Goal: Task Accomplishment & Management: Use online tool/utility

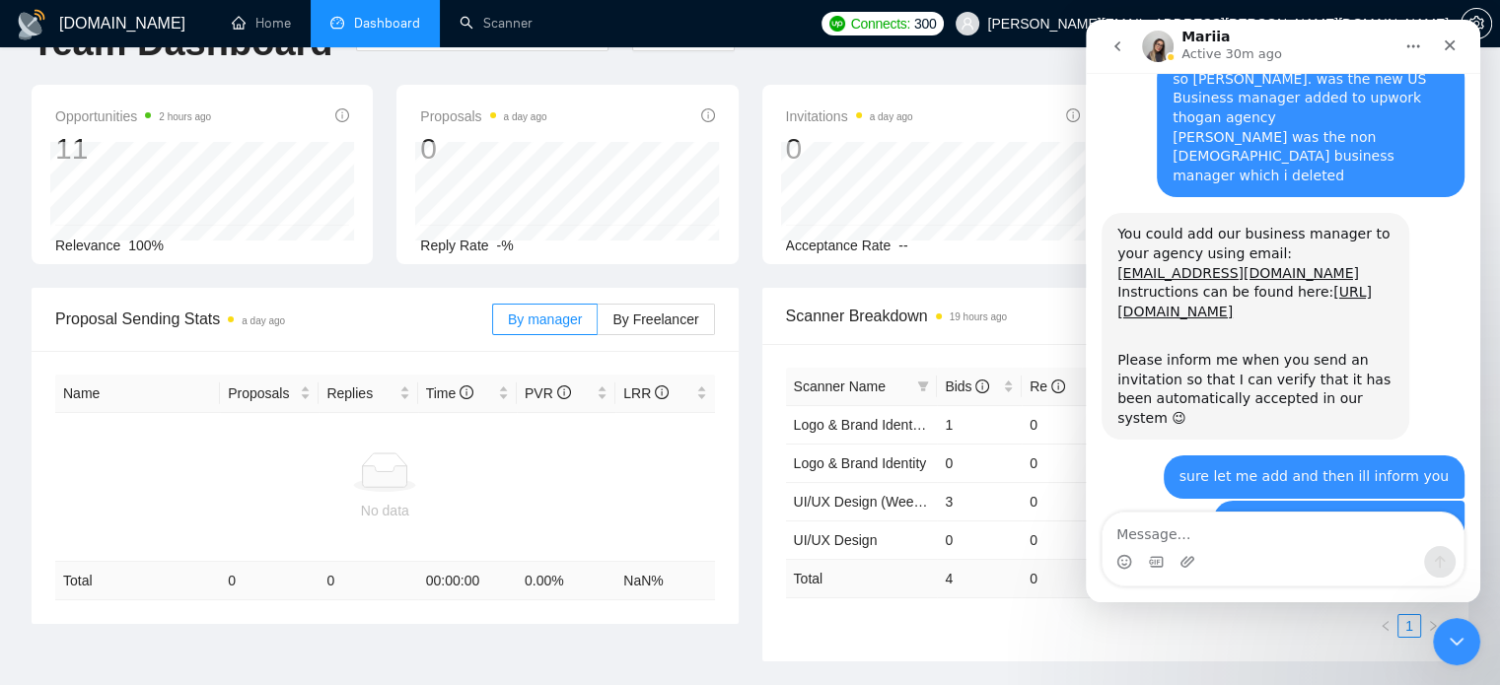
scroll to position [1980, 0]
click at [1275, 536] on textarea "Message…" at bounding box center [1282, 530] width 361 height 34
type textarea "thanks"
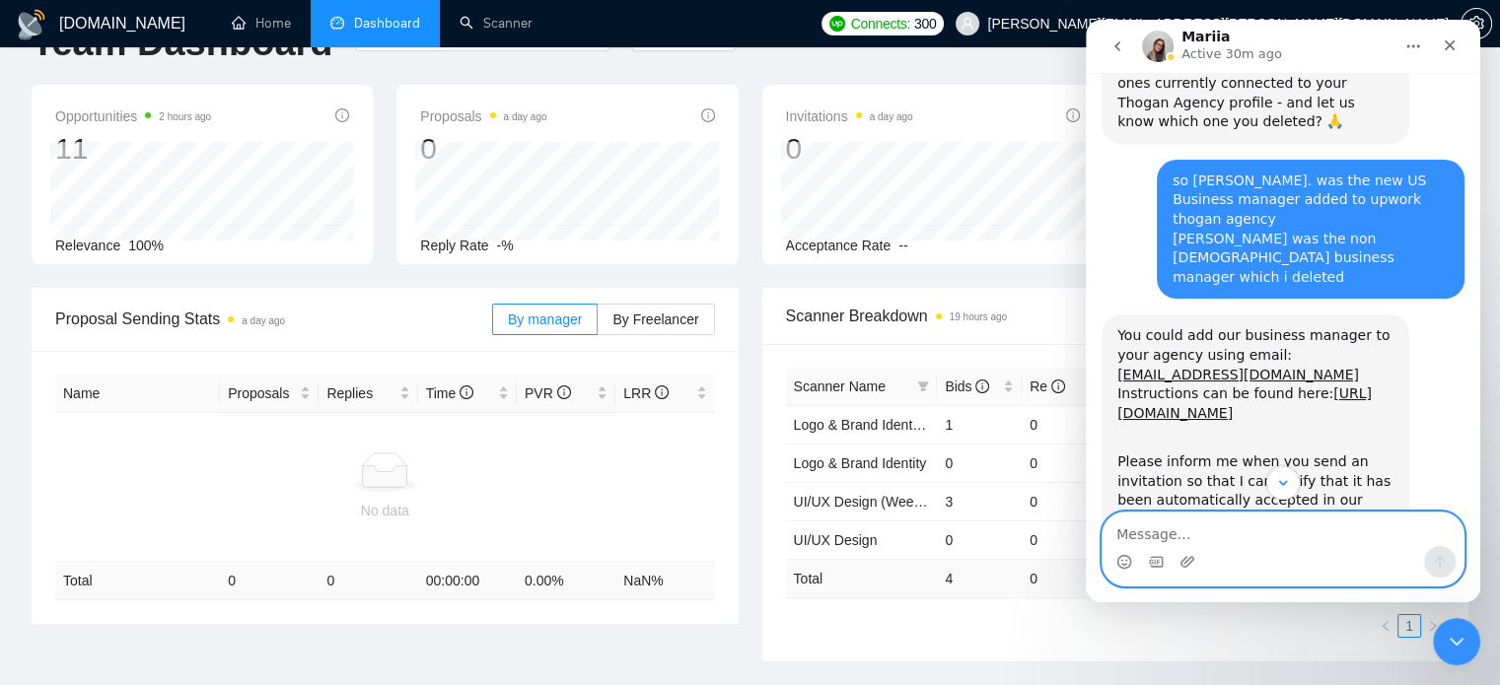
scroll to position [2039, 0]
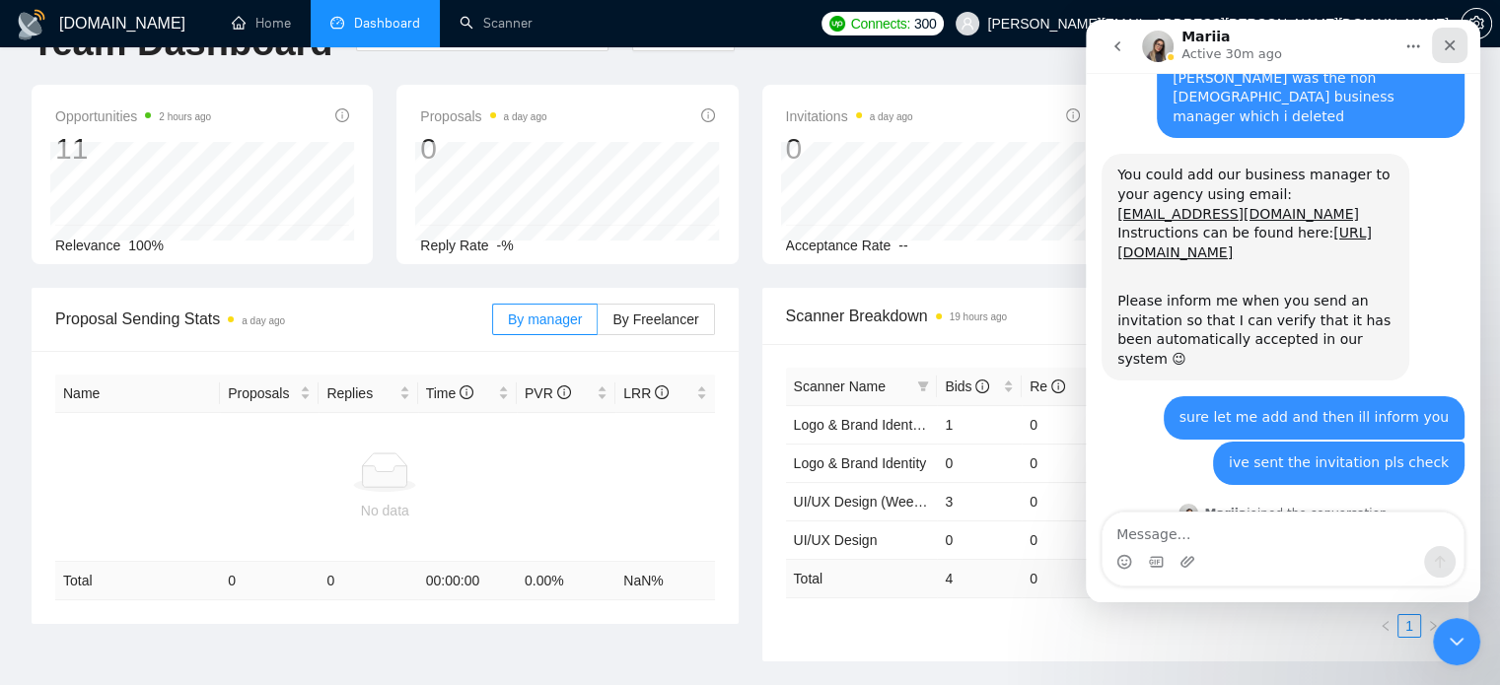
click at [1447, 46] on icon "Close" at bounding box center [1449, 45] width 11 height 11
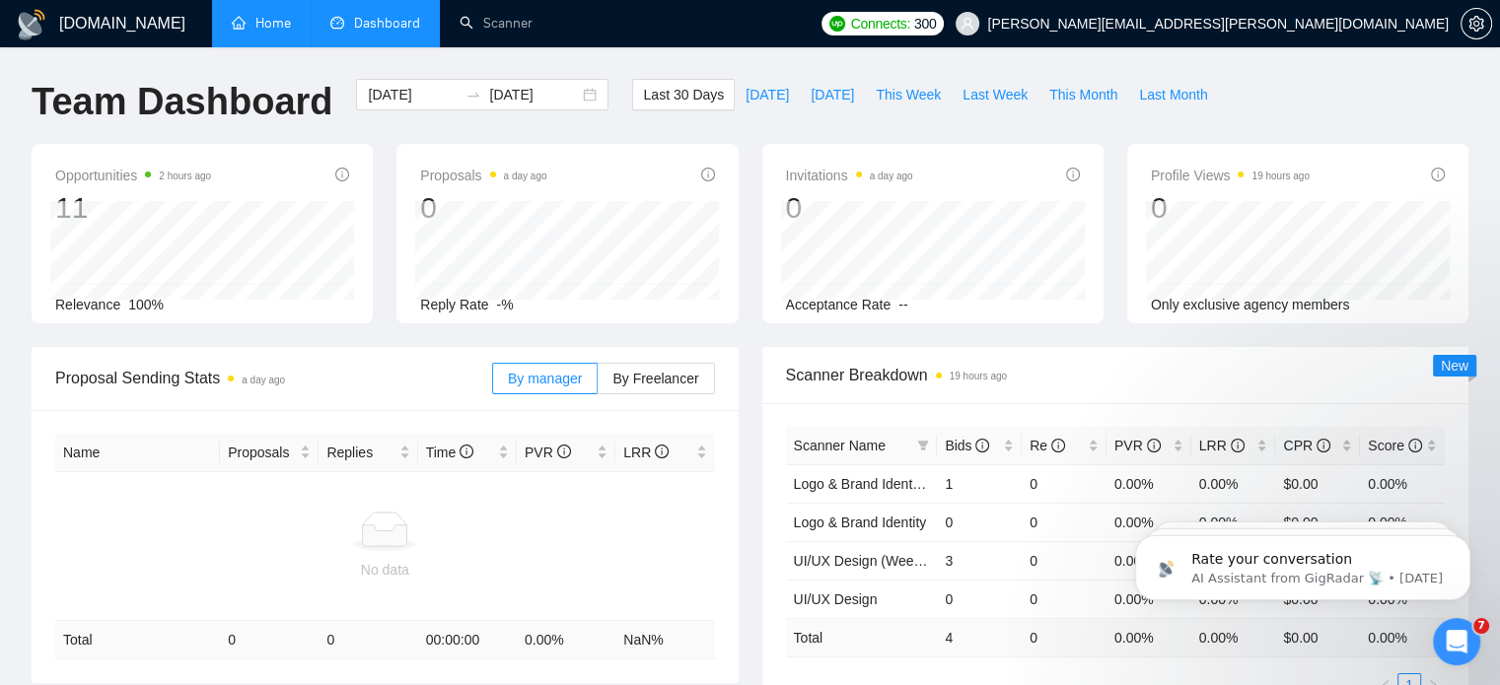
click at [279, 22] on link "Home" at bounding box center [261, 23] width 59 height 17
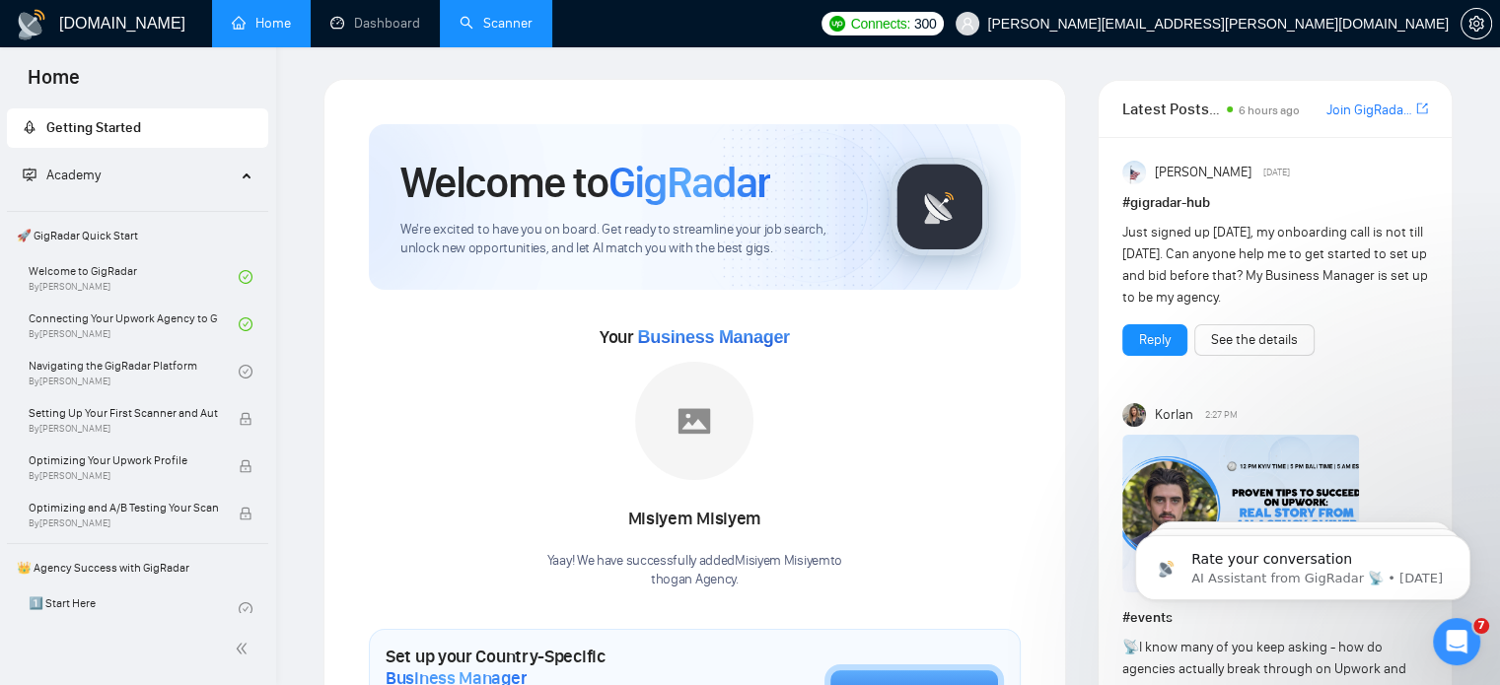
click at [501, 16] on link "Scanner" at bounding box center [495, 23] width 73 height 17
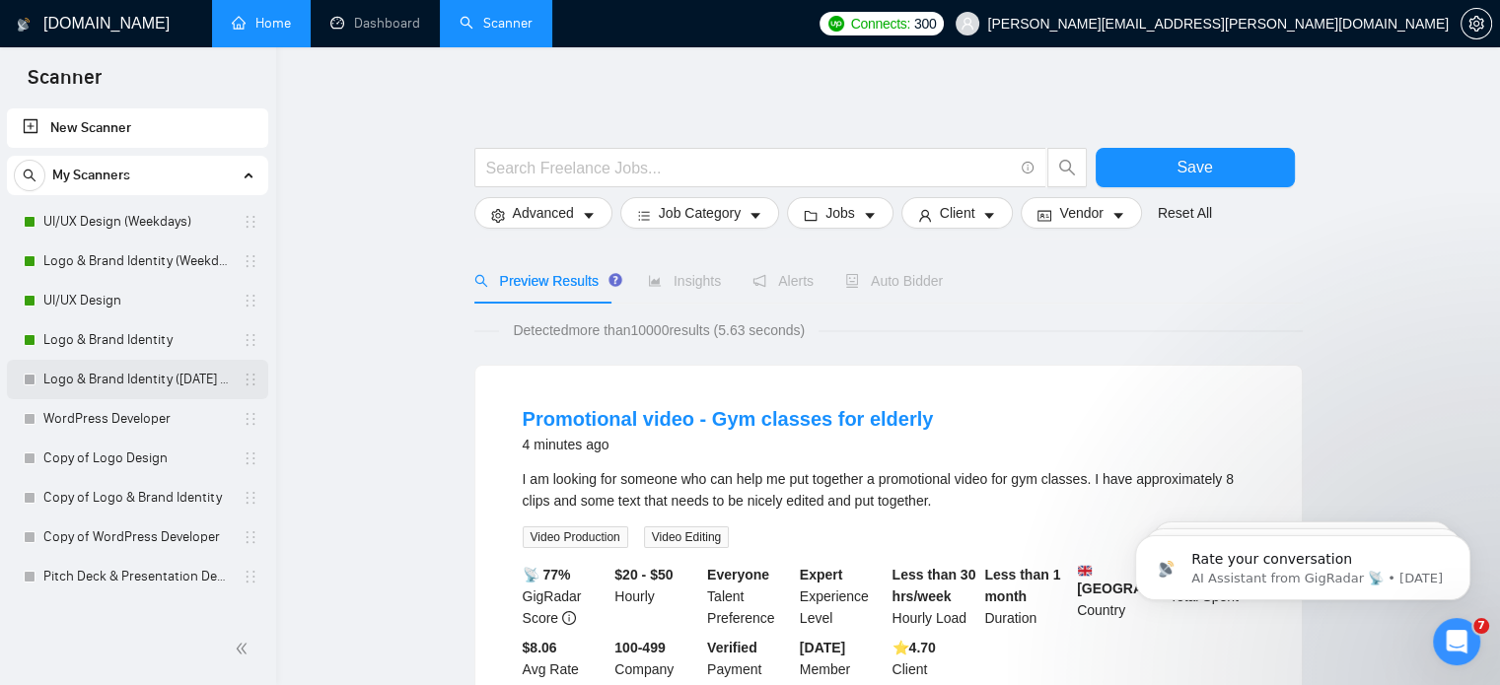
drag, startPoint x: 249, startPoint y: 579, endPoint x: 215, endPoint y: 382, distance: 200.2
drag, startPoint x: 215, startPoint y: 382, endPoint x: 250, endPoint y: 580, distance: 201.3
click at [250, 580] on div "Scanner New Scanner My Scanners UI/UX Design (Weekdays) Logo & Brand Identity (…" at bounding box center [138, 366] width 276 height 638
drag, startPoint x: 250, startPoint y: 580, endPoint x: 232, endPoint y: 378, distance: 203.0
drag, startPoint x: 232, startPoint y: 378, endPoint x: 181, endPoint y: 611, distance: 239.0
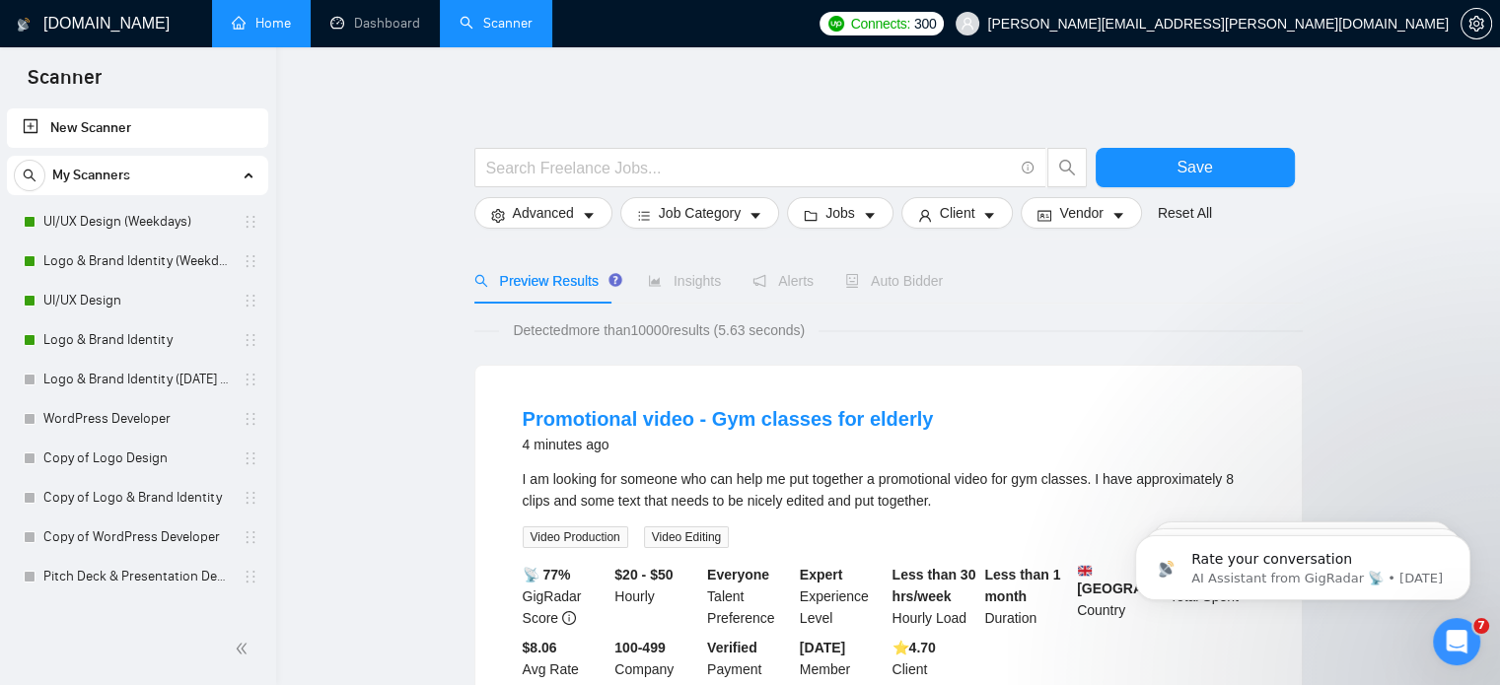
click at [181, 611] on div "New Scanner My Scanners UI/UX Design (Weekdays) Logo & Brand Identity (Weekdays…" at bounding box center [138, 359] width 276 height 509
click at [183, 382] on link "Pitch Deck & Presentation Design" at bounding box center [136, 379] width 187 height 39
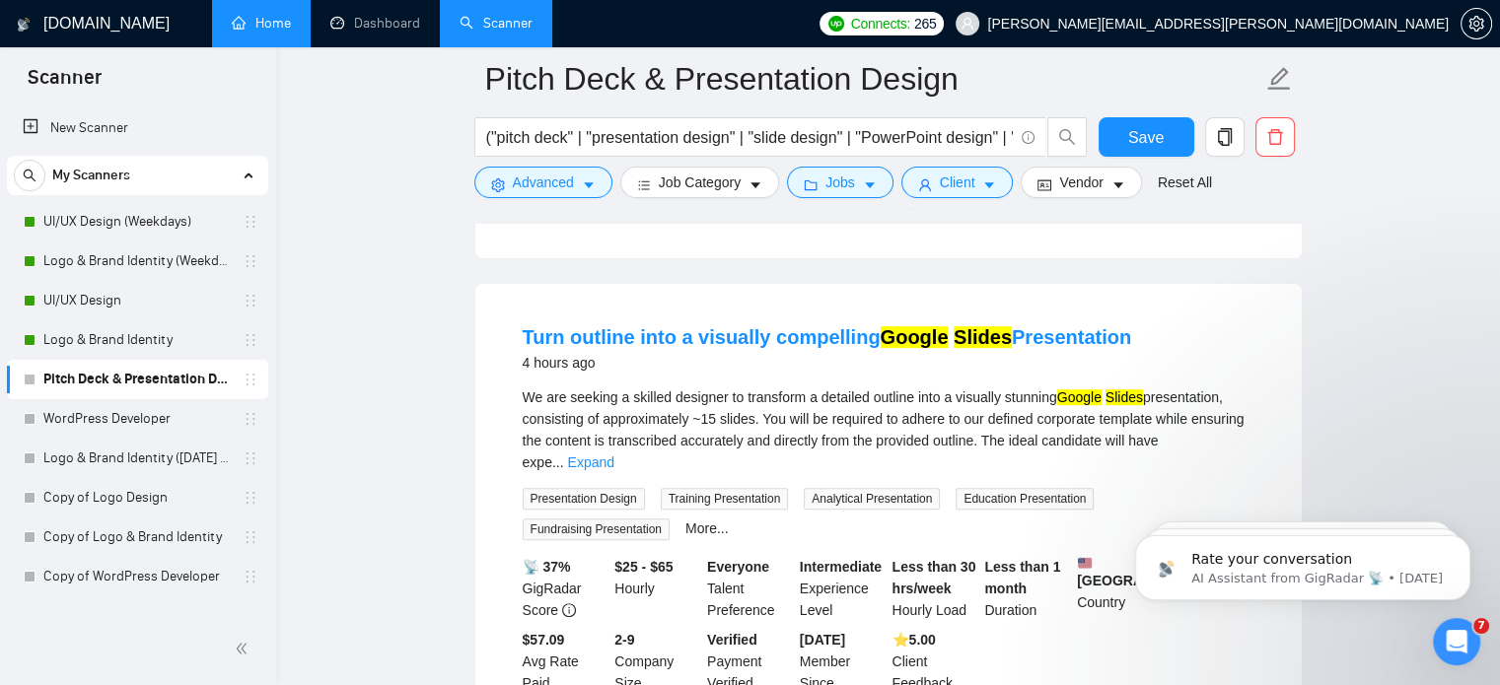
scroll to position [575, 0]
click at [614, 454] on link "Expand" at bounding box center [591, 462] width 46 height 16
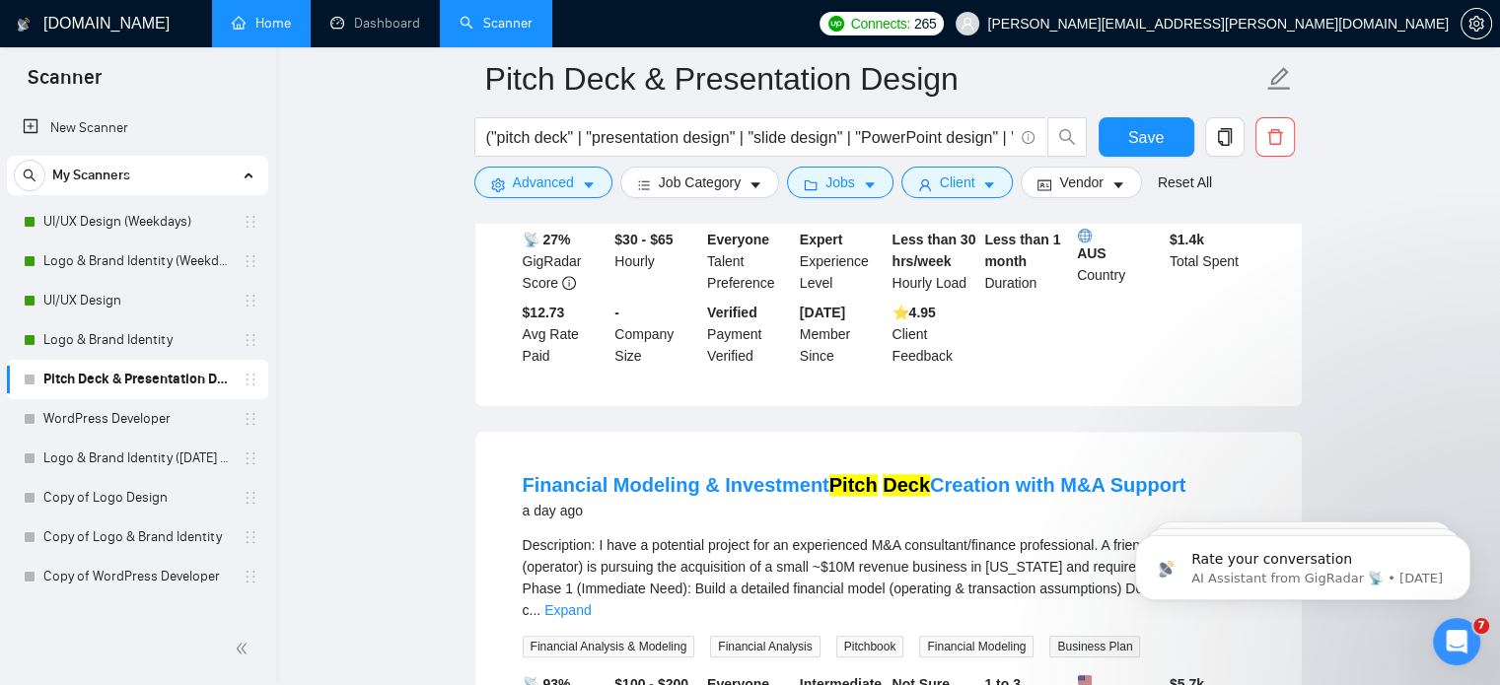
scroll to position [1502, 0]
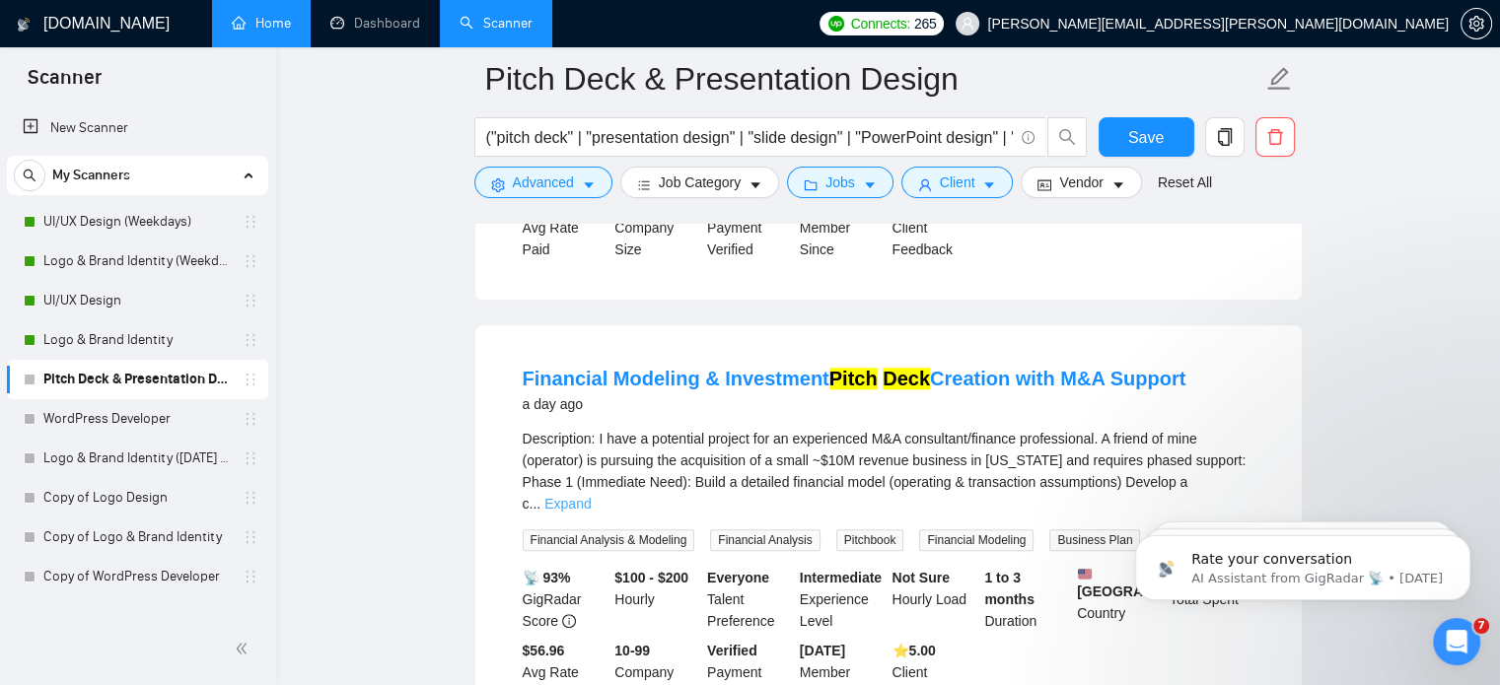
click at [591, 496] on link "Expand" at bounding box center [567, 504] width 46 height 16
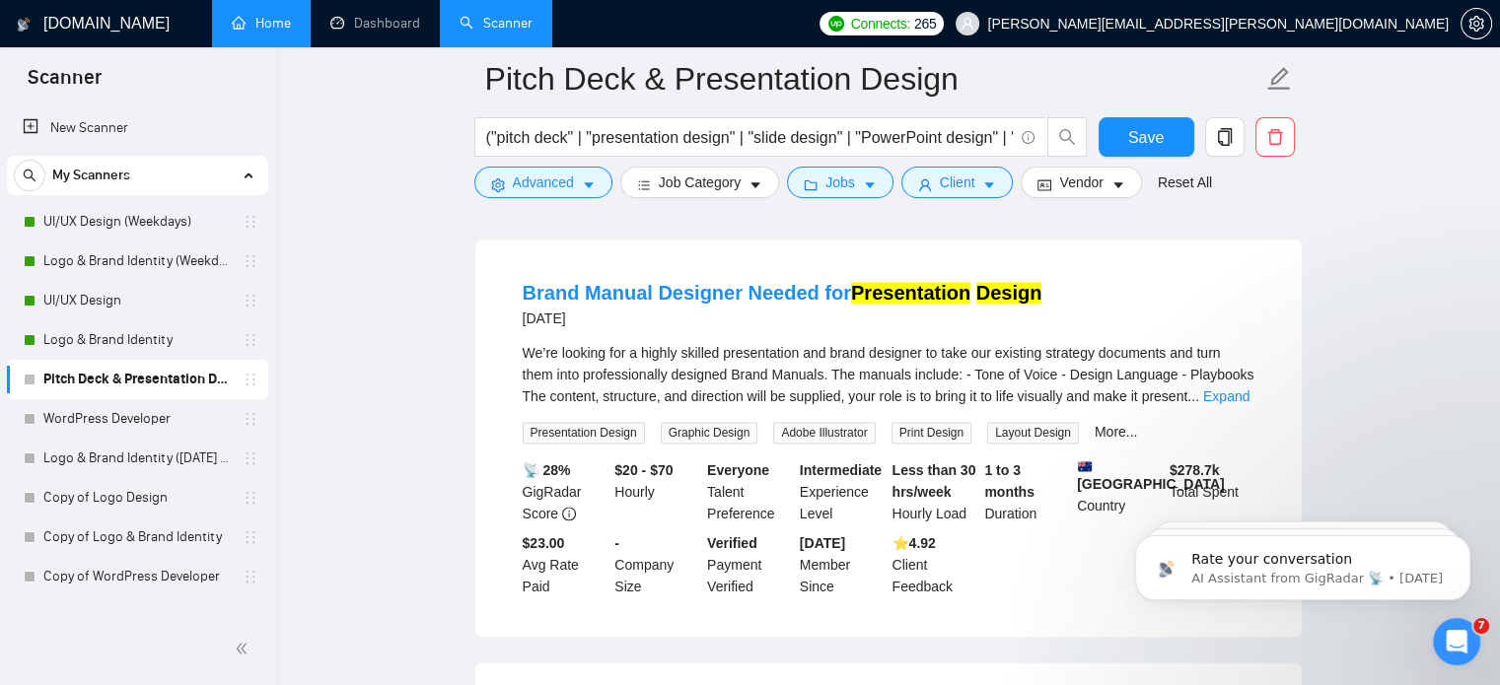
scroll to position [2565, 0]
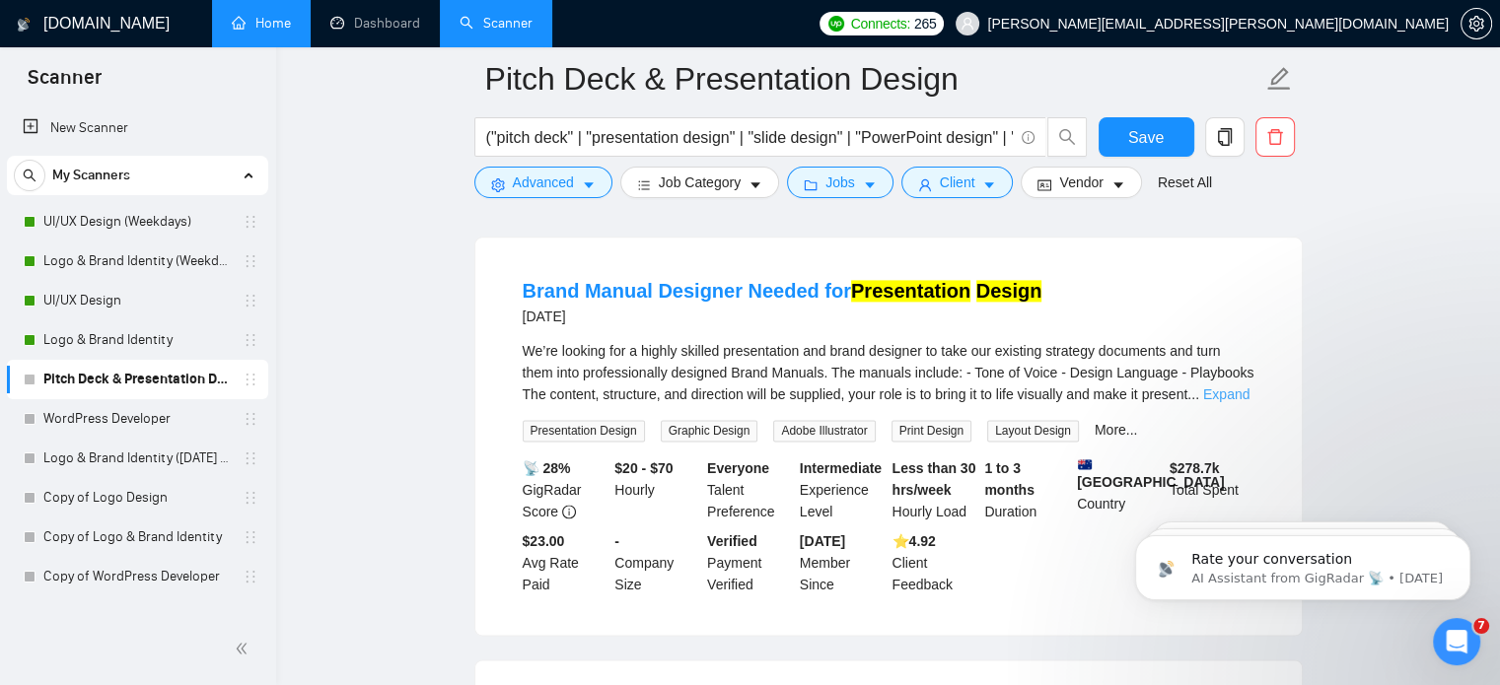
click at [1236, 386] on link "Expand" at bounding box center [1226, 394] width 46 height 16
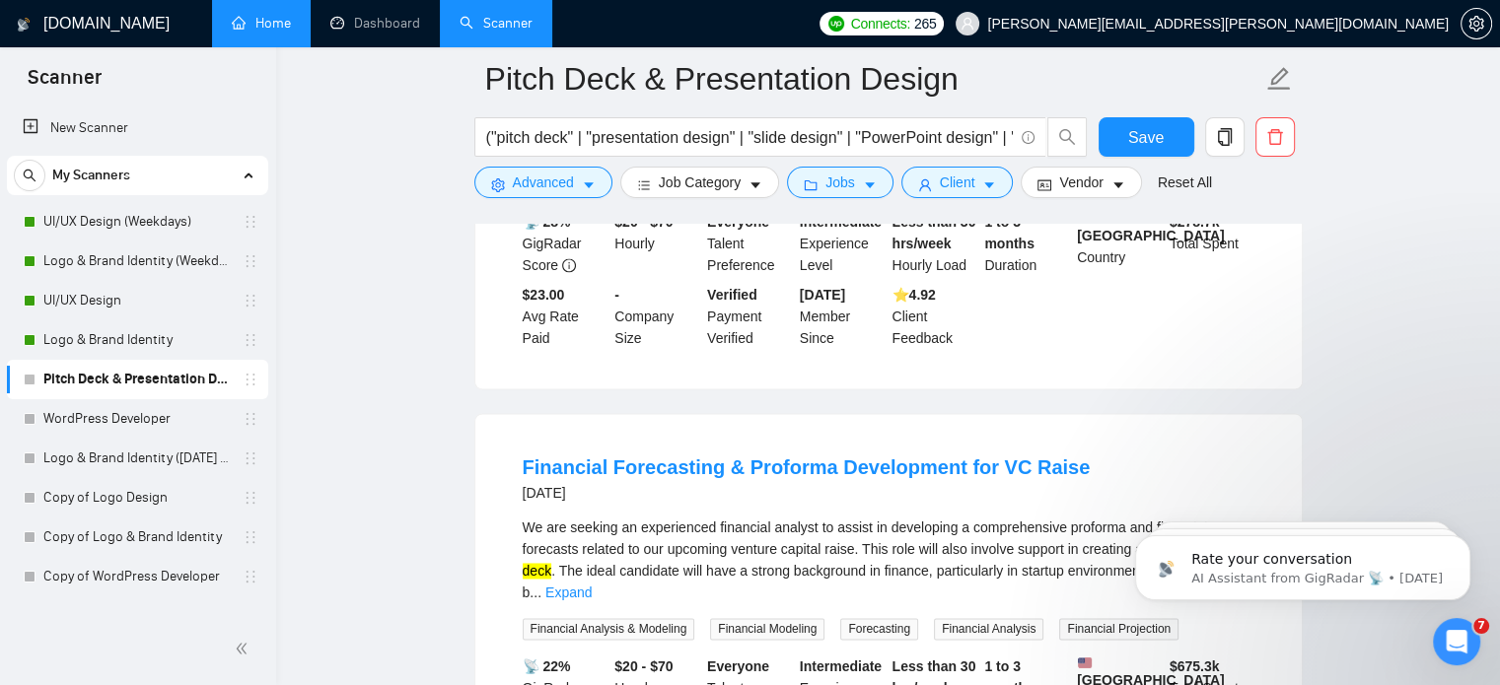
scroll to position [2944, 0]
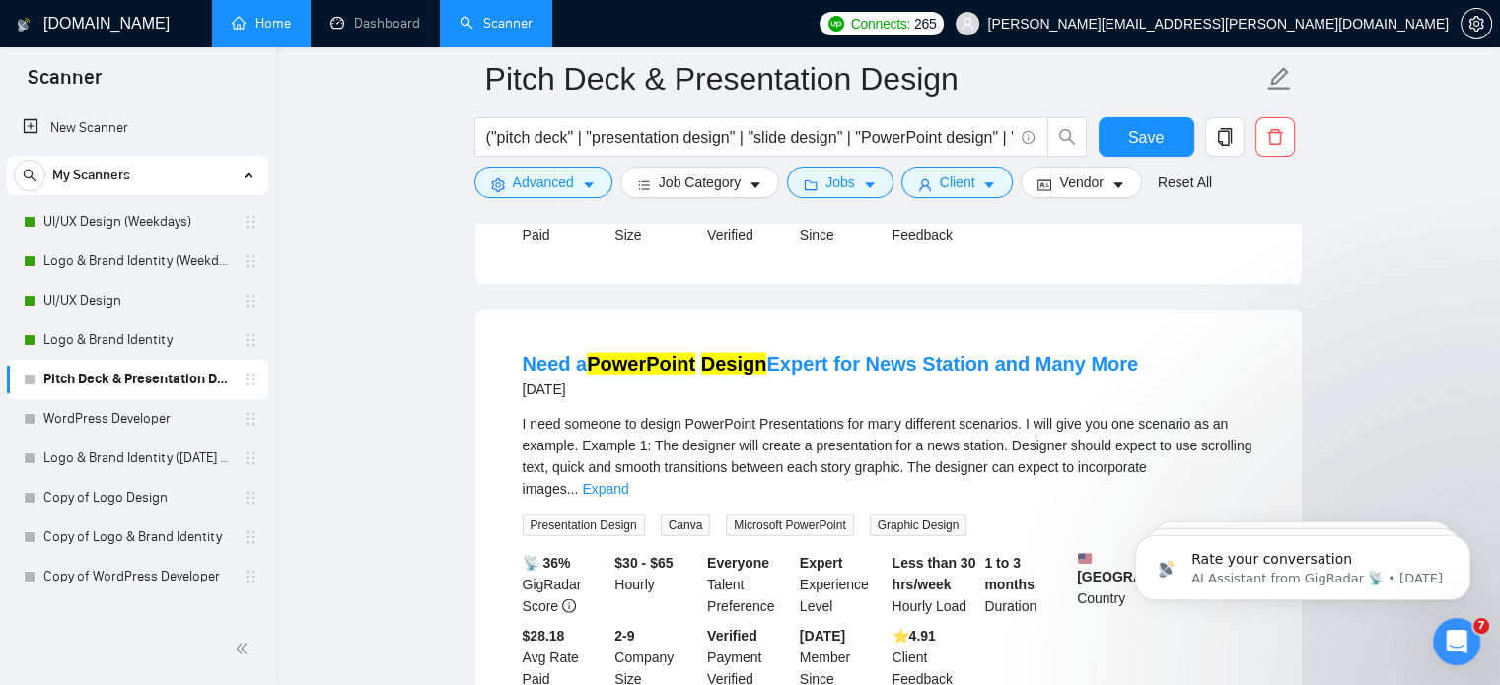
scroll to position [4546, 0]
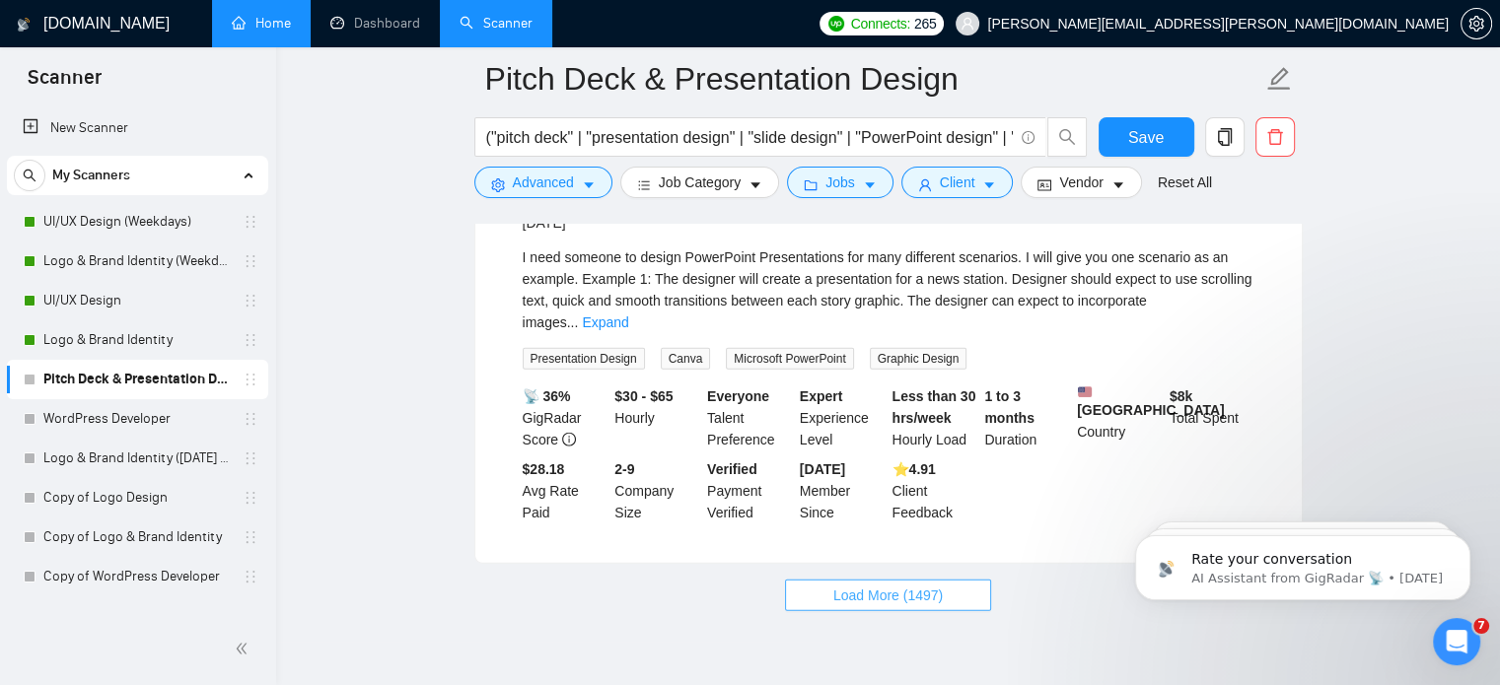
click at [884, 585] on span "Load More (1497)" at bounding box center [887, 596] width 109 height 22
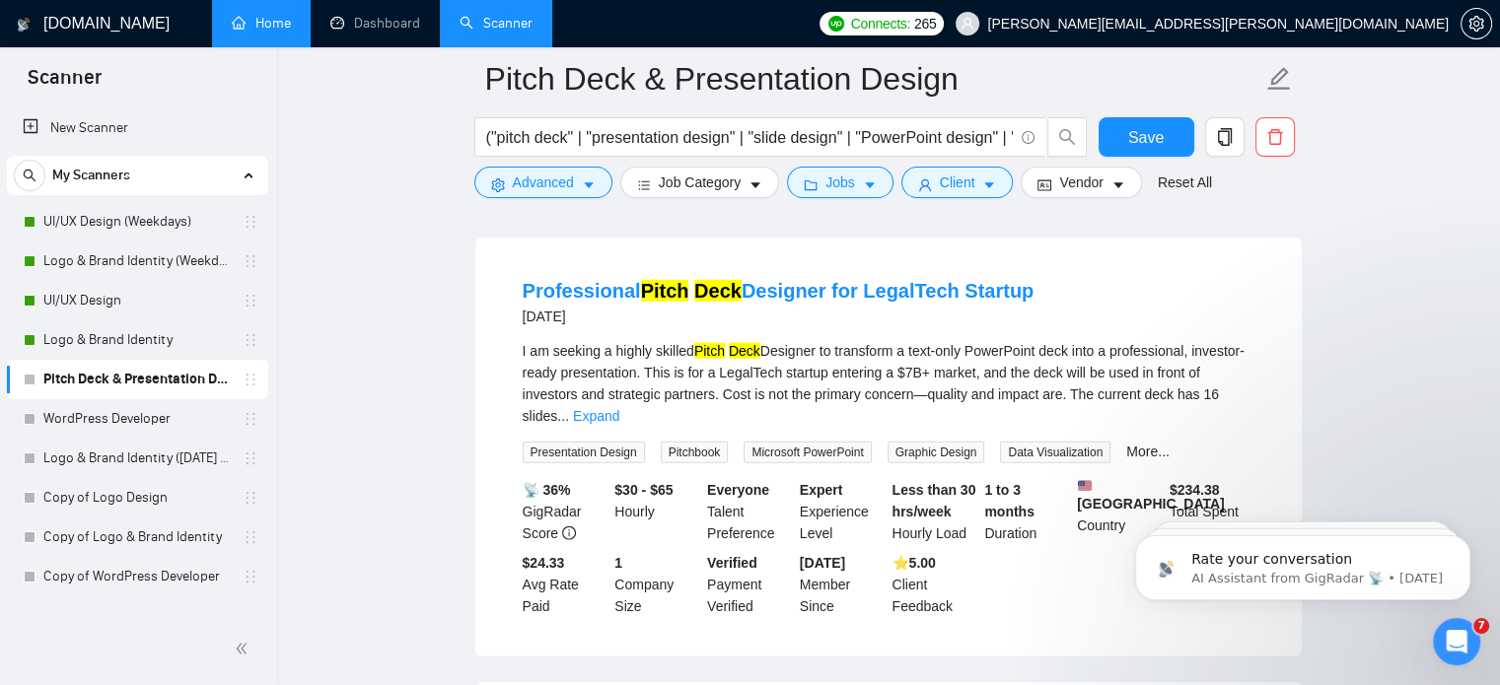
scroll to position [4898, 0]
click at [619, 407] on link "Expand" at bounding box center [596, 415] width 46 height 16
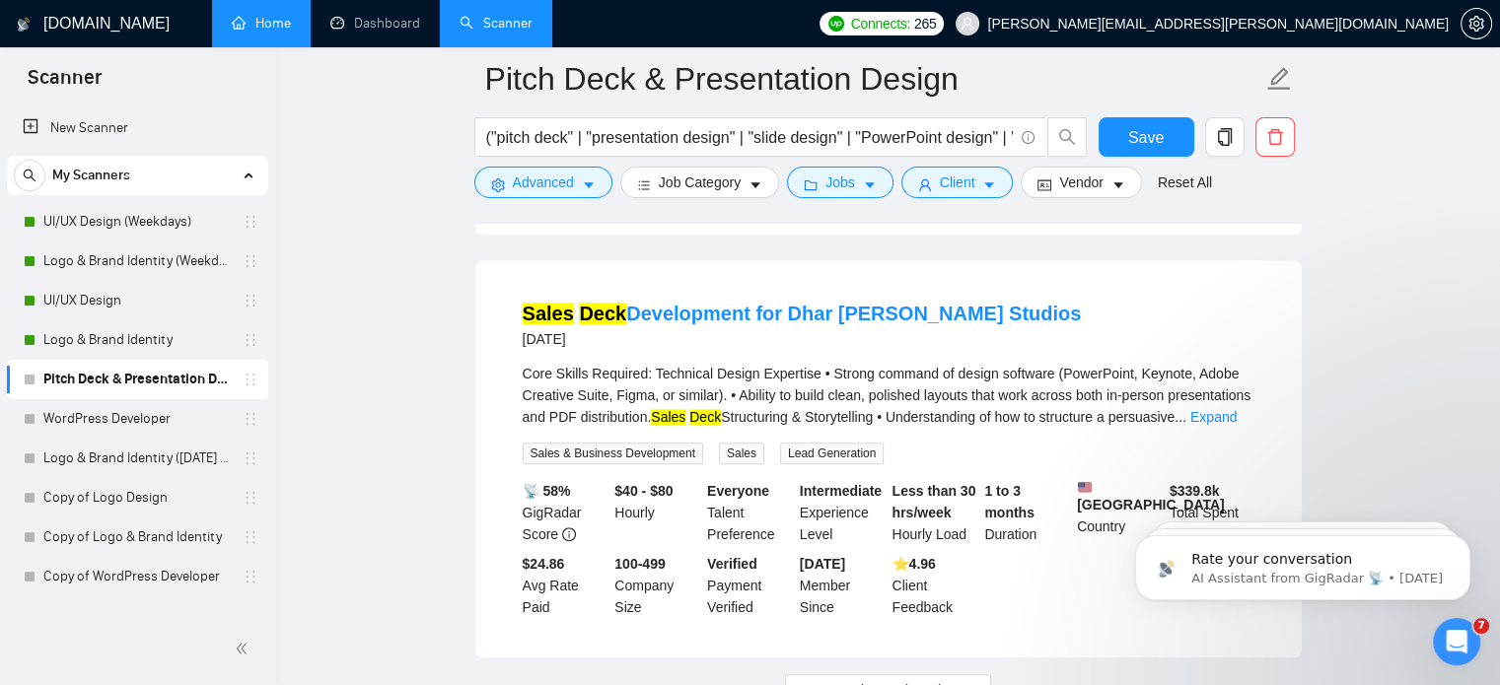
scroll to position [9139, 0]
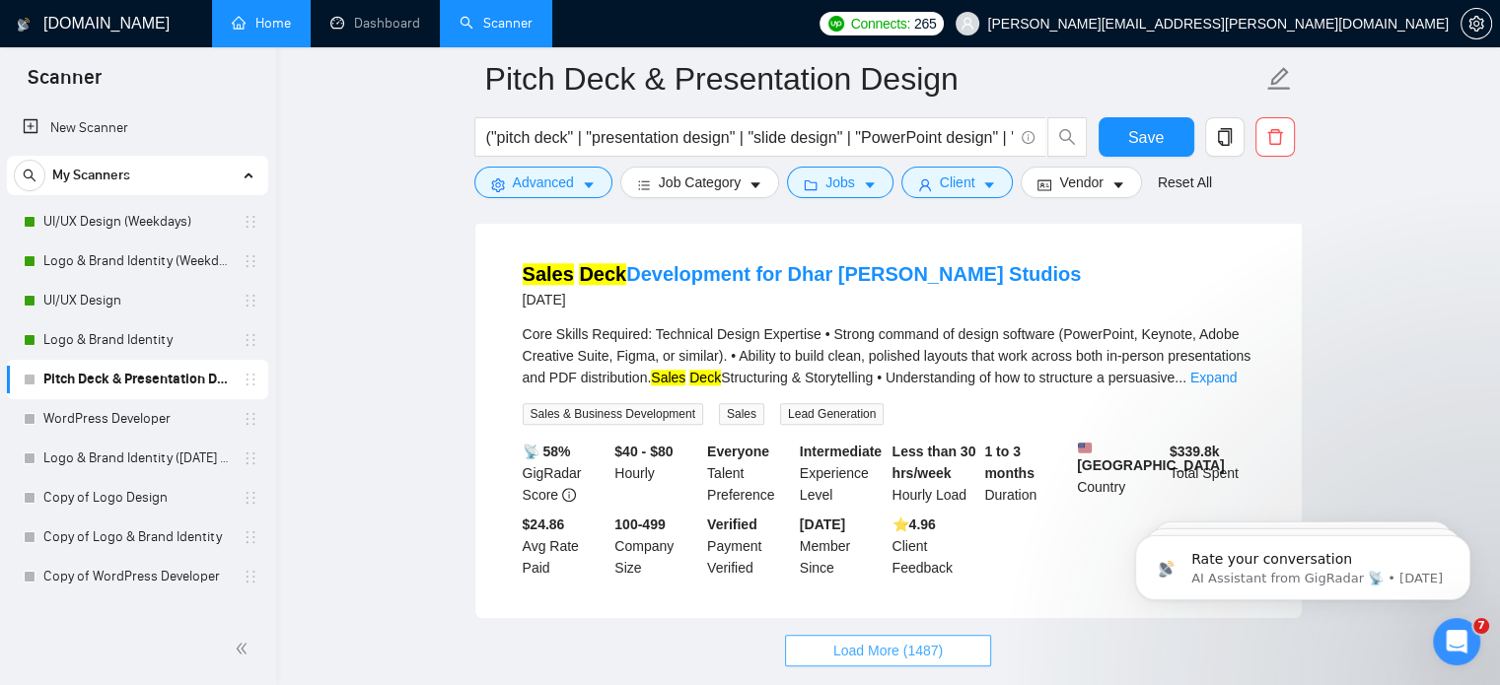
click at [894, 640] on span "Load More (1487)" at bounding box center [887, 651] width 109 height 22
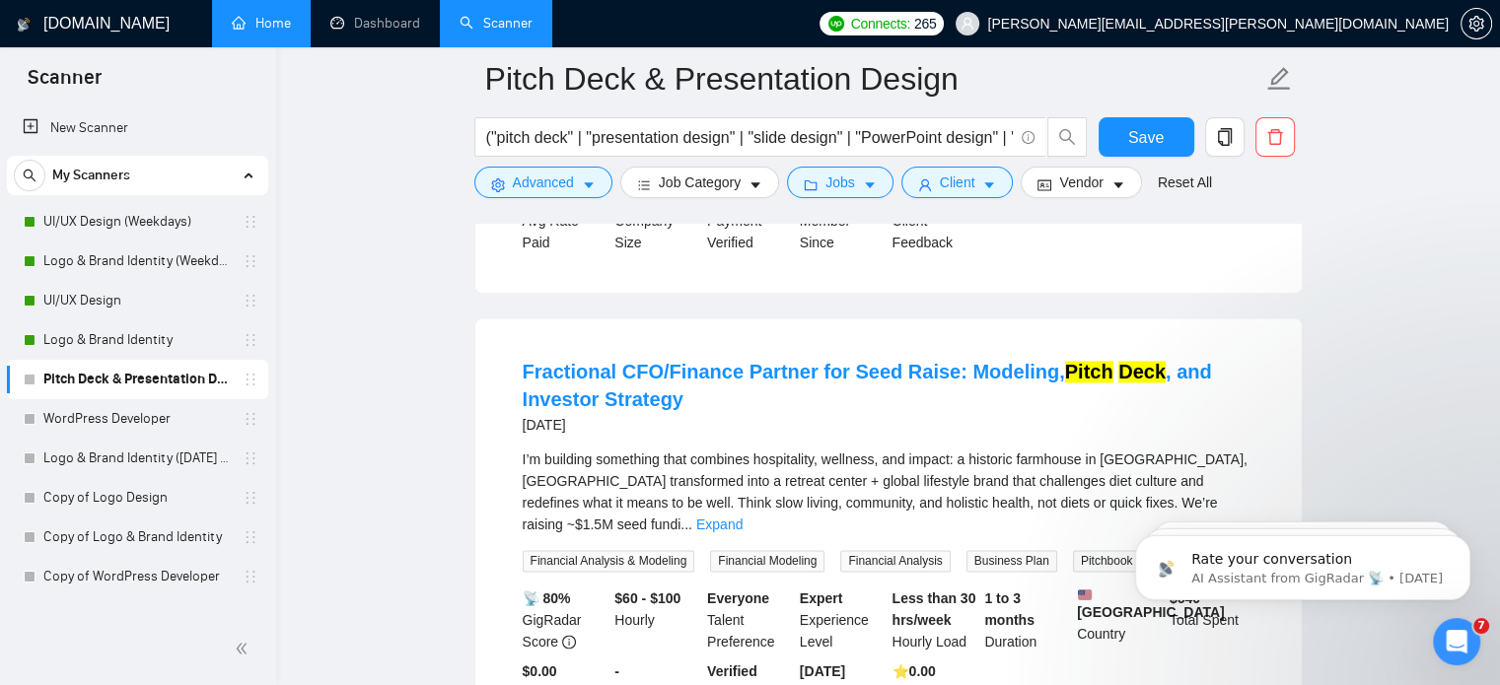
scroll to position [10366, 0]
click at [742, 519] on link "Expand" at bounding box center [719, 527] width 46 height 16
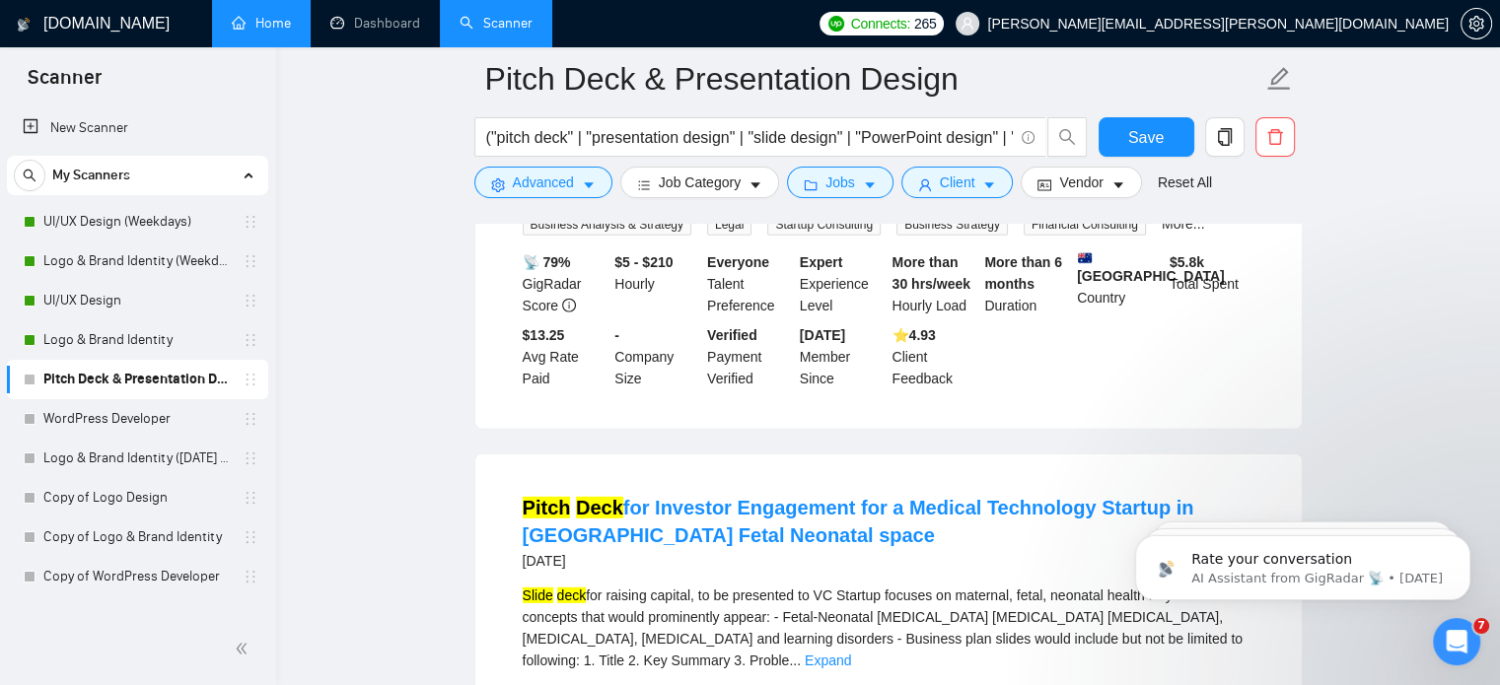
scroll to position [13206, 0]
click at [1227, 584] on div "Slide deck for raising capital, to be presented to VC Startup focuses on matern…" at bounding box center [889, 627] width 732 height 87
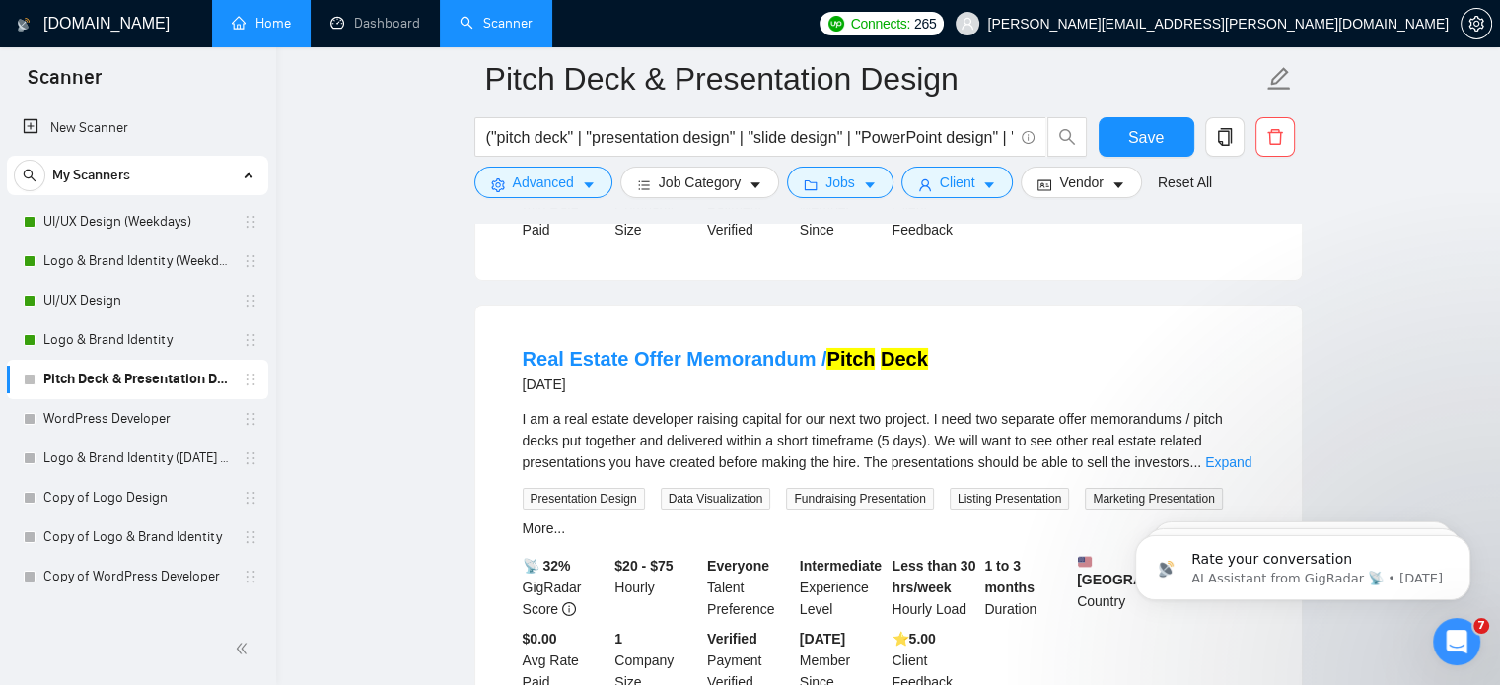
scroll to position [14271, 0]
click at [547, 181] on span "Advanced" at bounding box center [543, 183] width 61 height 22
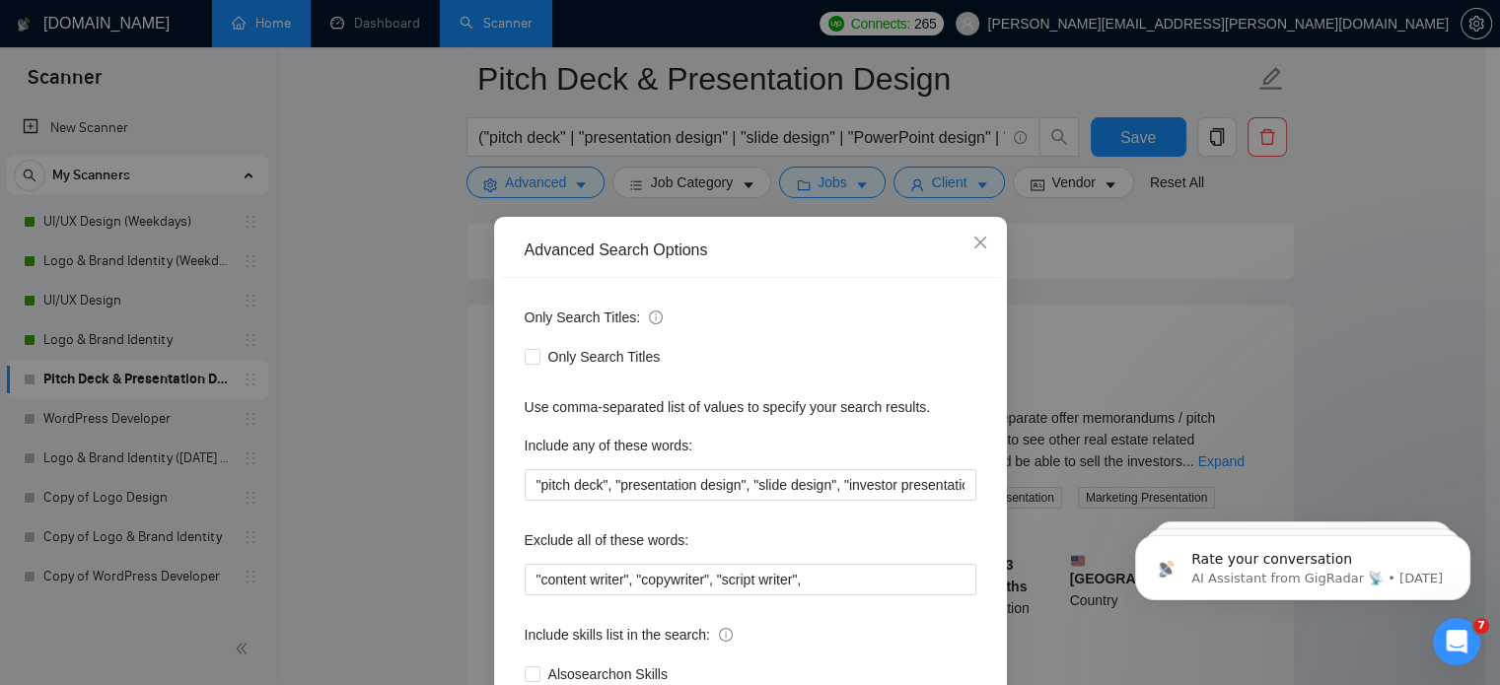
scroll to position [134, 0]
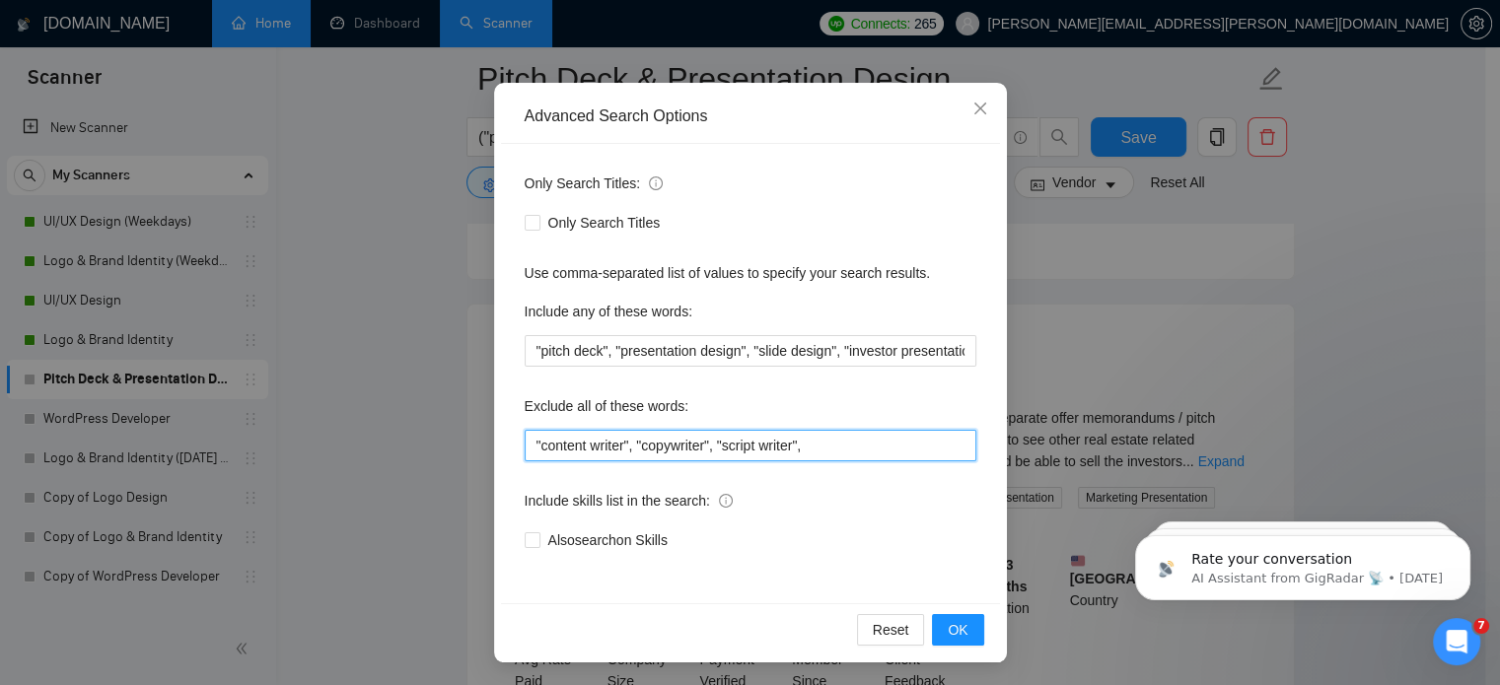
click at [799, 449] on input ""content writer", "copywriter", "script writer"," at bounding box center [751, 446] width 452 height 32
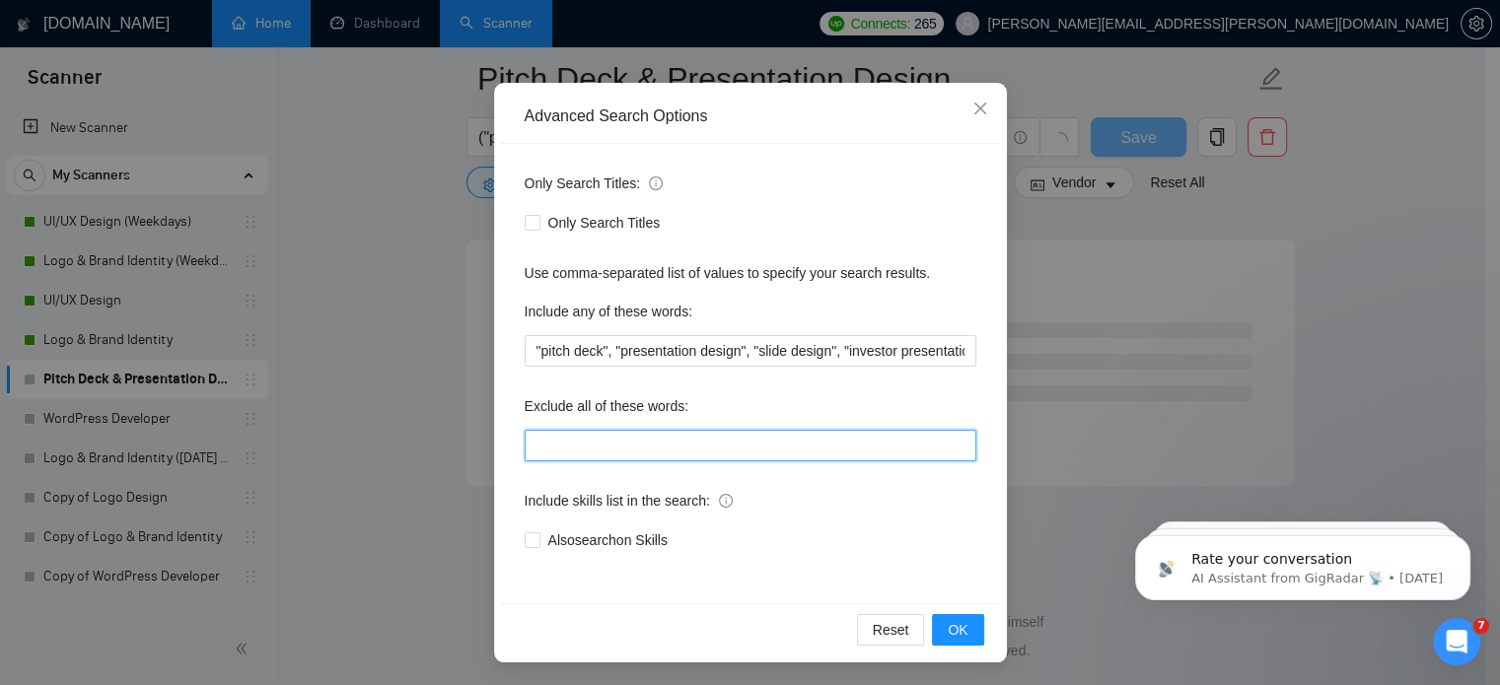
paste input ""financial research", "market research", "business plan", "financial projection…"
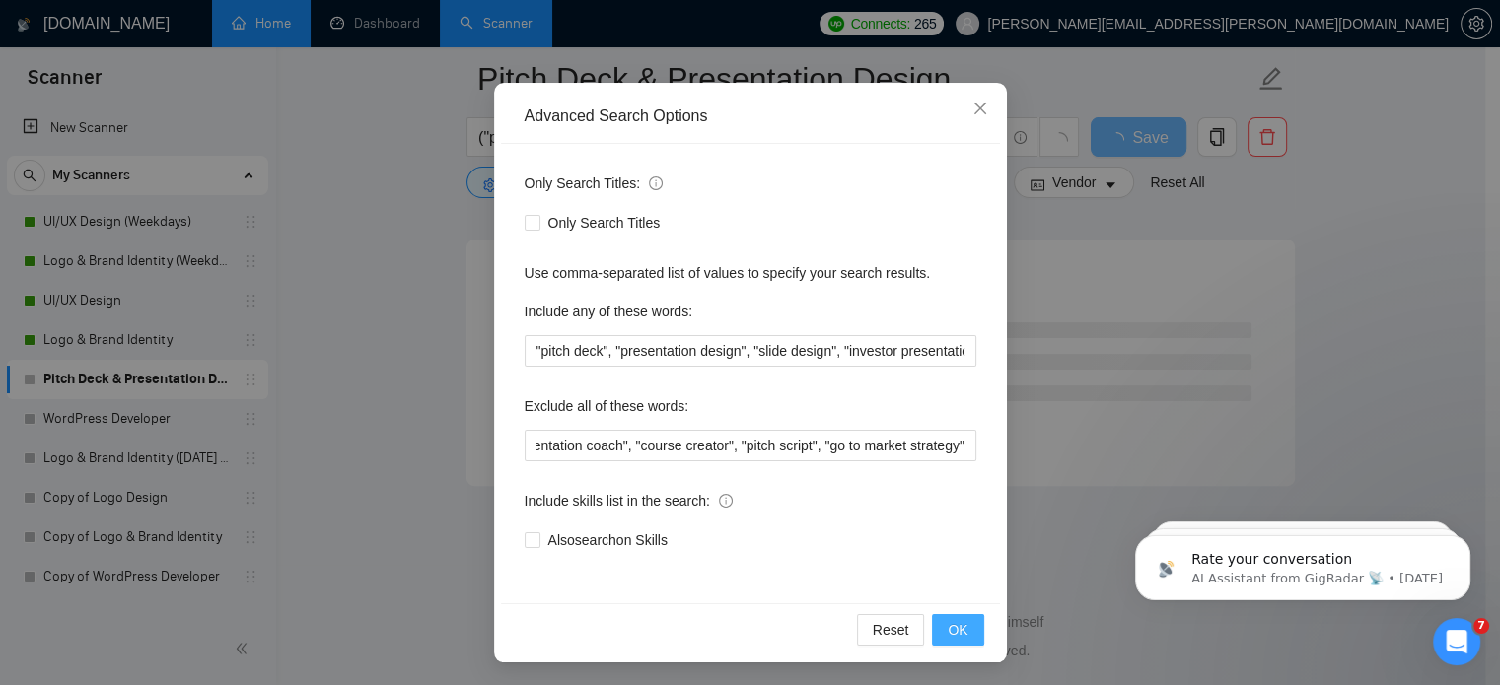
click at [947, 631] on span "OK" at bounding box center [957, 630] width 20 height 22
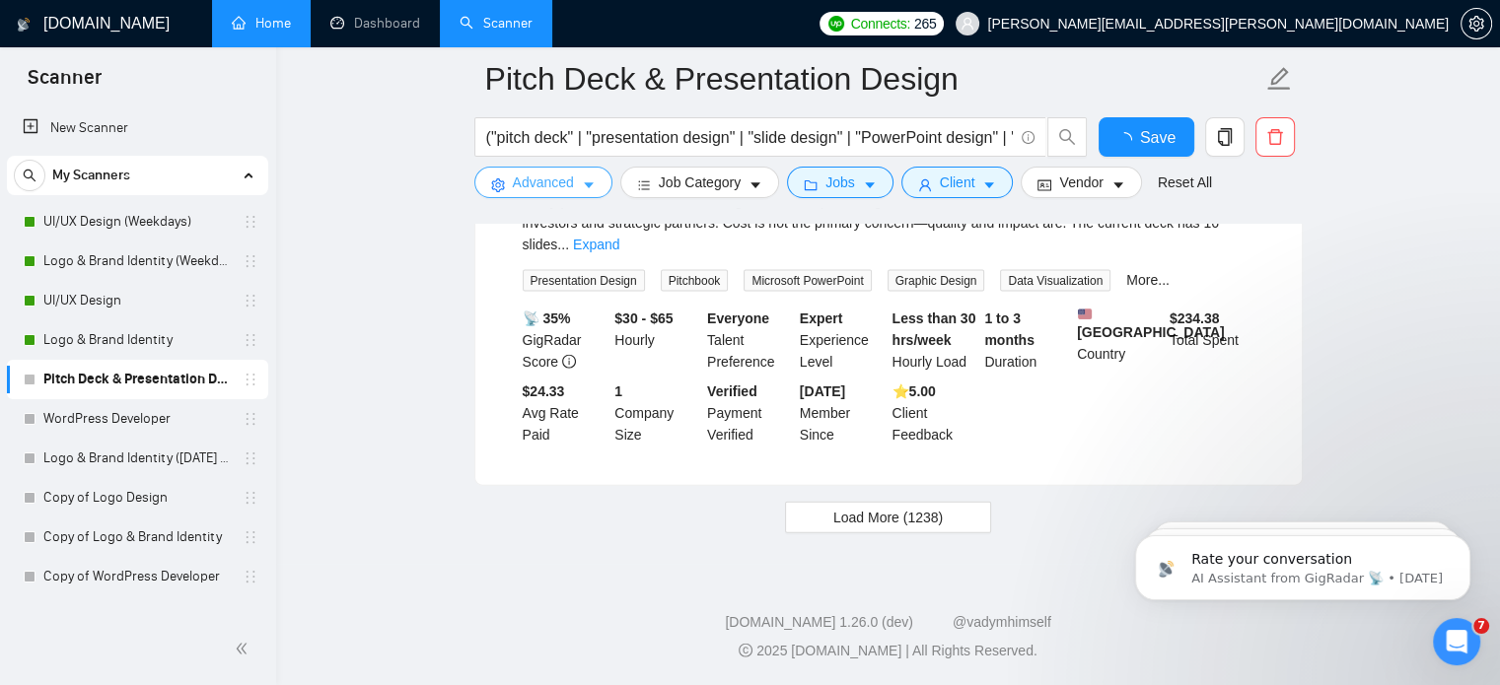
scroll to position [4264, 0]
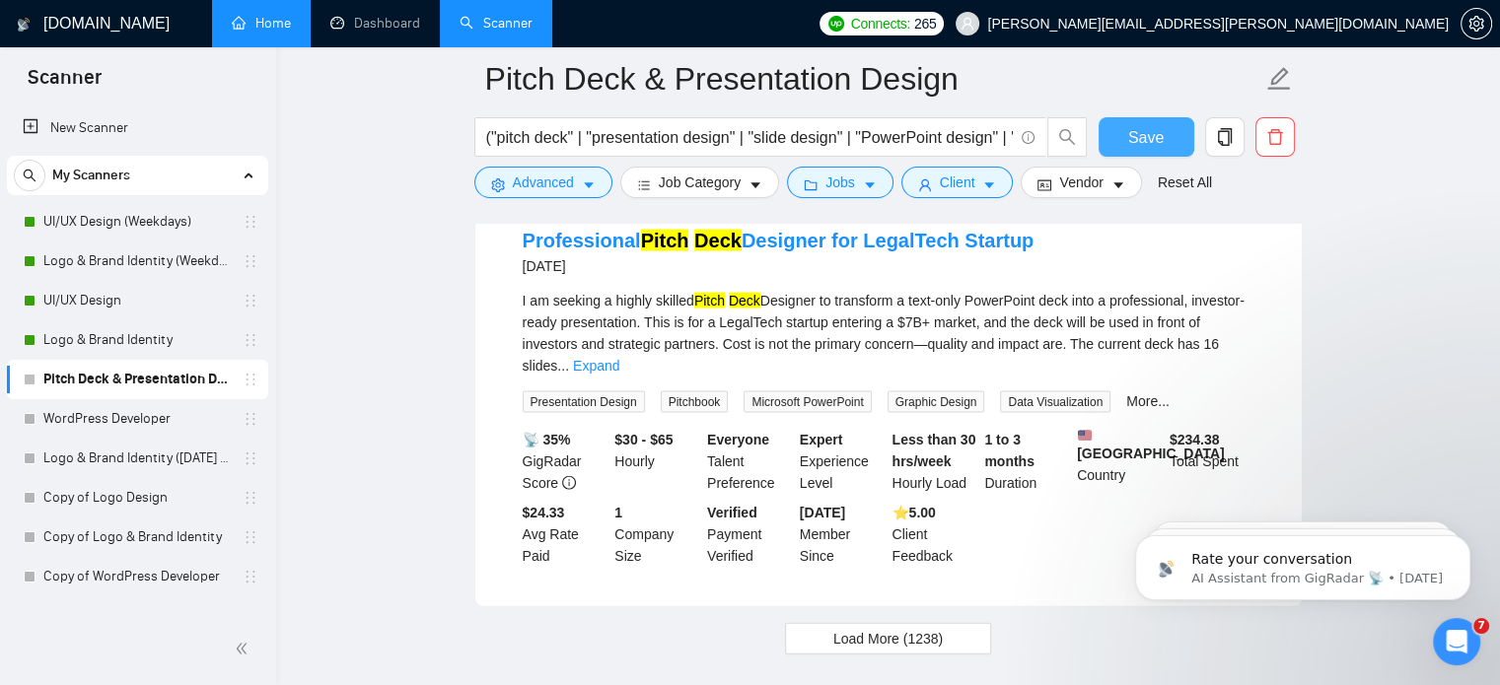
click at [1123, 130] on button "Save" at bounding box center [1146, 136] width 96 height 39
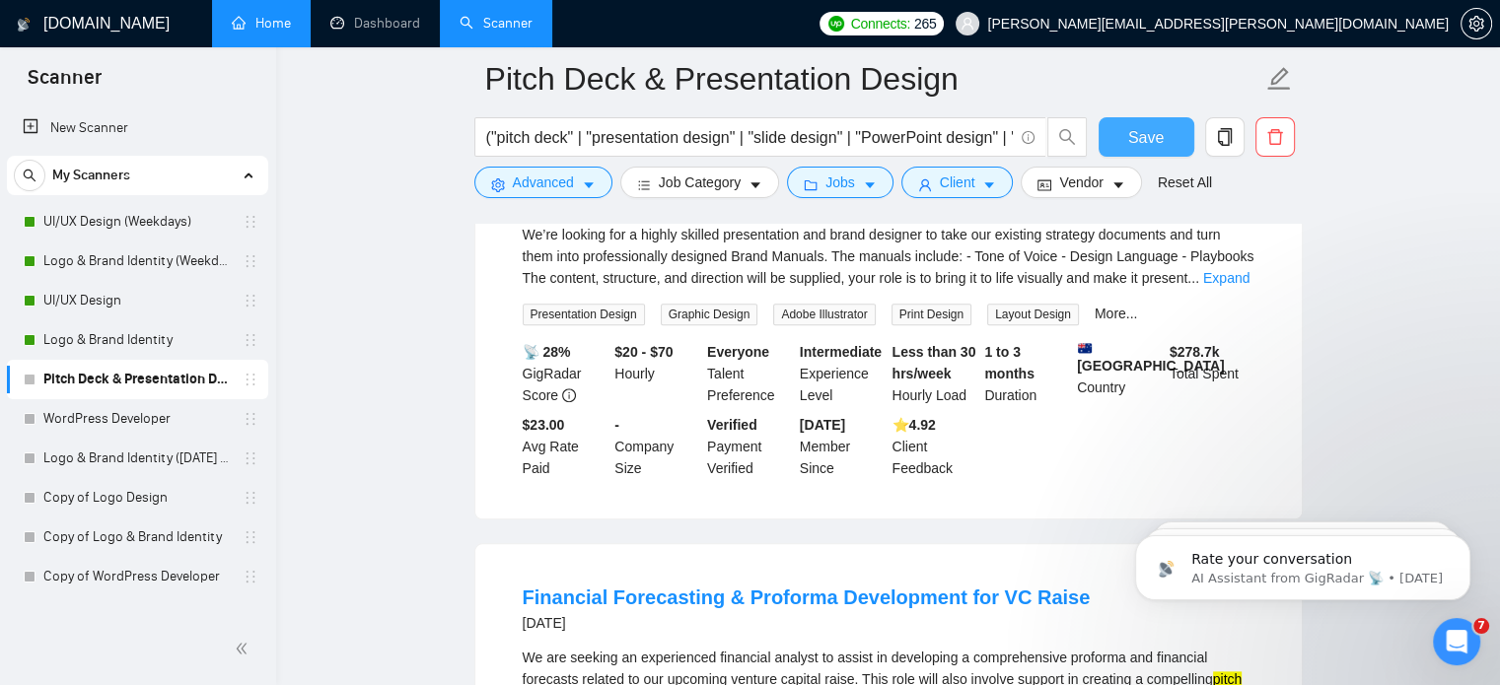
scroll to position [2248, 0]
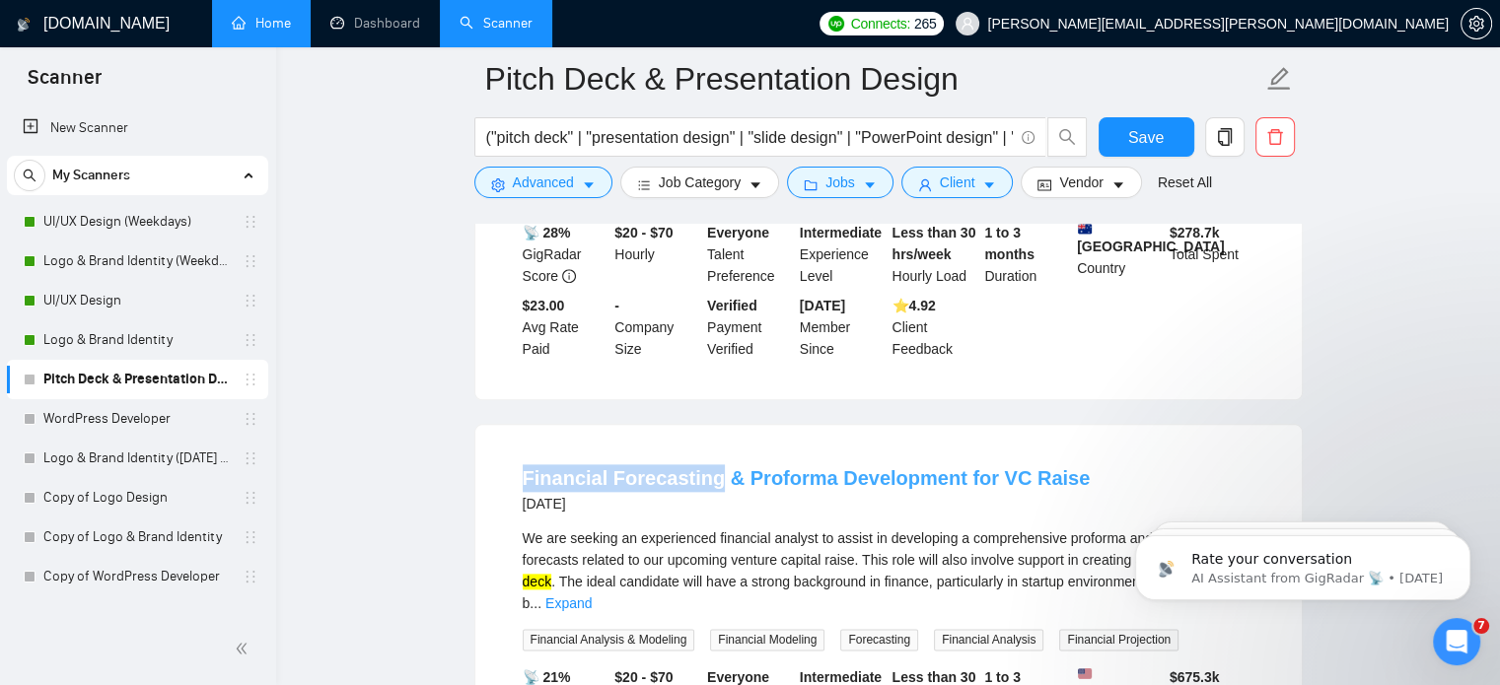
drag, startPoint x: 511, startPoint y: 406, endPoint x: 710, endPoint y: 416, distance: 199.4
click at [710, 449] on li "Financial Forecasting & Proforma Development for VC Raise [DATE] We are seeking…" at bounding box center [888, 635] width 779 height 372
copy link "Financial Forecasting"
click at [578, 185] on button "Advanced" at bounding box center [543, 183] width 138 height 32
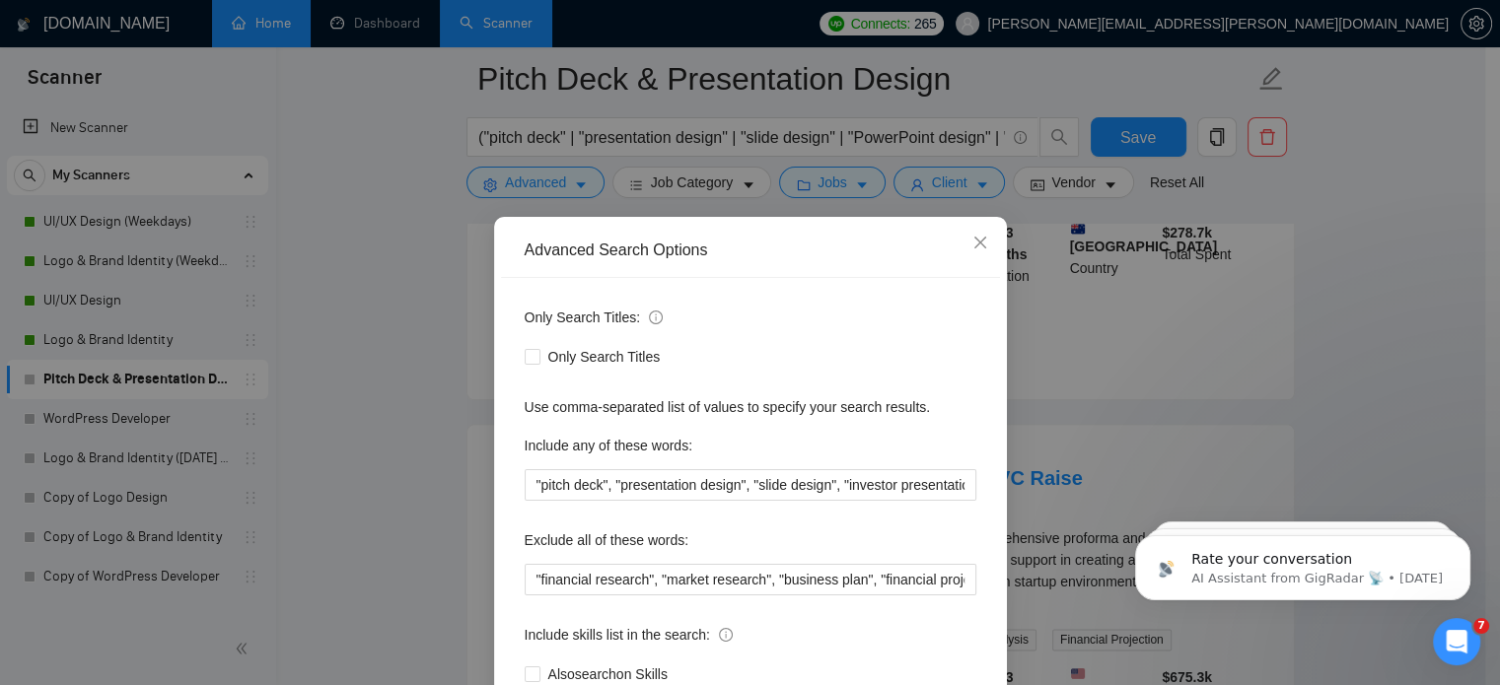
scroll to position [134, 0]
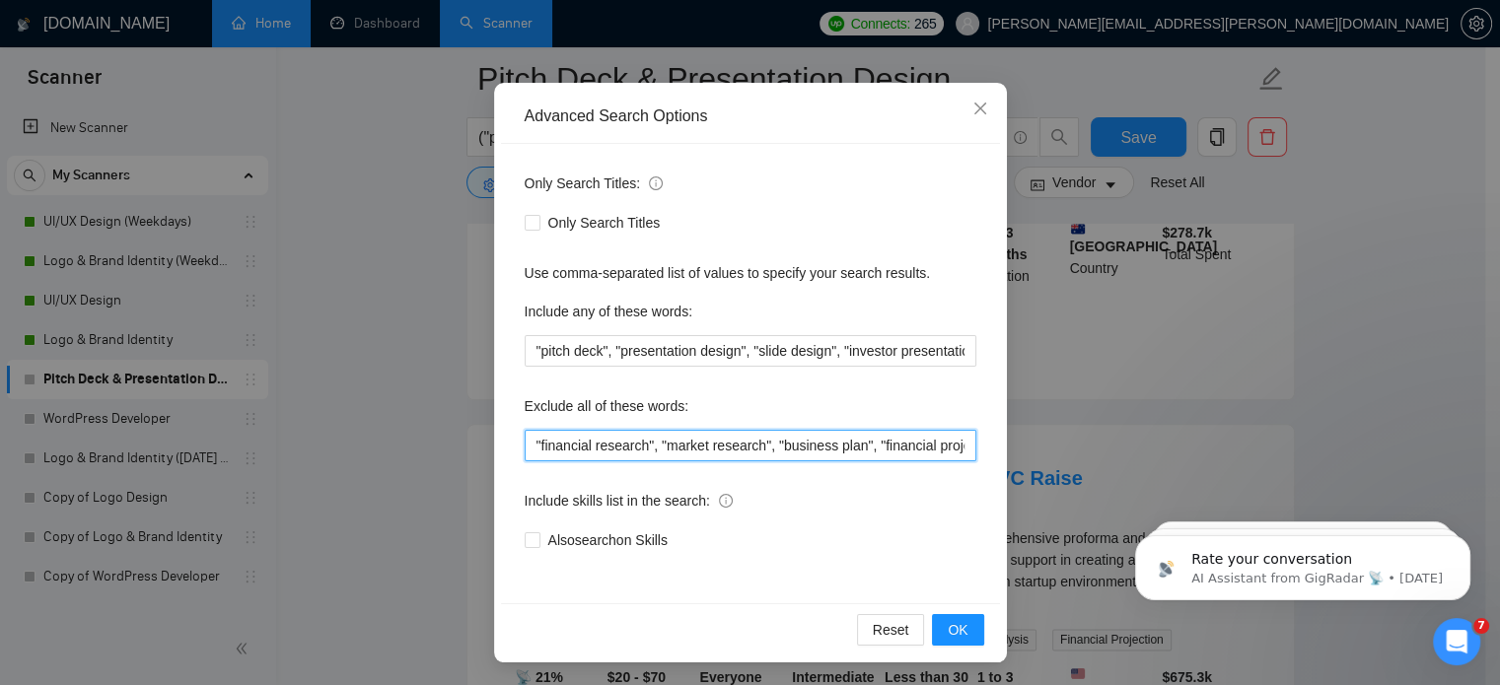
click at [812, 449] on input ""financial research", "market research", "business plan", "financial projection…" at bounding box center [751, 446] width 452 height 32
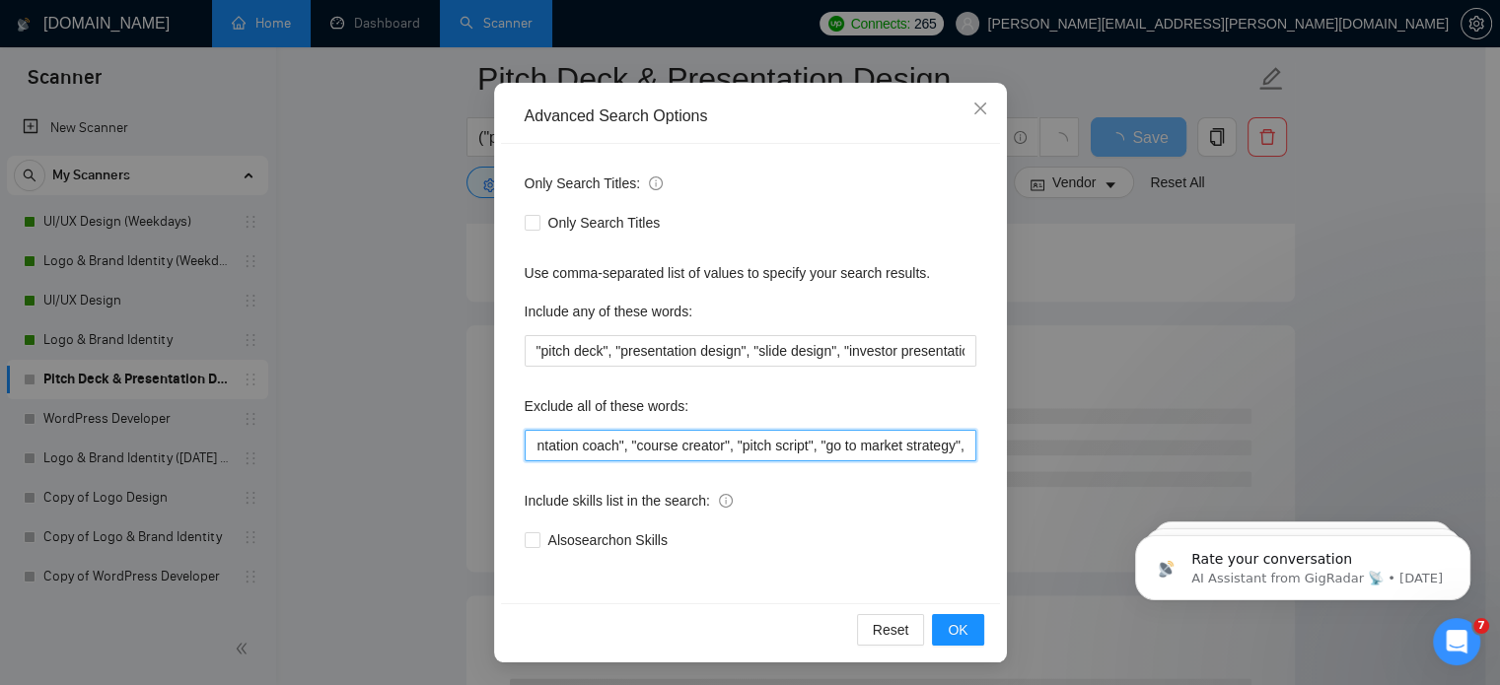
paste input "Financial Forecasting"
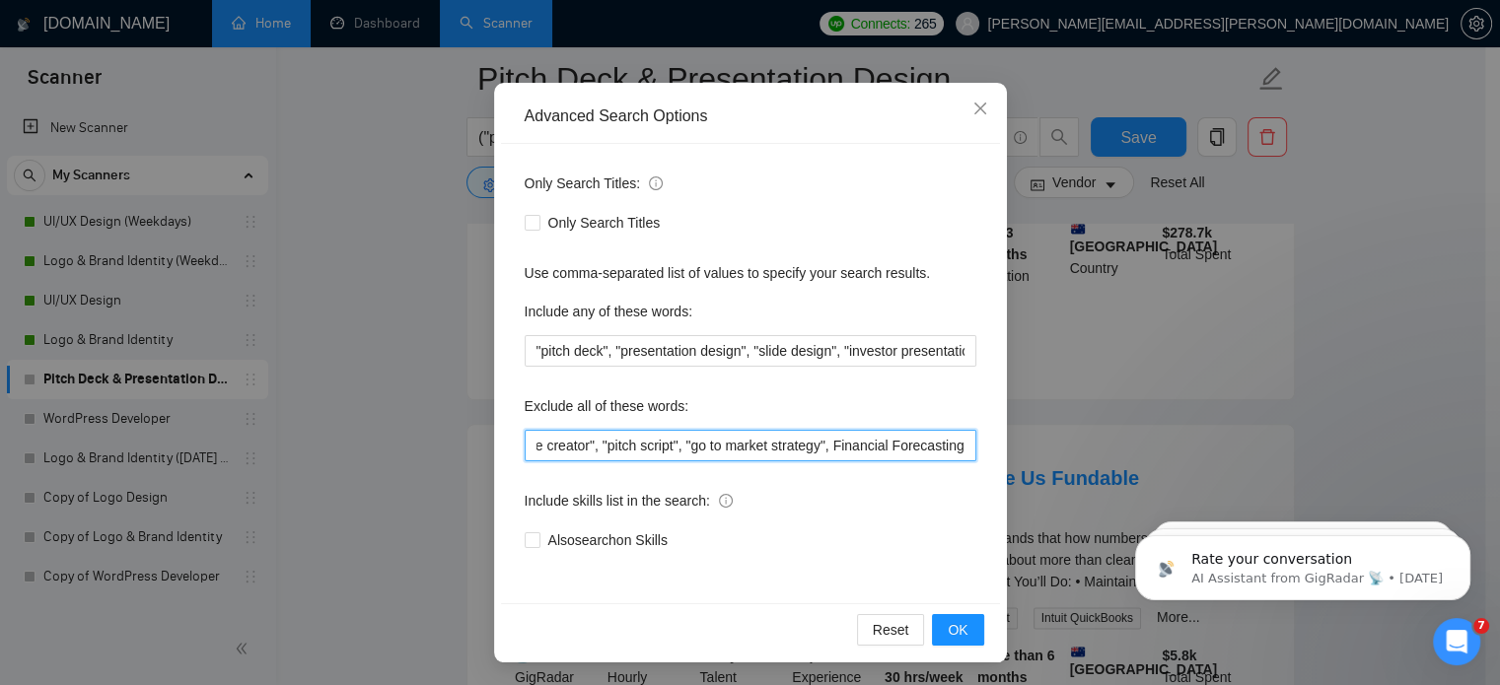
click at [680, 445] on input ""financial research", "market research", "business plan", "financial projection…" at bounding box center [751, 446] width 452 height 32
click at [830, 443] on input ""financial research", "market research", "business plan", "financial projection…" at bounding box center [751, 446] width 452 height 32
paste input """
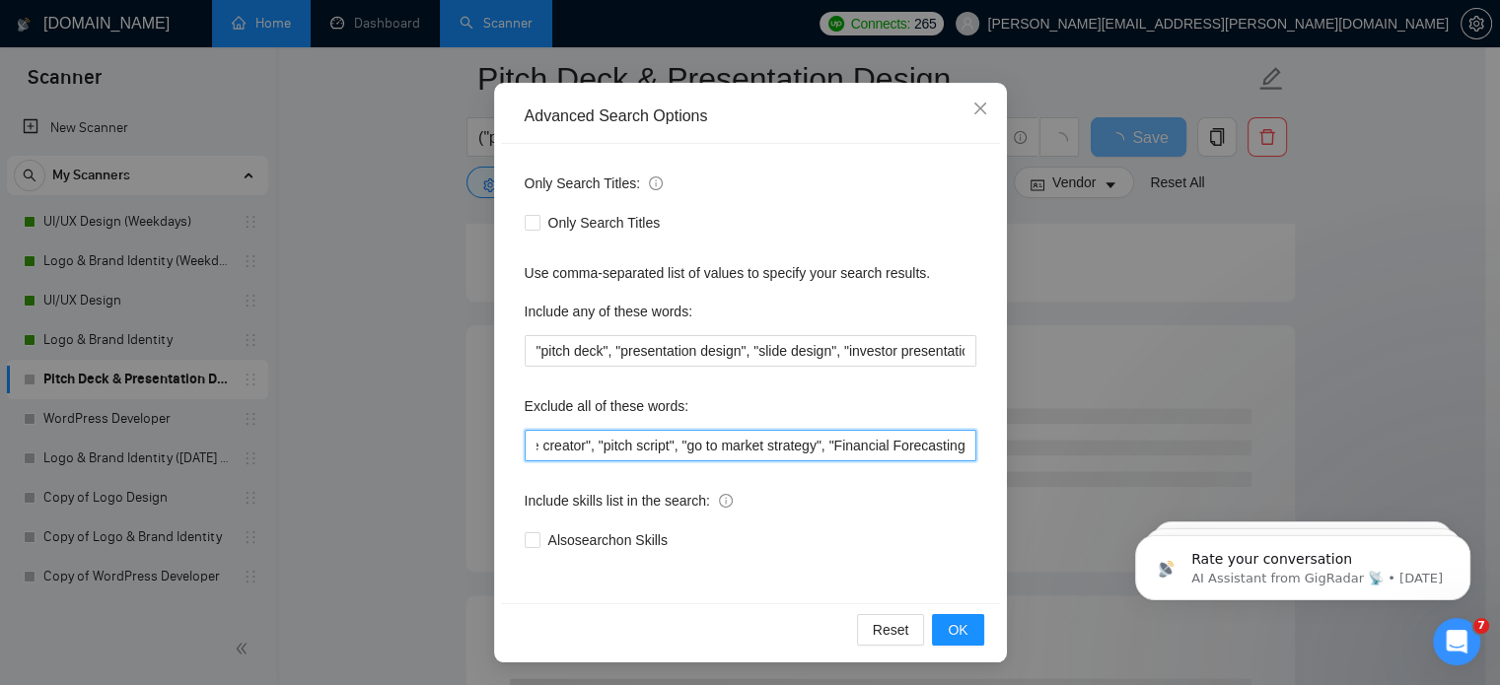
click at [822, 446] on input ""financial research", "market research", "business plan", "financial projection…" at bounding box center [751, 446] width 452 height 32
click at [935, 444] on input ""financial research", "market research", "business plan", "financial projection…" at bounding box center [751, 446] width 452 height 32
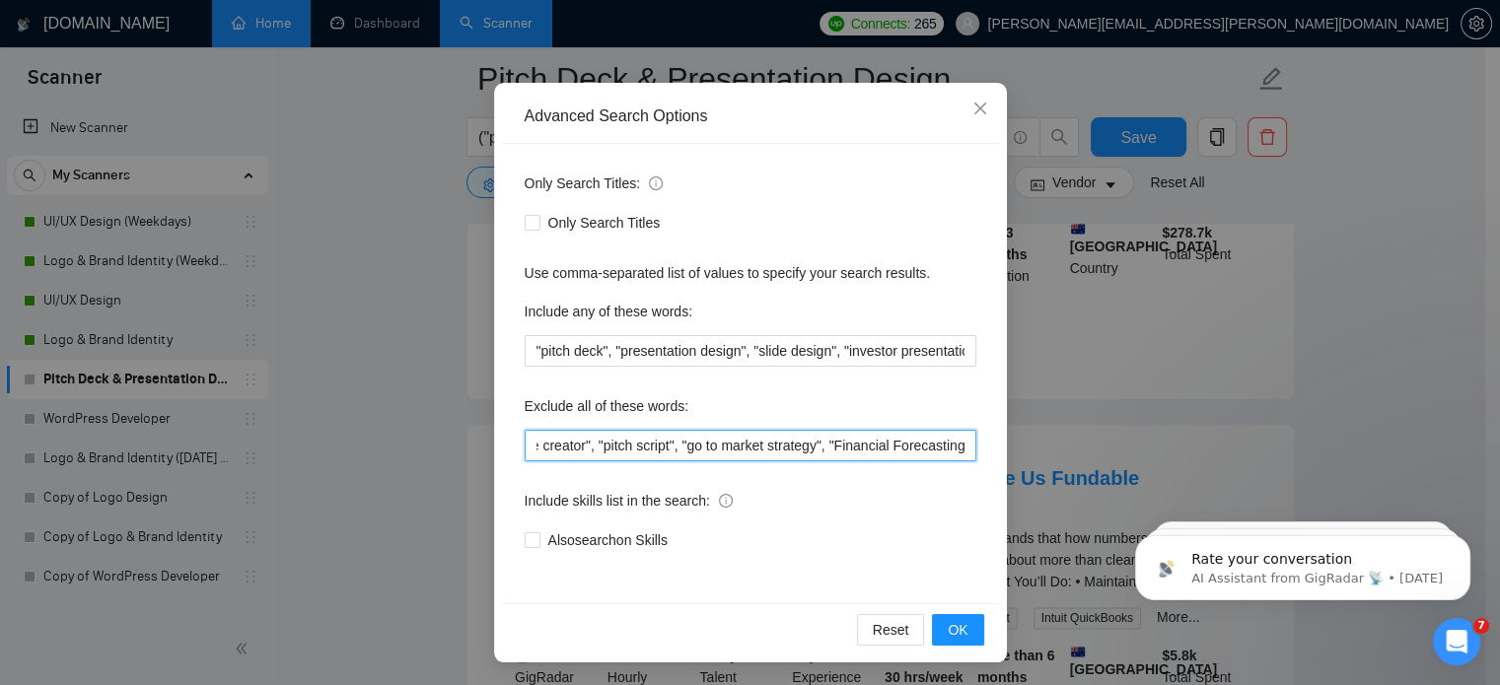
scroll to position [0, 1666]
click at [958, 451] on input ""financial research", "market research", "business plan", "financial projection…" at bounding box center [751, 446] width 452 height 32
paste input """
click at [958, 451] on input ""financial research", "market research", "business plan", "financial projection…" at bounding box center [751, 446] width 452 height 32
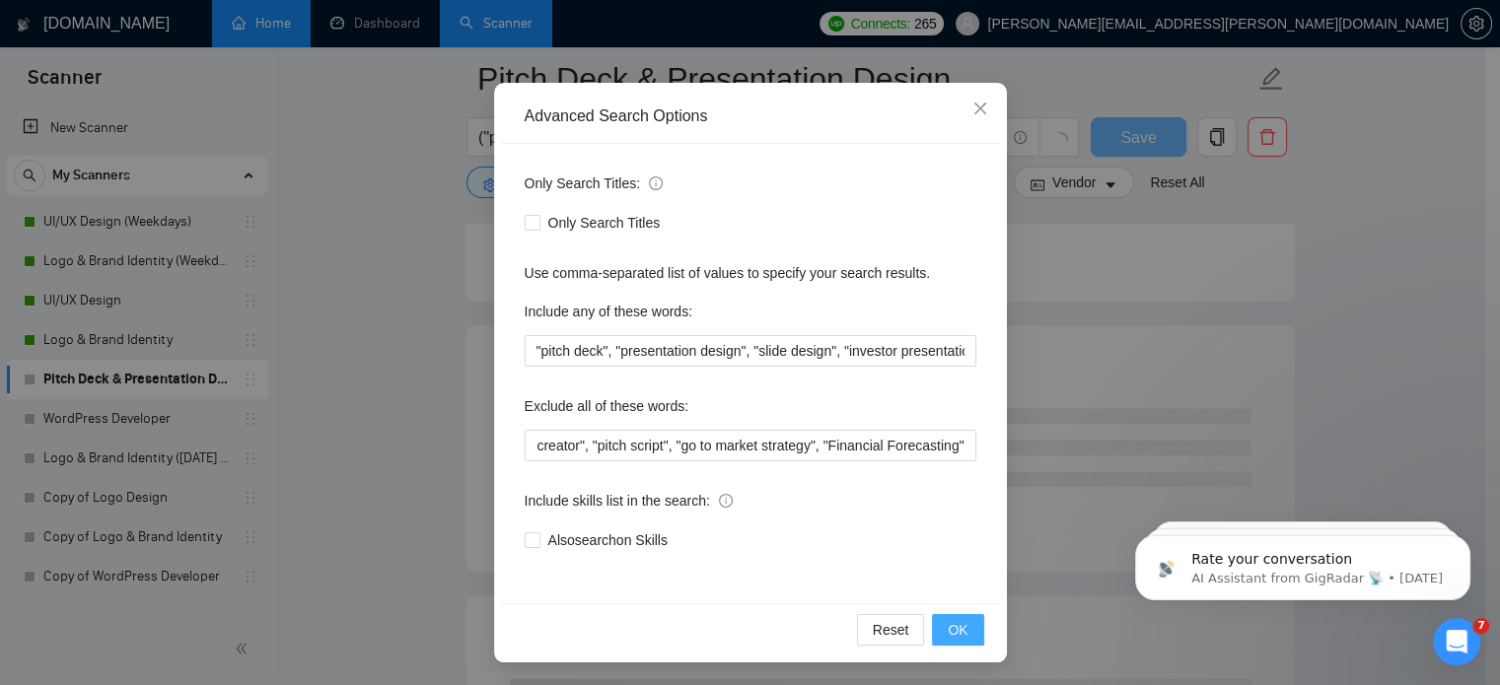
click at [947, 641] on button "OK" at bounding box center [957, 630] width 51 height 32
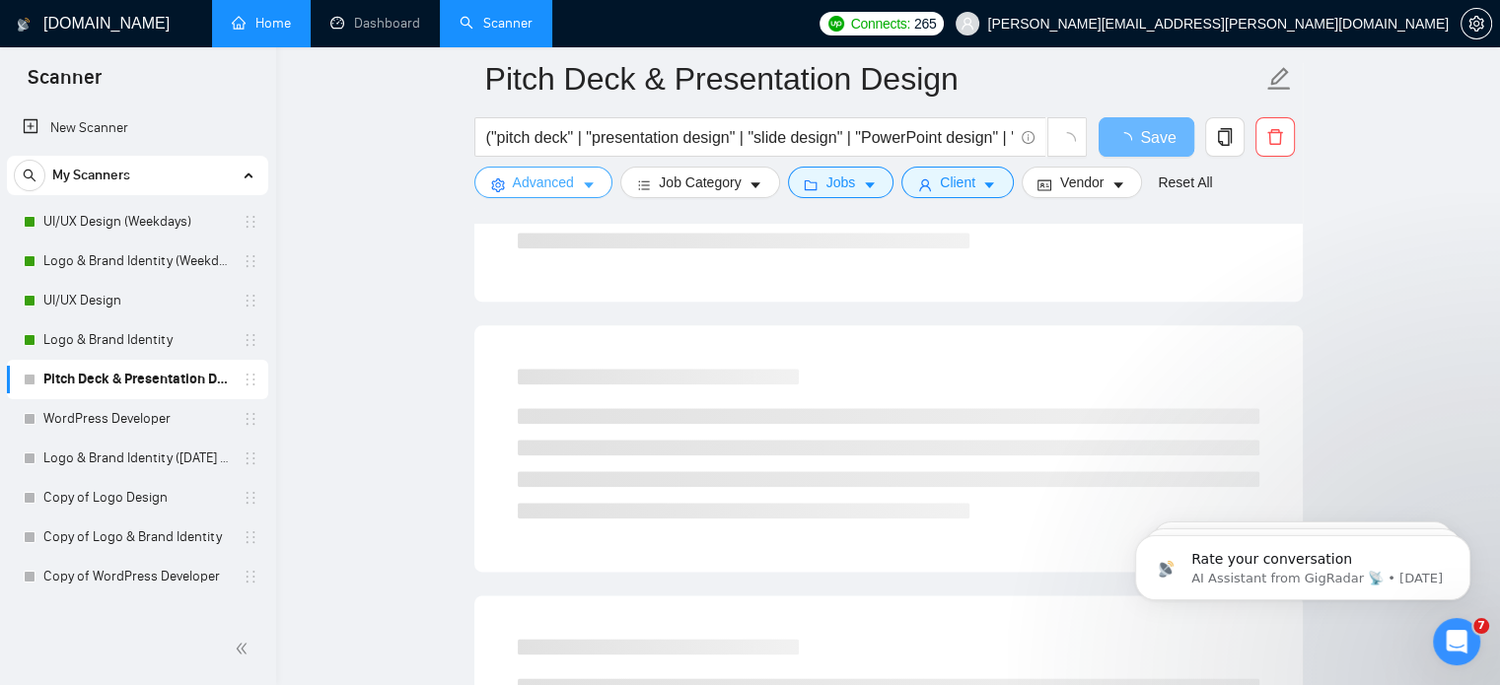
scroll to position [0, 0]
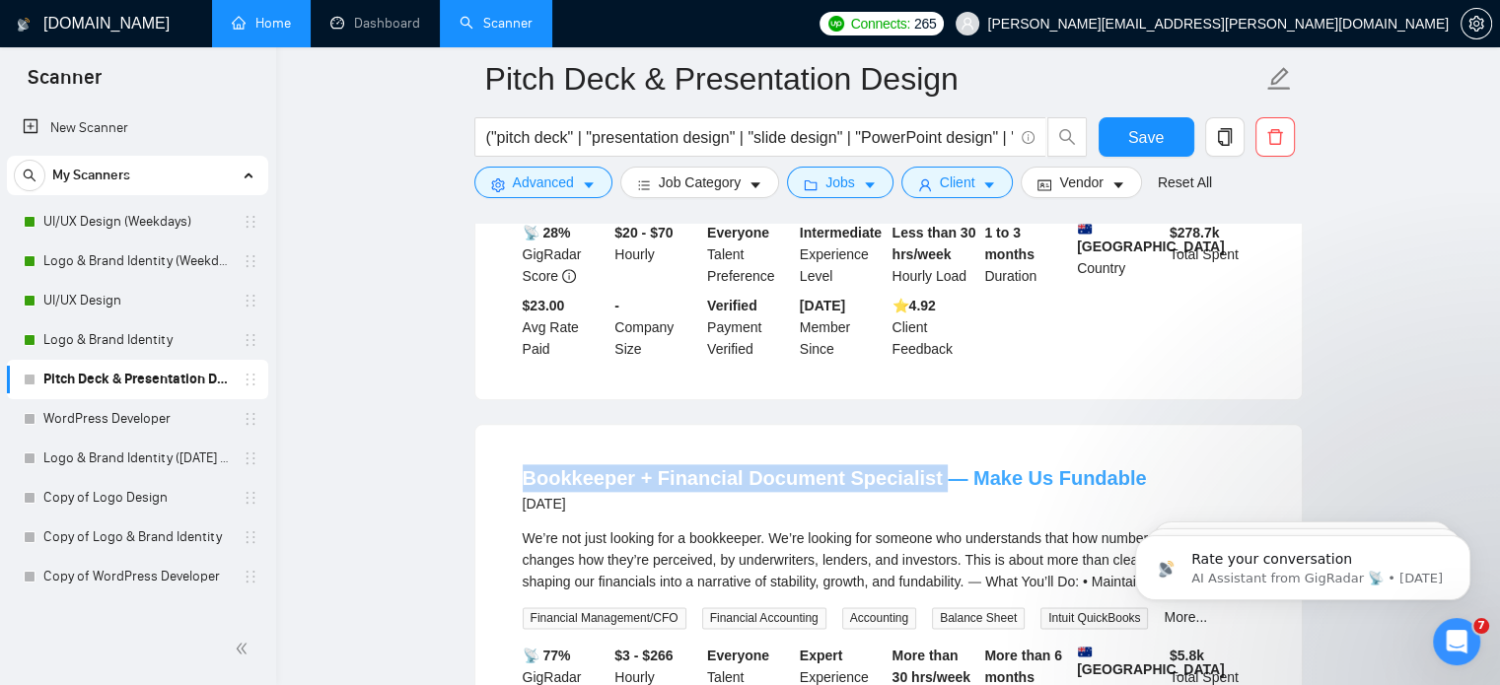
drag, startPoint x: 513, startPoint y: 404, endPoint x: 923, endPoint y: 409, distance: 410.2
click at [923, 449] on li "Bookkeeper + Financial Document Specialist — Make Us Fundable [DATE] We’re not …" at bounding box center [888, 624] width 779 height 350
copy link "Bookkeeper + Financial Document Specialist"
click at [563, 173] on span "Advanced" at bounding box center [543, 183] width 61 height 22
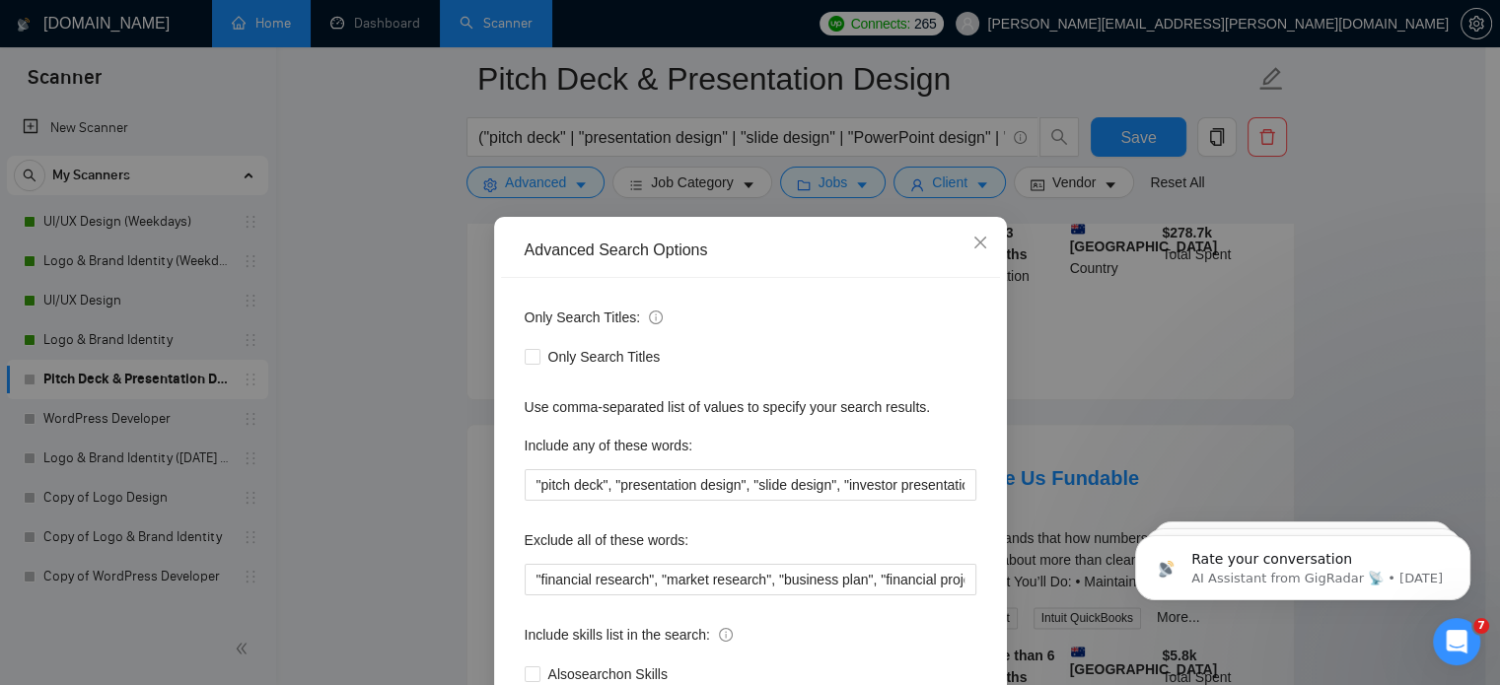
scroll to position [105, 0]
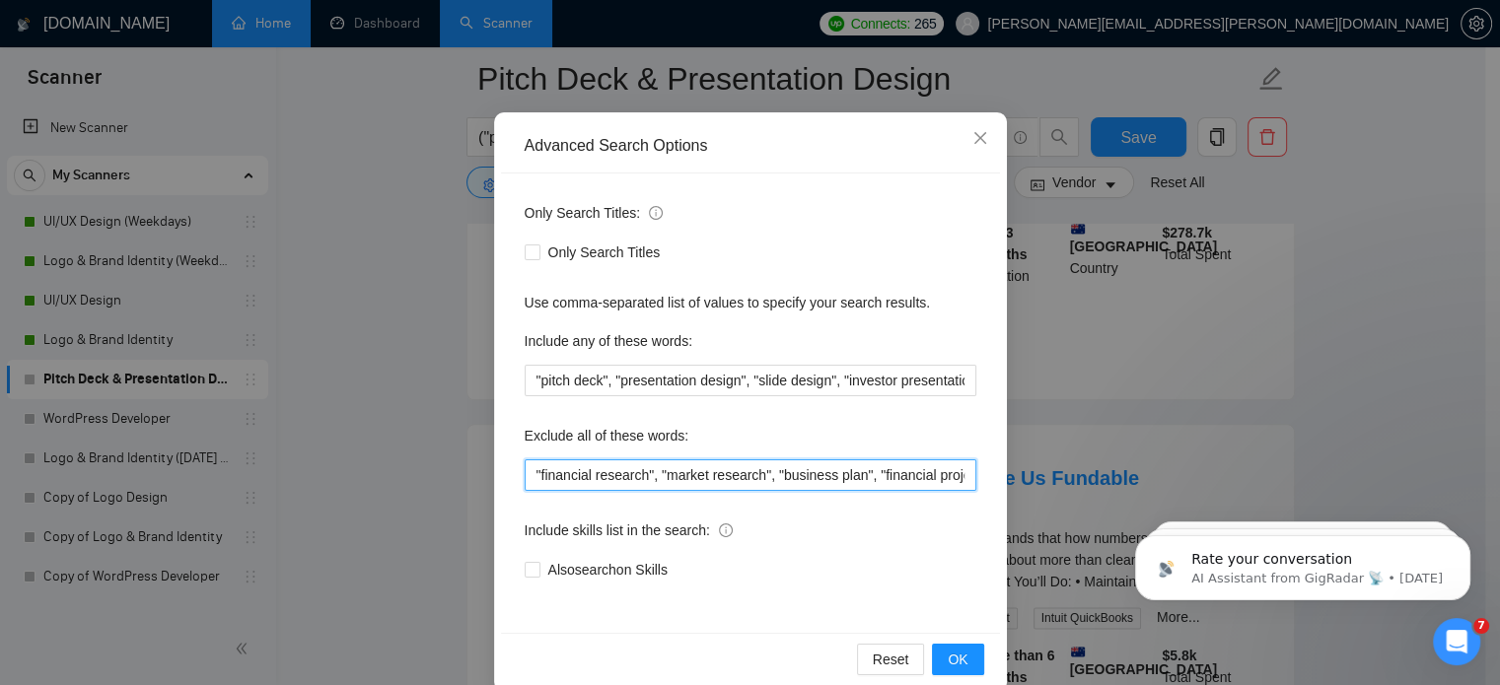
click at [856, 477] on input ""financial research", "market research", "business plan", "financial projection…" at bounding box center [751, 475] width 452 height 32
click at [956, 475] on input ""financial research", "market research", "business plan", "financial projection…" at bounding box center [751, 475] width 452 height 32
paste input "Bookkeeper + Financial Document Specialist"
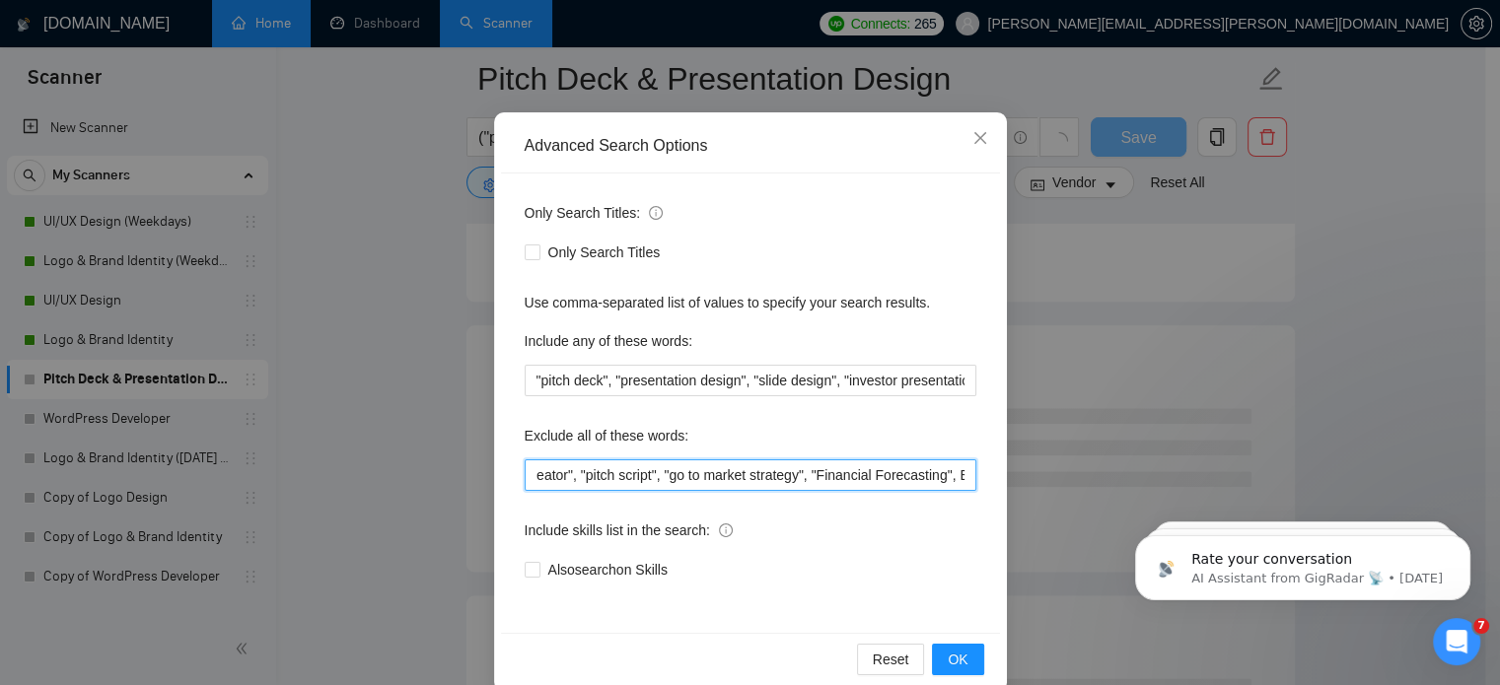
scroll to position [0, 1952]
click at [774, 479] on input ""financial research", "market research", "business plan", "financial projection…" at bounding box center [751, 475] width 452 height 32
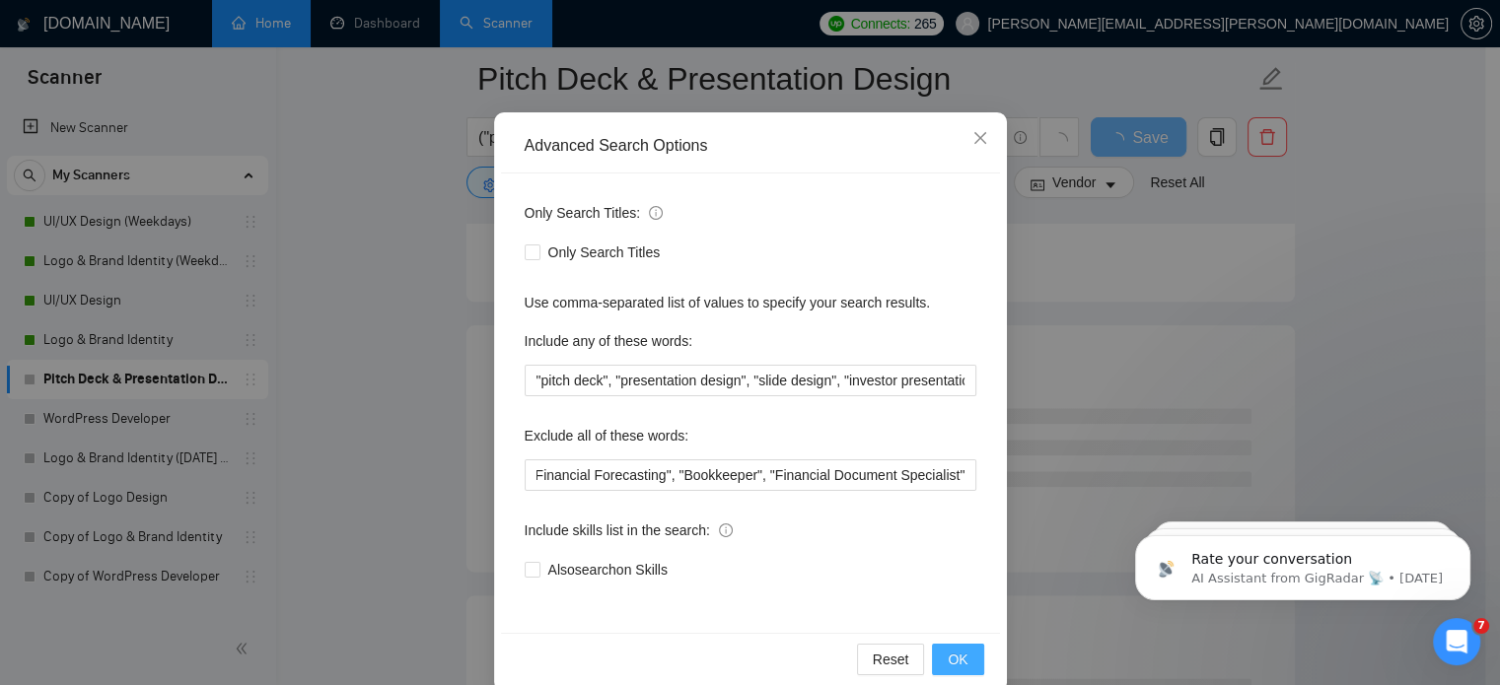
click at [953, 659] on span "OK" at bounding box center [957, 660] width 20 height 22
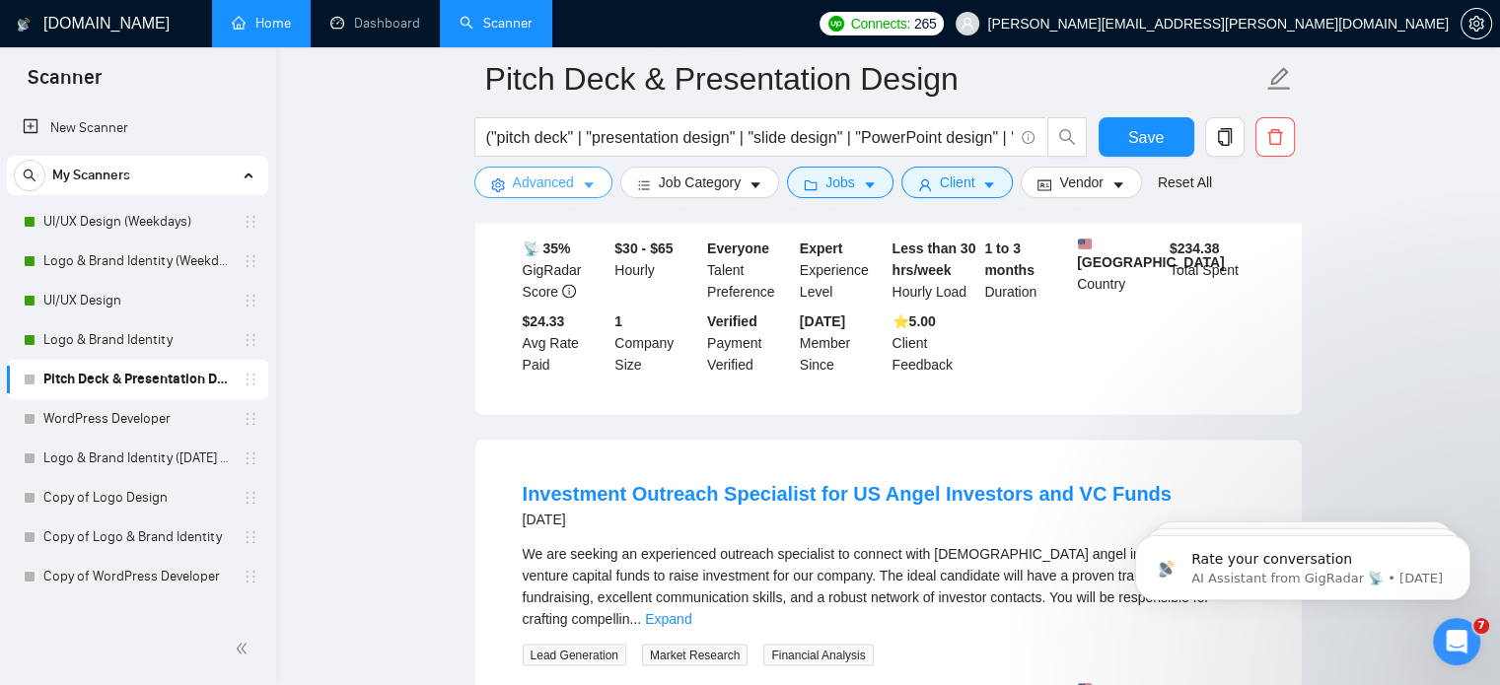
scroll to position [3600, 0]
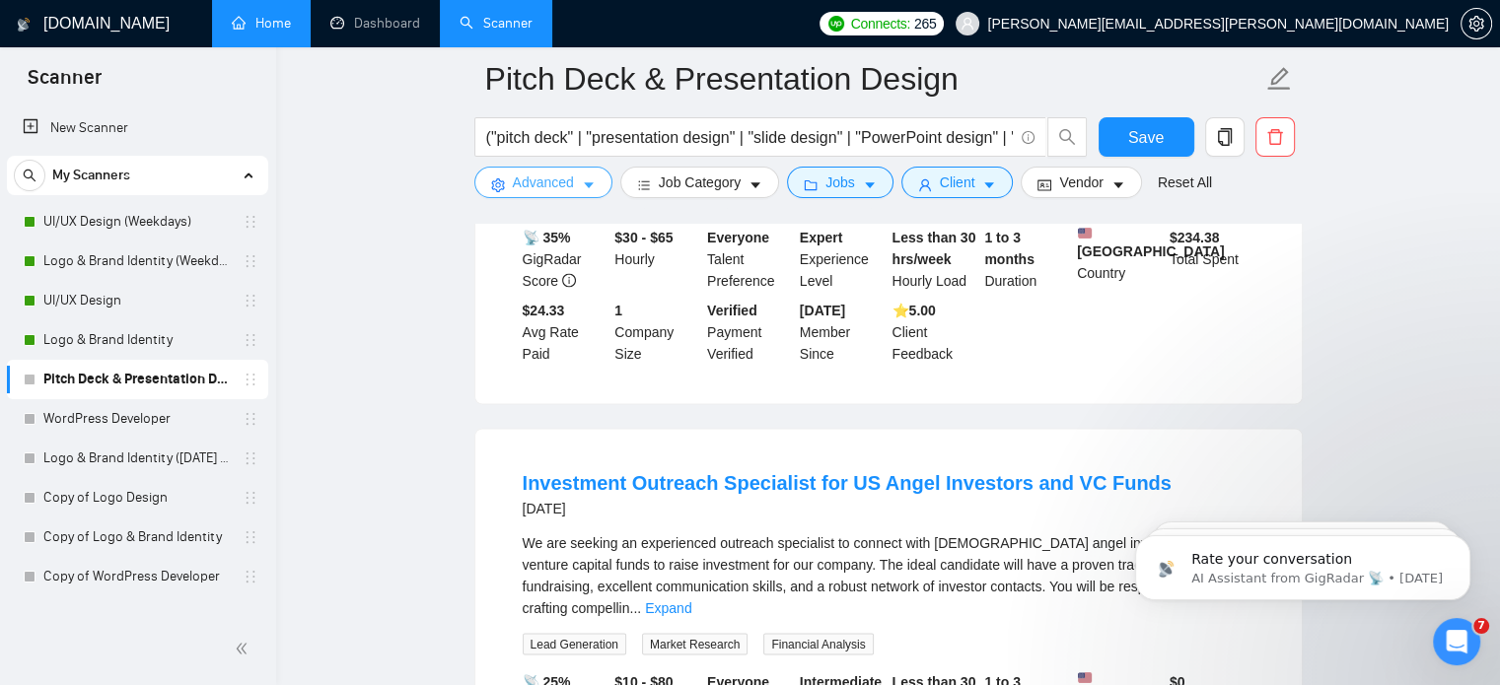
click at [596, 178] on button "Advanced" at bounding box center [543, 183] width 138 height 32
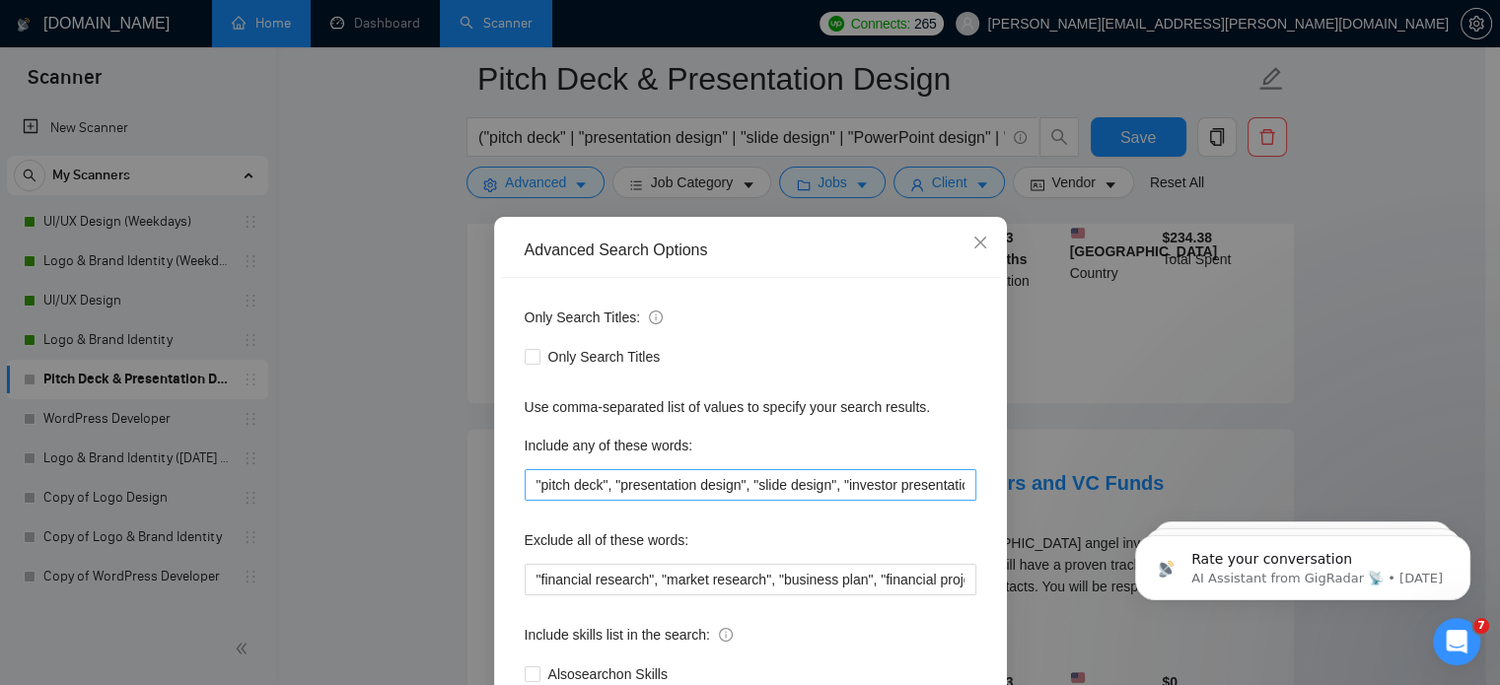
scroll to position [134, 0]
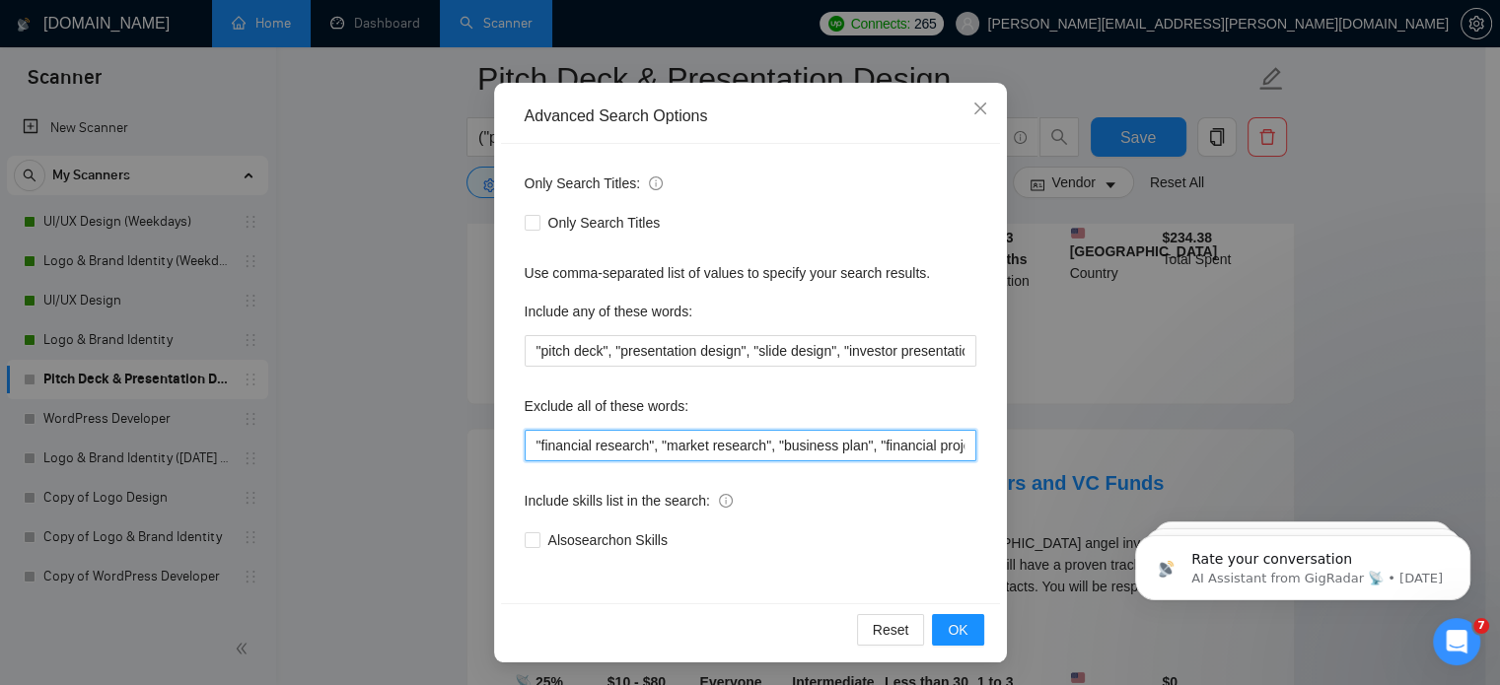
click at [872, 456] on input ""financial research", "market research", "business plan", "financial projection…" at bounding box center [751, 446] width 452 height 32
click at [956, 448] on input ""financial research", "market research", "business plan", "financial projection…" at bounding box center [751, 446] width 452 height 32
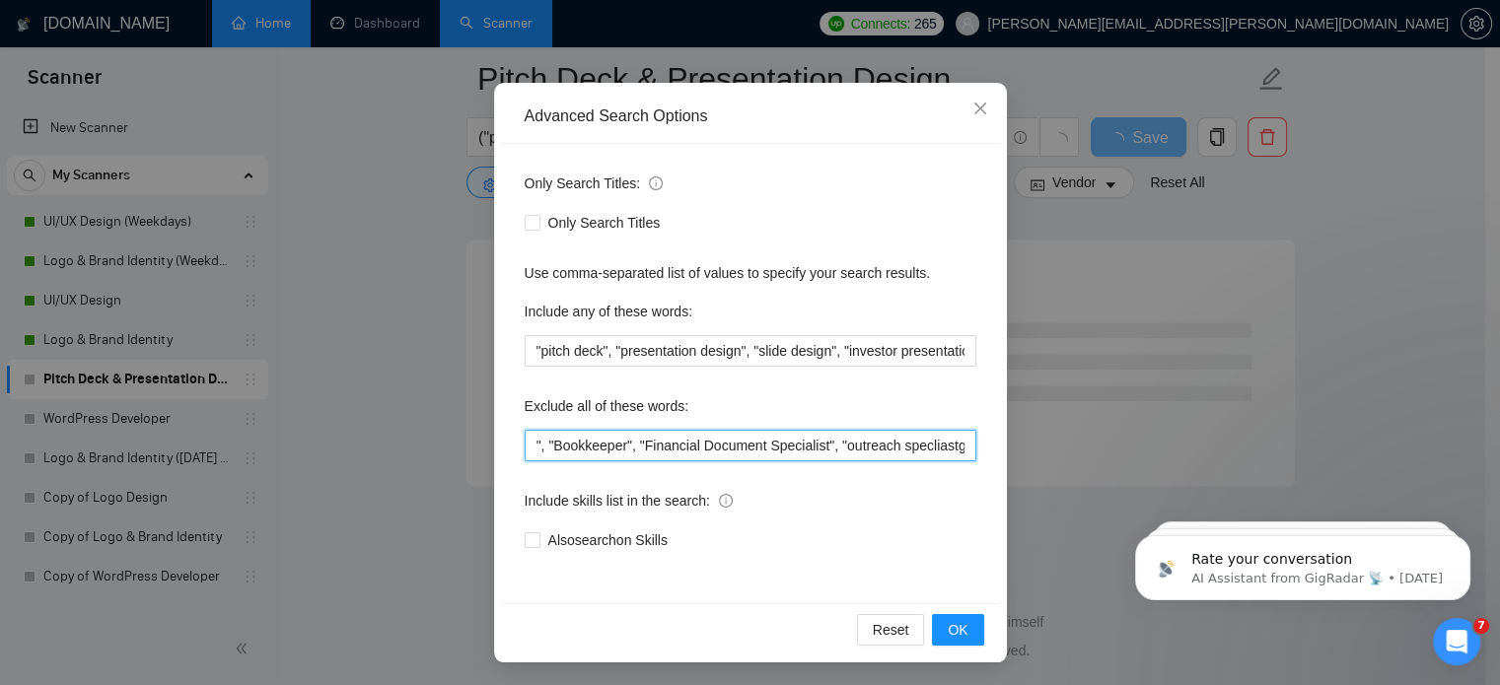
scroll to position [0, 2093]
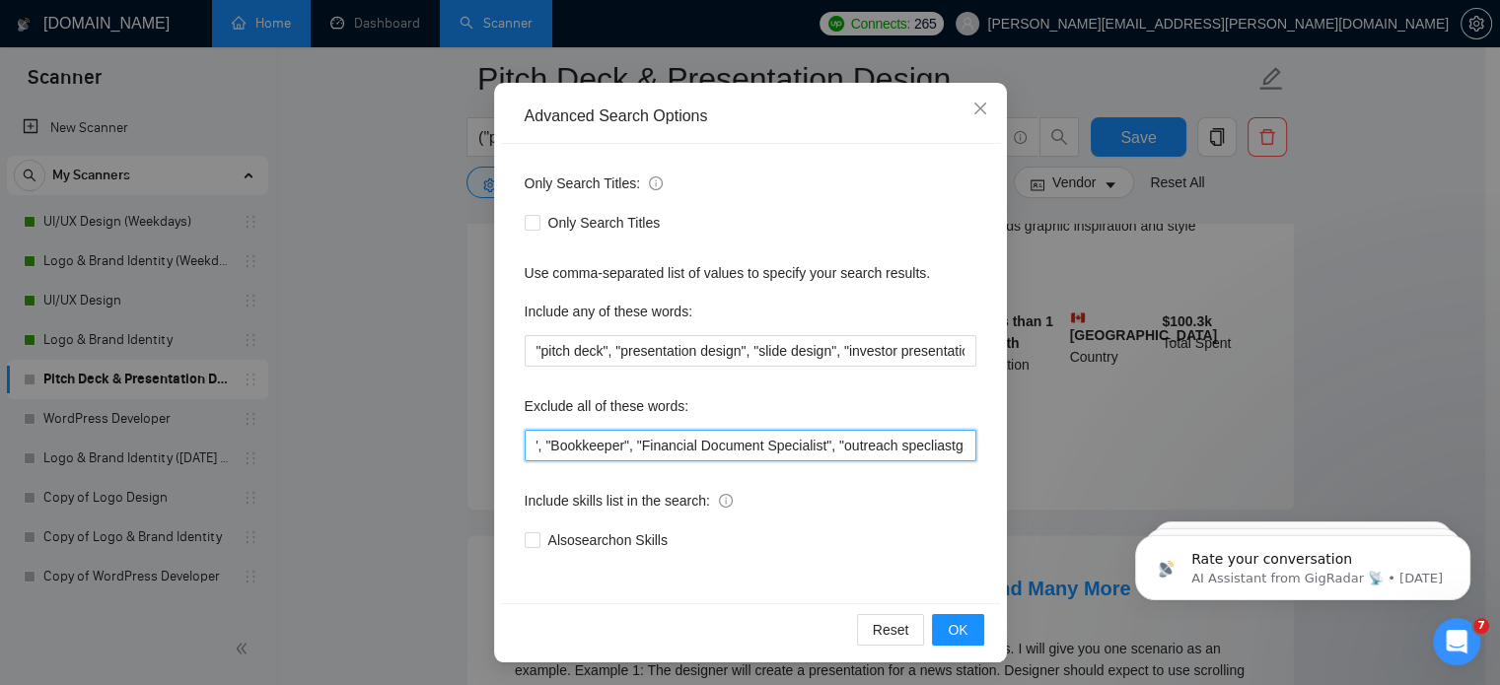
drag, startPoint x: 929, startPoint y: 448, endPoint x: 891, endPoint y: 433, distance: 40.3
click at [891, 433] on input ""financial research", "market research", "business plan", "financial projection…" at bounding box center [751, 446] width 452 height 32
click at [950, 456] on input ""financial research", "market research", "business plan", "financial projection…" at bounding box center [751, 446] width 452 height 32
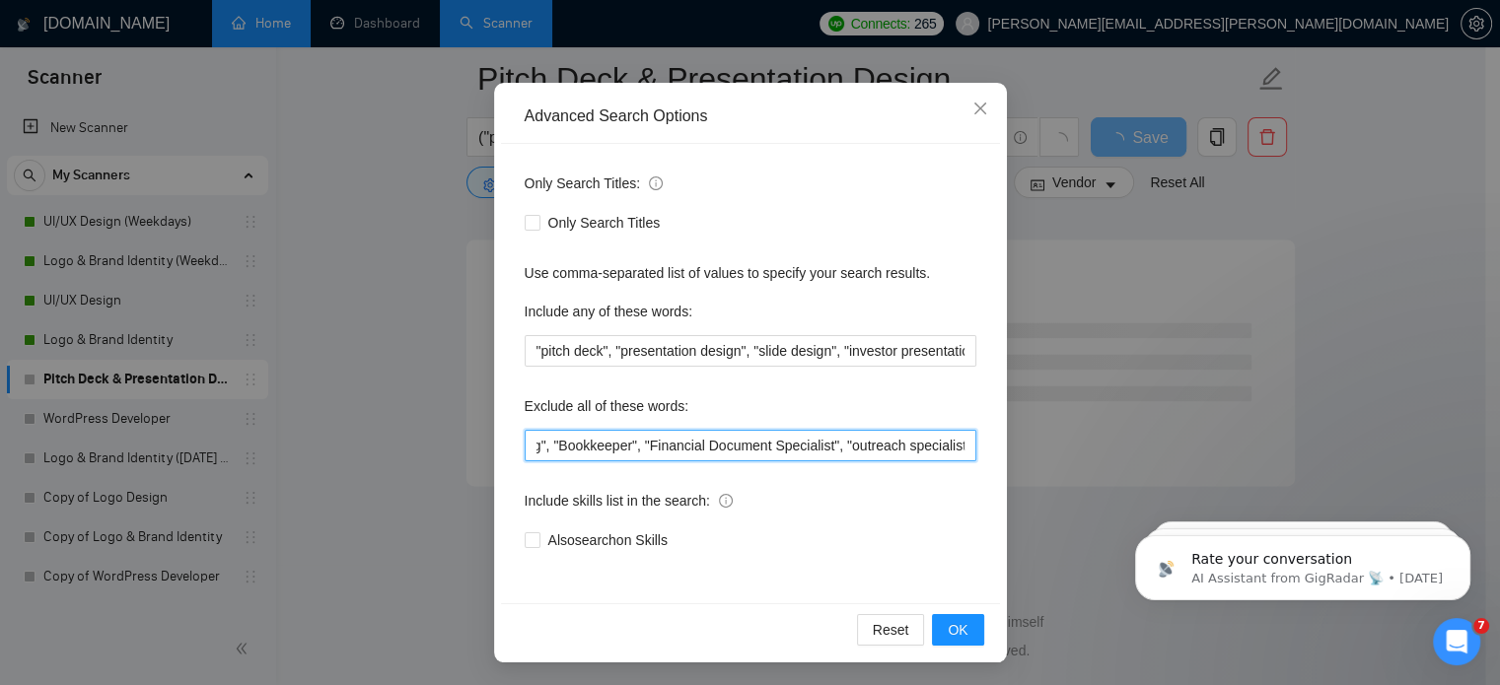
scroll to position [0, 2090]
type input ""financial research", "market research", "business plan", "financial projection…"
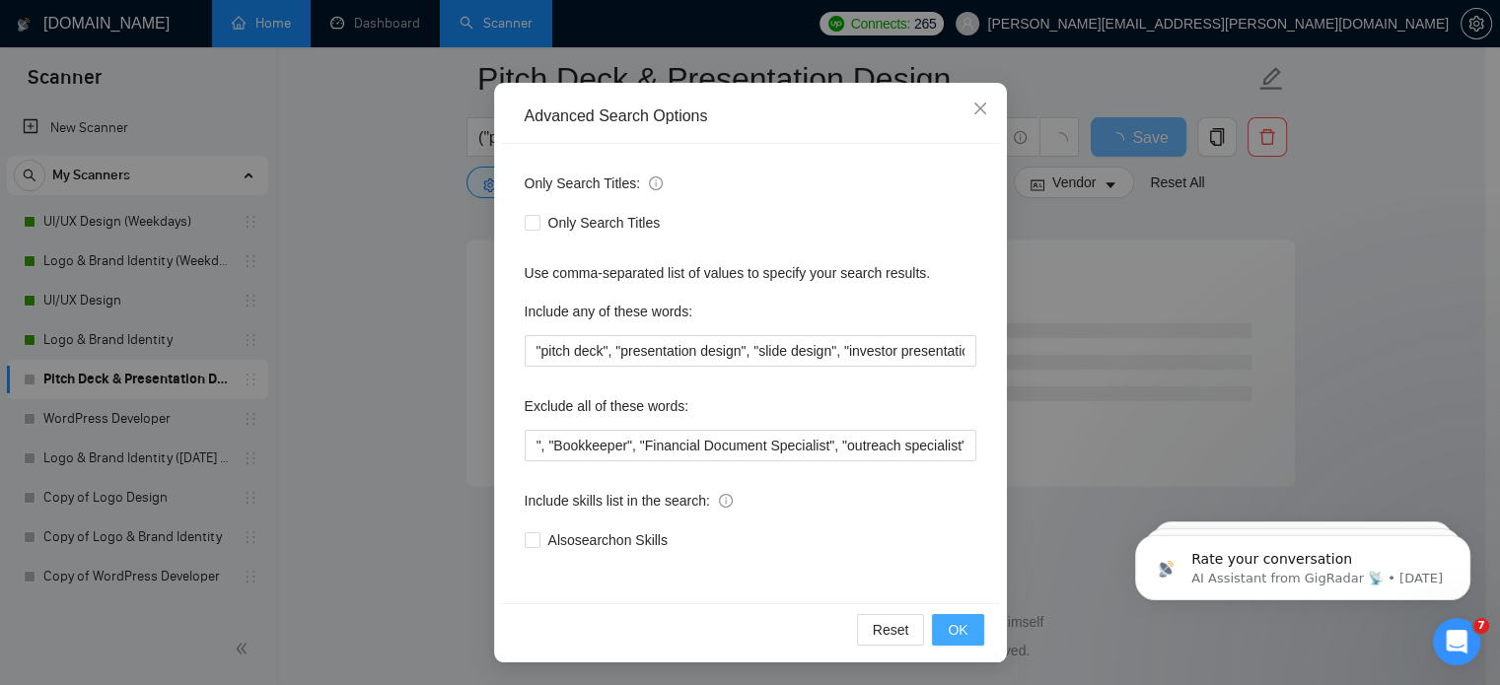
scroll to position [0, 0]
click at [951, 627] on span "OK" at bounding box center [957, 630] width 20 height 22
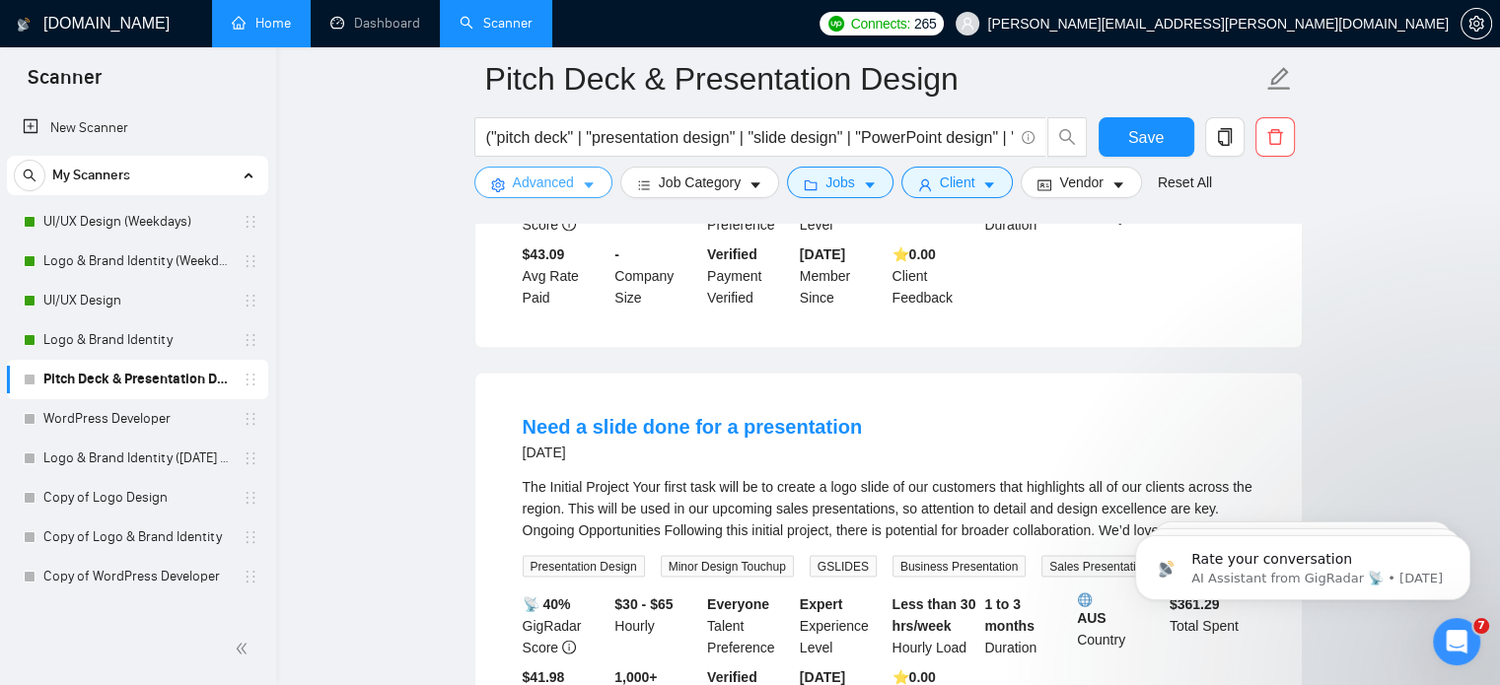
scroll to position [4250, 0]
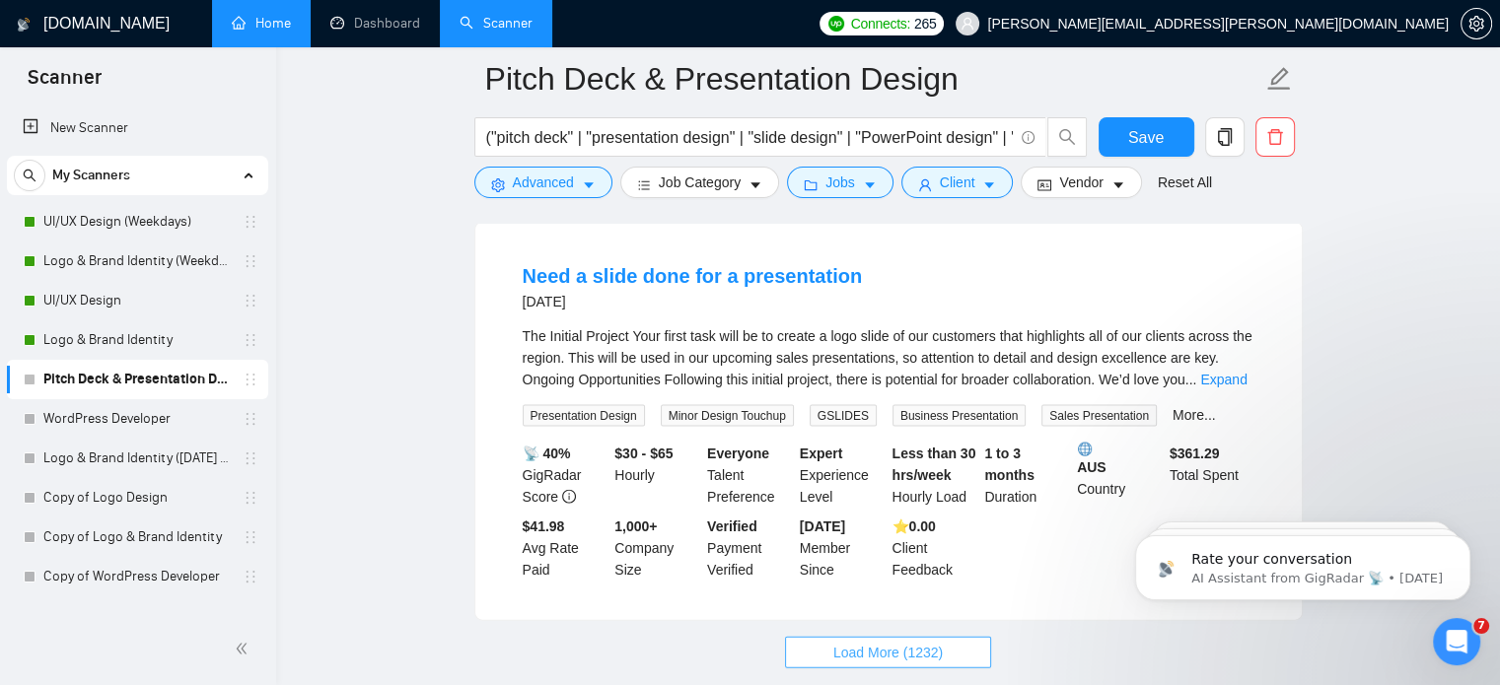
click at [901, 642] on span "Load More (1232)" at bounding box center [887, 653] width 109 height 22
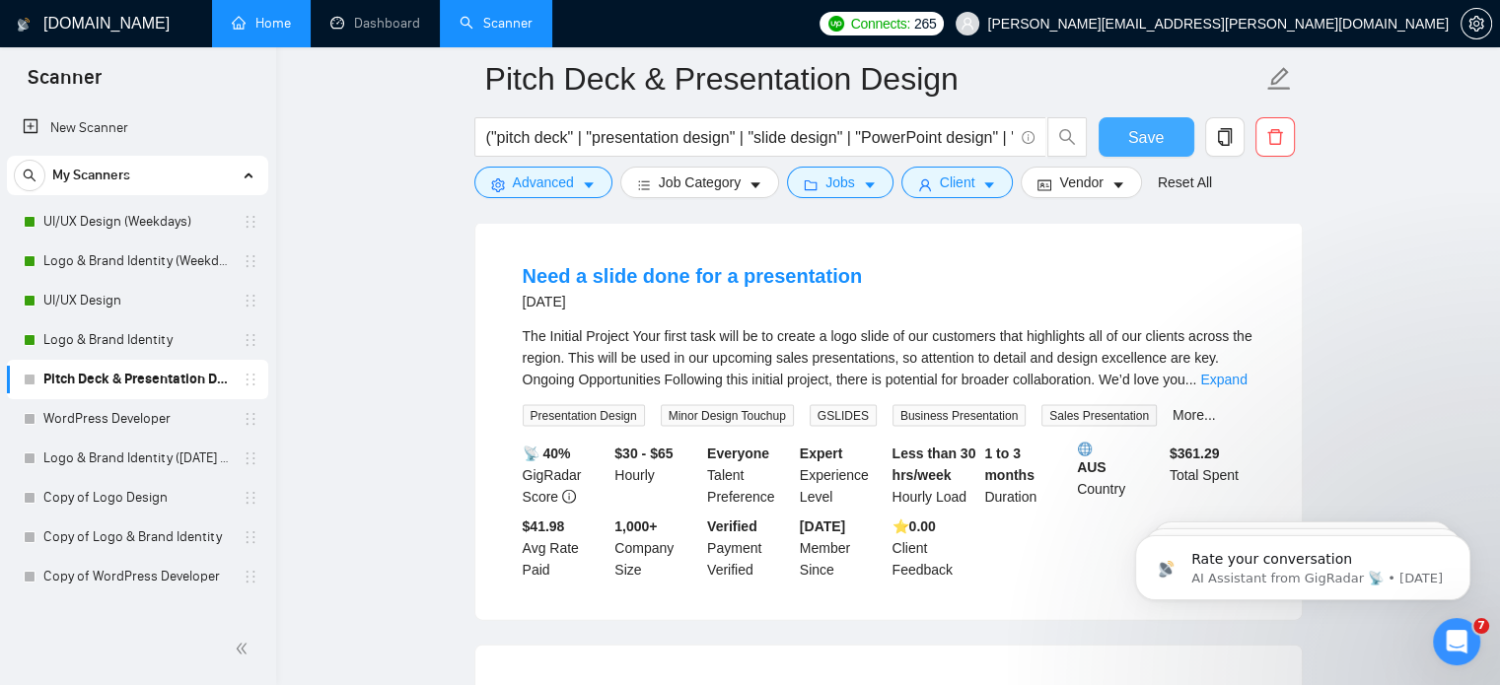
click at [1160, 132] on span "Save" at bounding box center [1145, 137] width 35 height 25
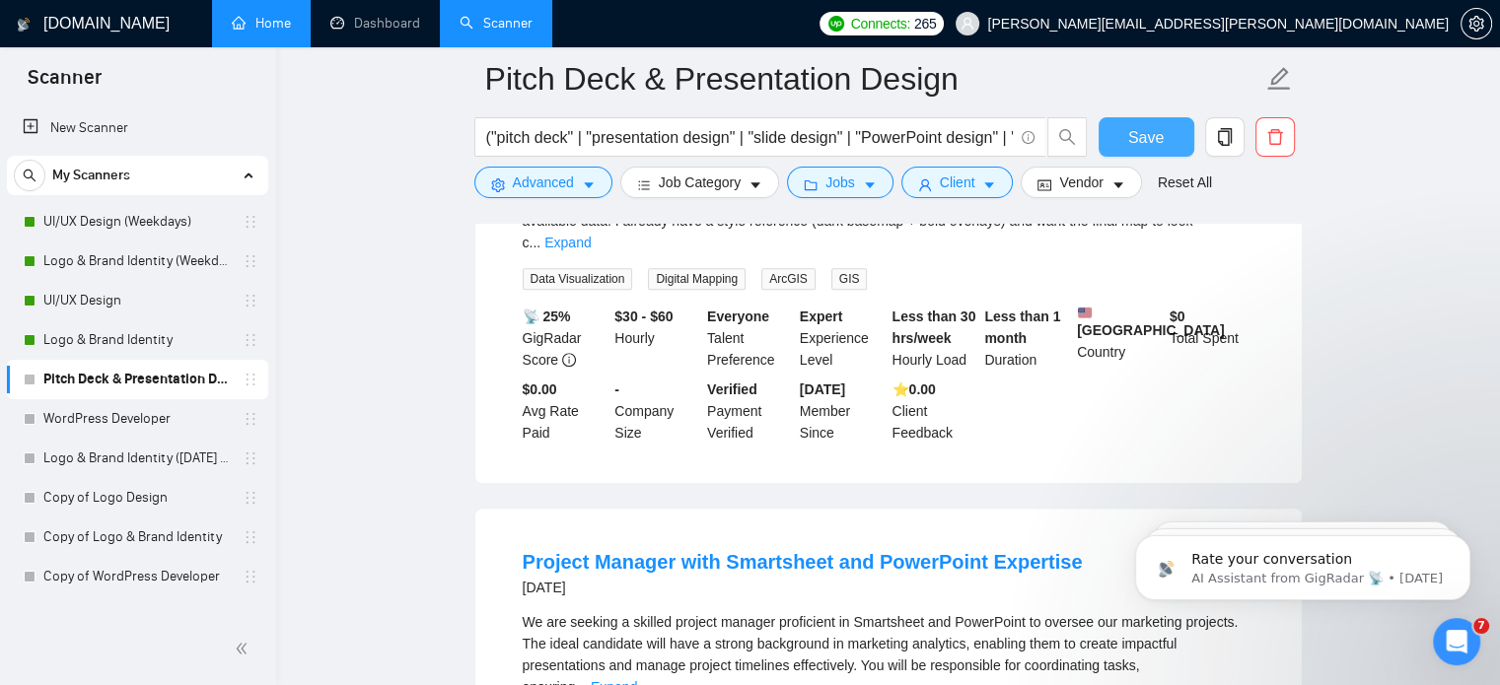
scroll to position [8587, 0]
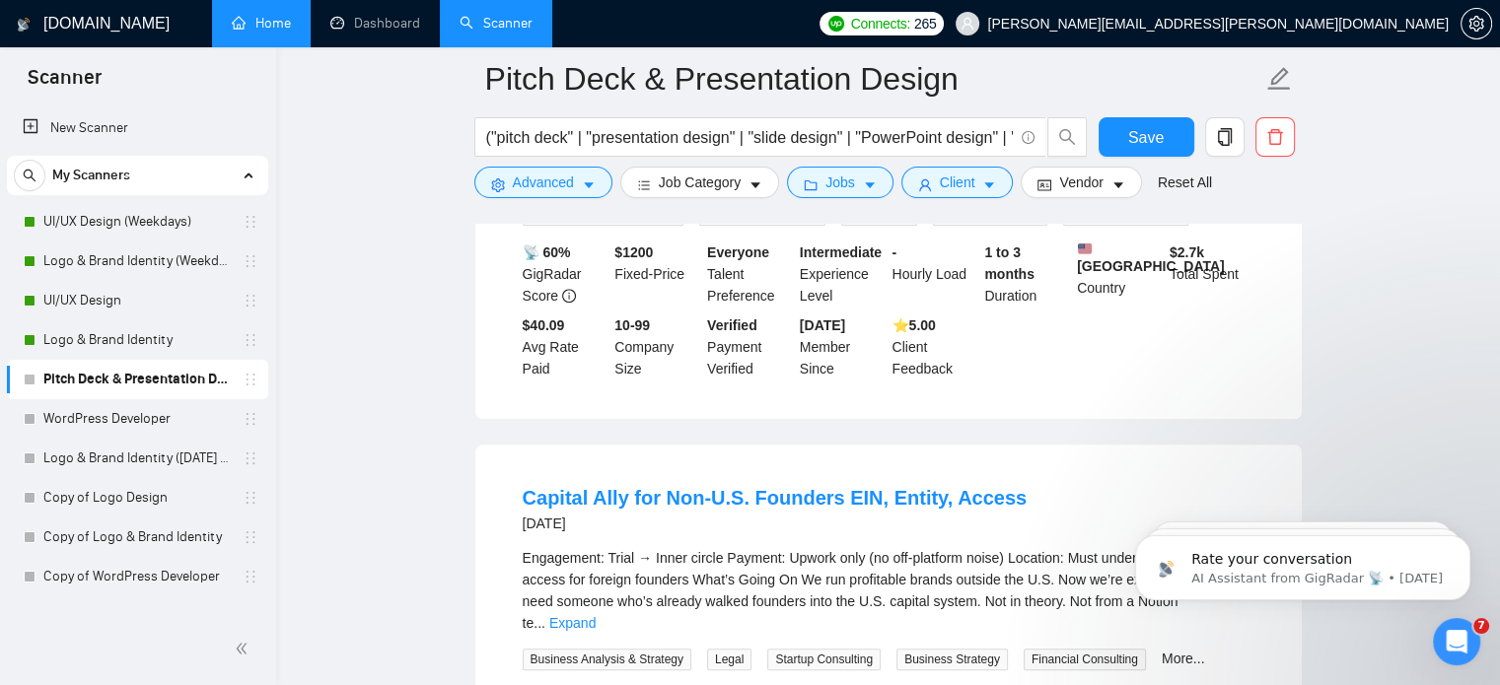
scroll to position [8879, 0]
click at [596, 614] on link "Expand" at bounding box center [572, 622] width 46 height 16
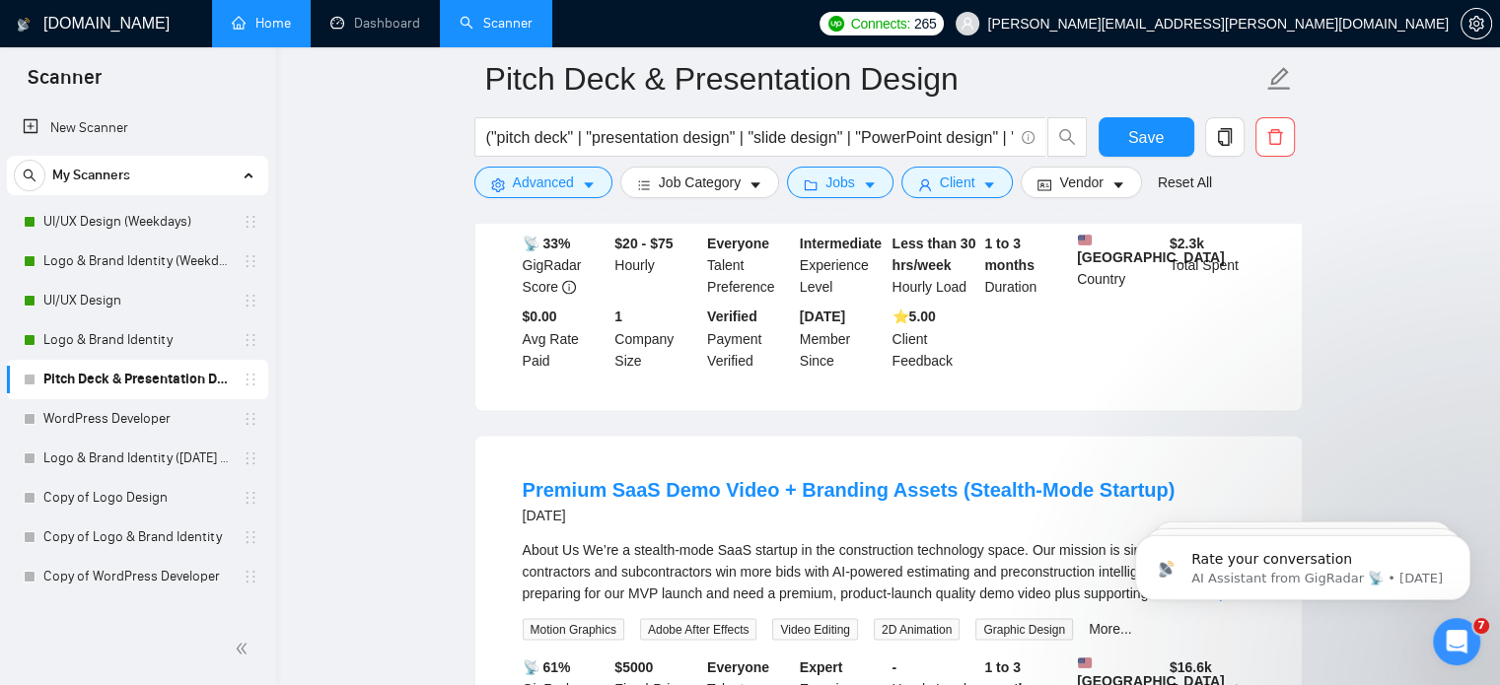
scroll to position [10912, 0]
click at [1225, 585] on link "Expand" at bounding box center [1226, 593] width 46 height 16
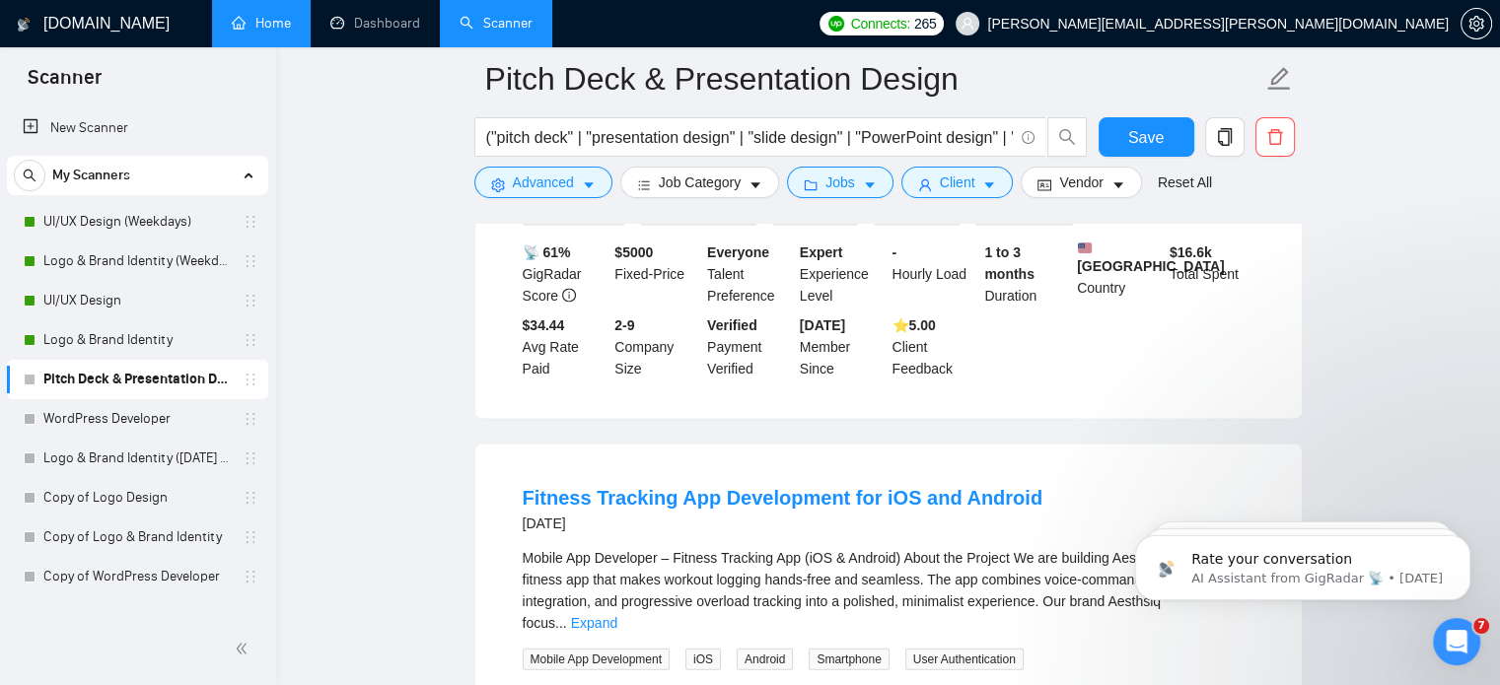
scroll to position [11717, 0]
click at [617, 615] on link "Expand" at bounding box center [594, 623] width 46 height 16
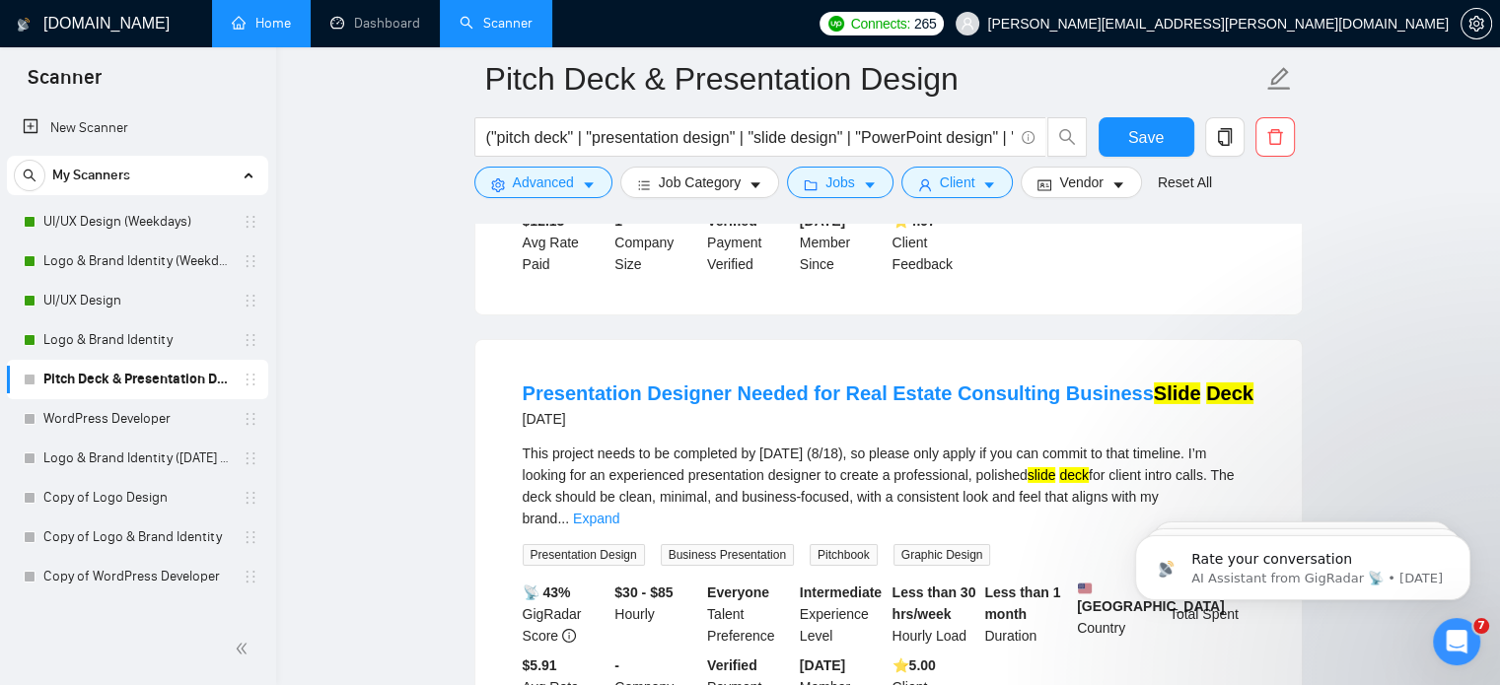
scroll to position [13974, 0]
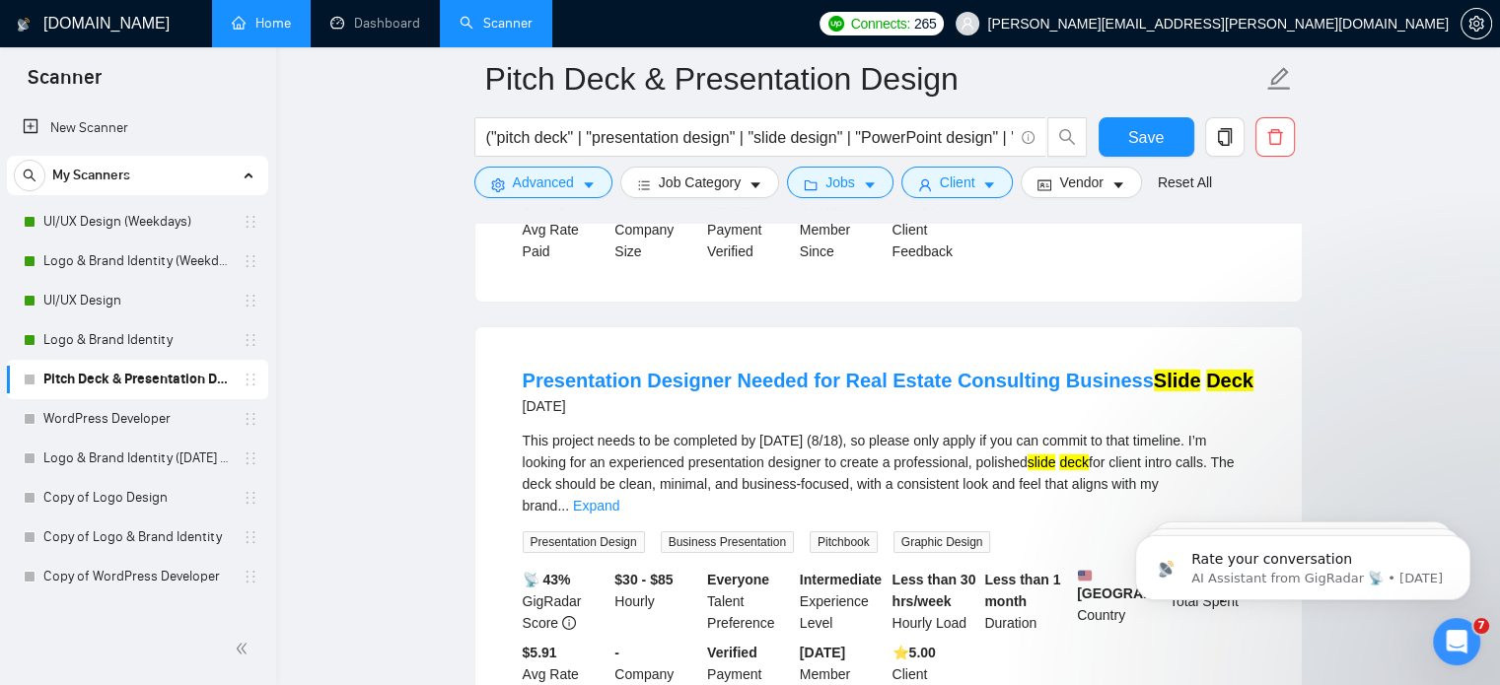
click at [709, 192] on span "Job Category" at bounding box center [700, 183] width 82 height 22
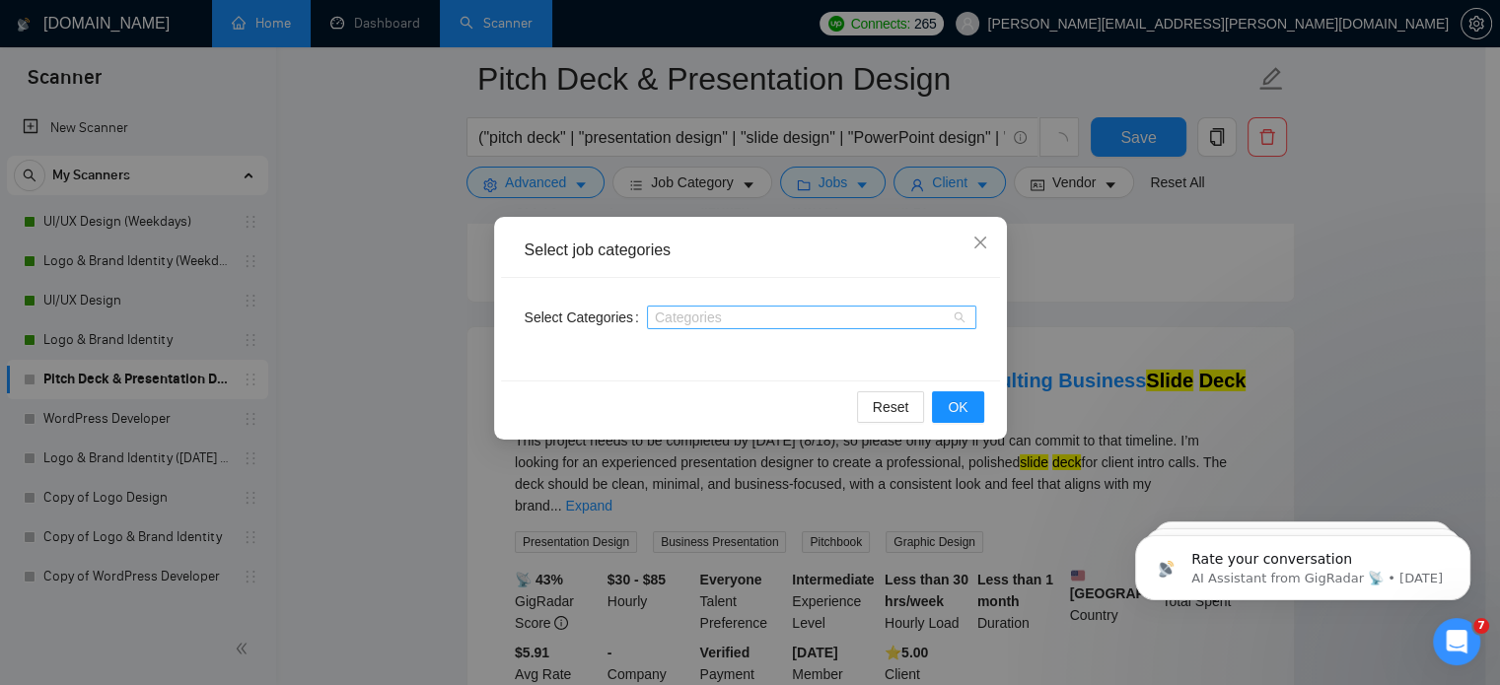
click at [774, 322] on div at bounding box center [802, 318] width 300 height 16
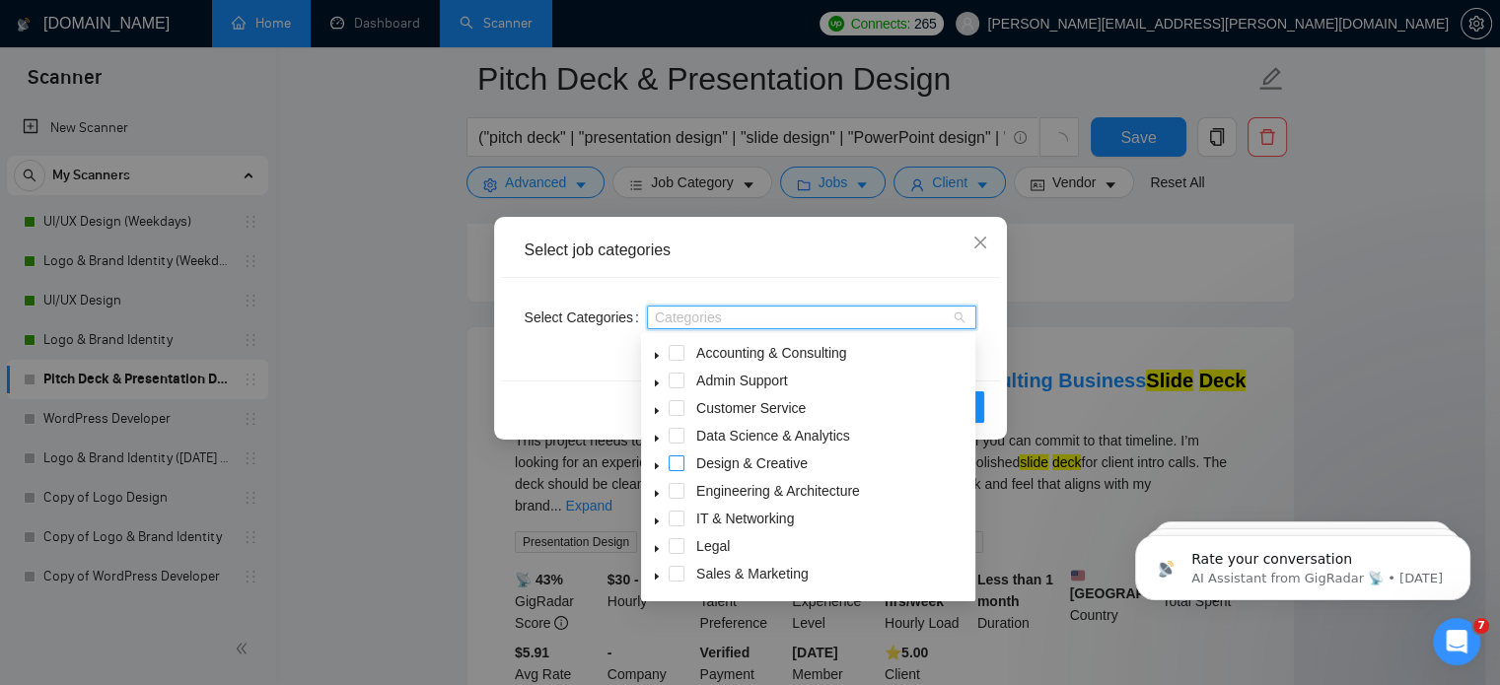
click at [671, 465] on span at bounding box center [676, 464] width 16 height 16
click at [1073, 501] on div "Select job categories Select Categories Design & Creative Reset OK" at bounding box center [750, 342] width 1500 height 685
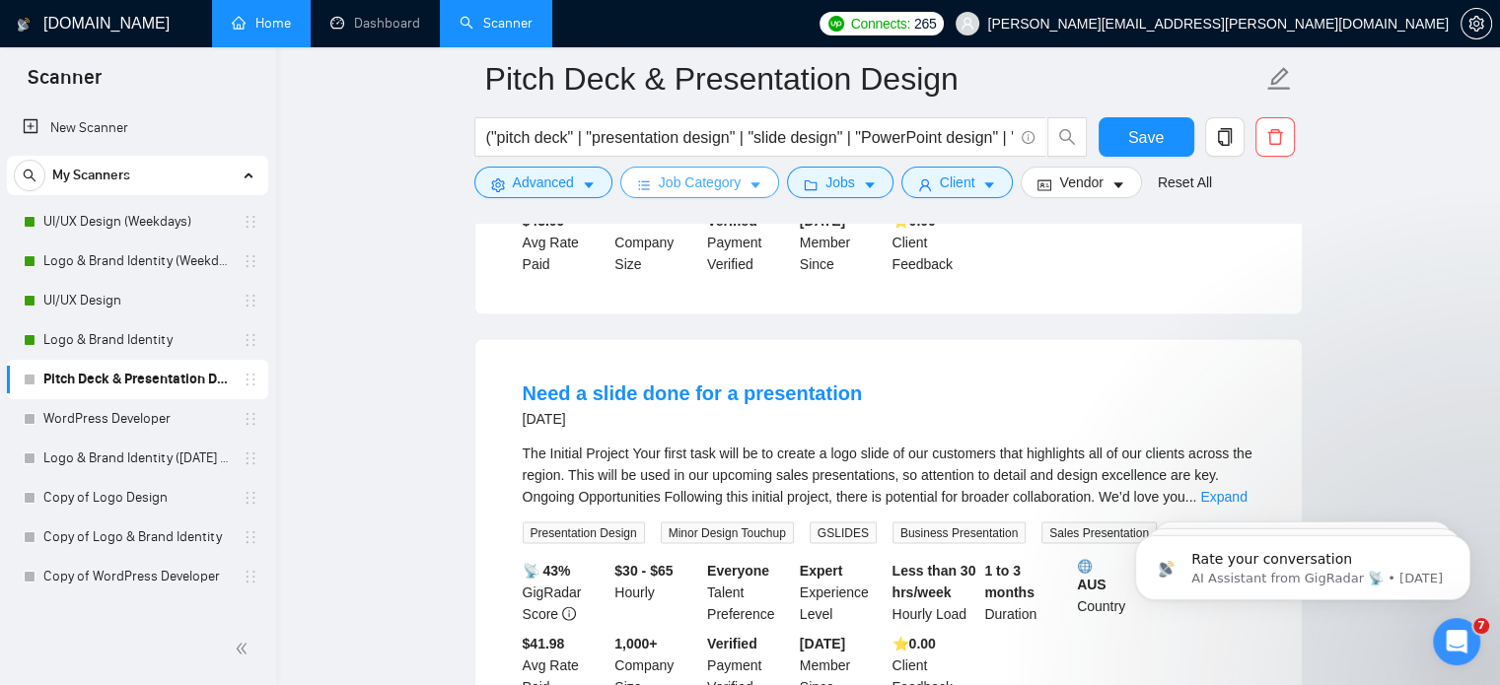
scroll to position [4250, 0]
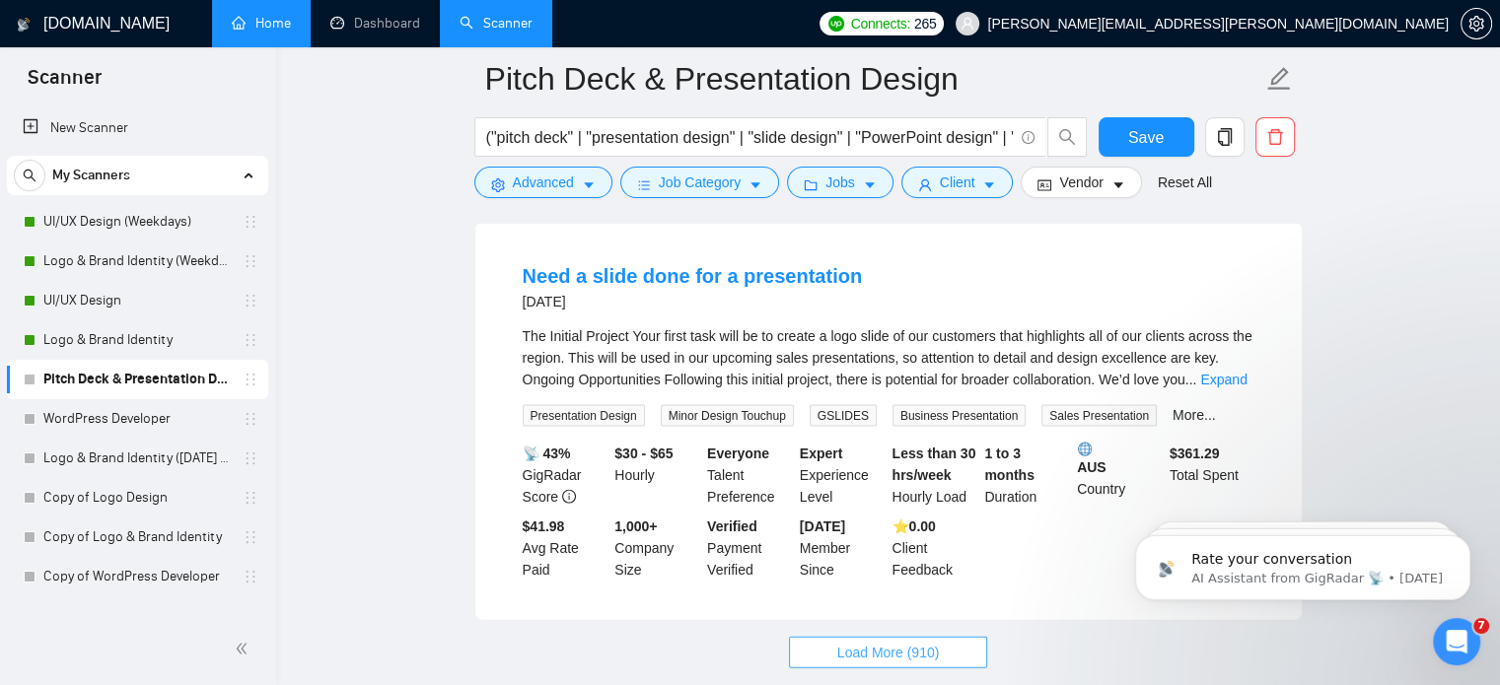
click at [927, 642] on span "Load More (910)" at bounding box center [888, 653] width 103 height 22
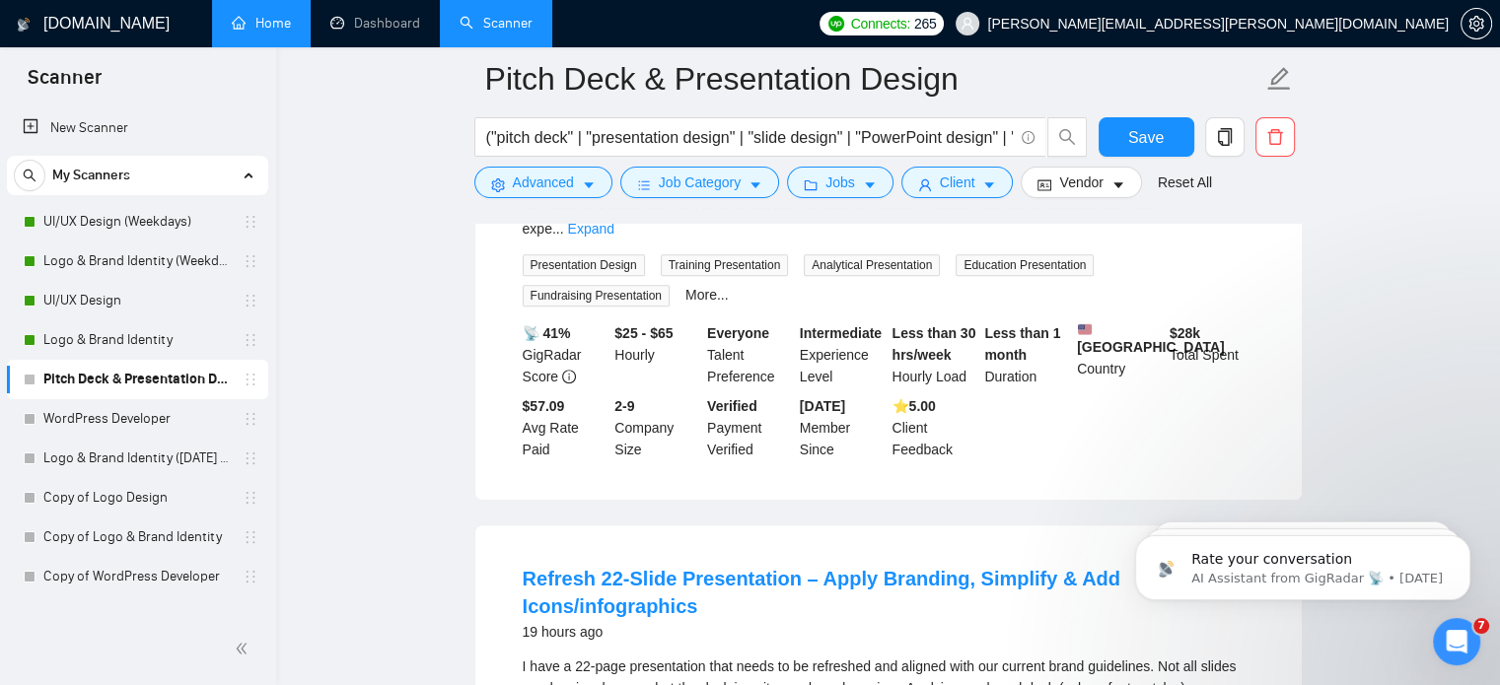
scroll to position [797, 0]
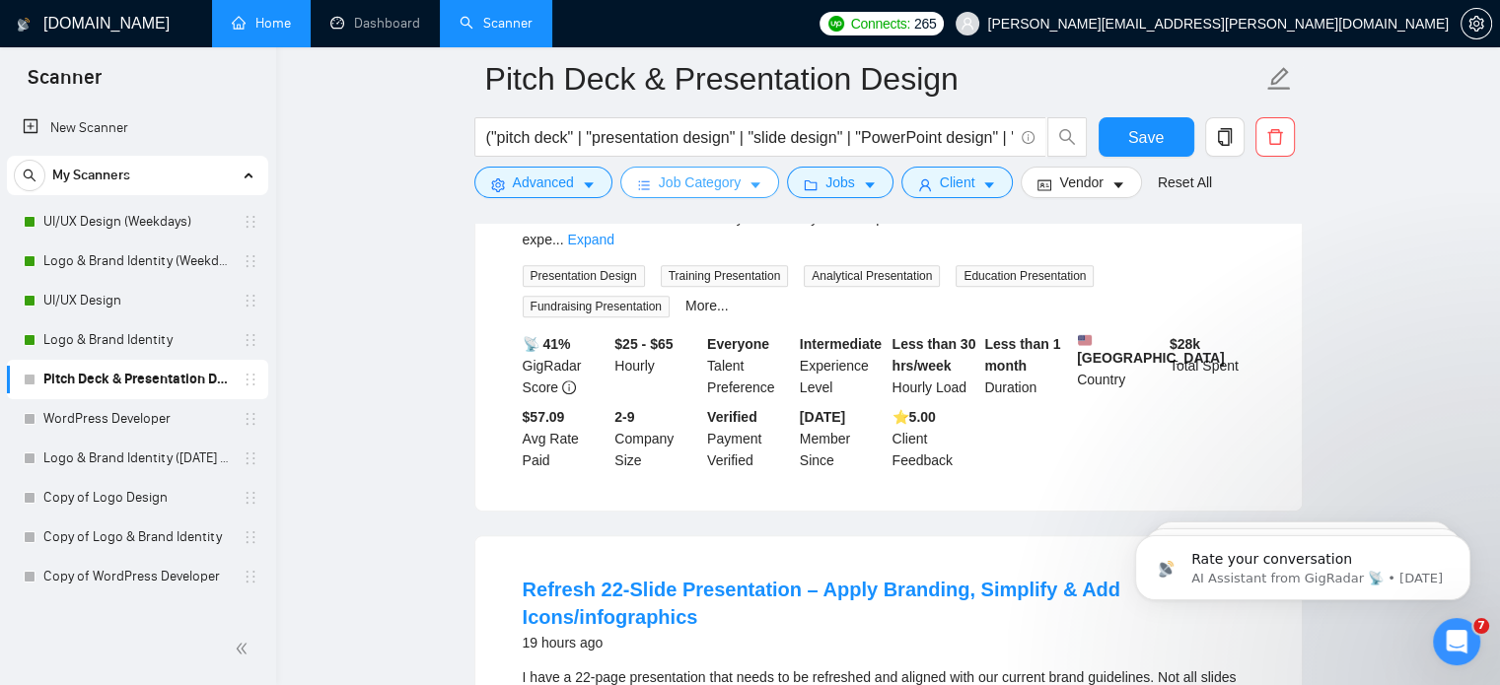
click at [704, 197] on button "Job Category" at bounding box center [699, 183] width 159 height 32
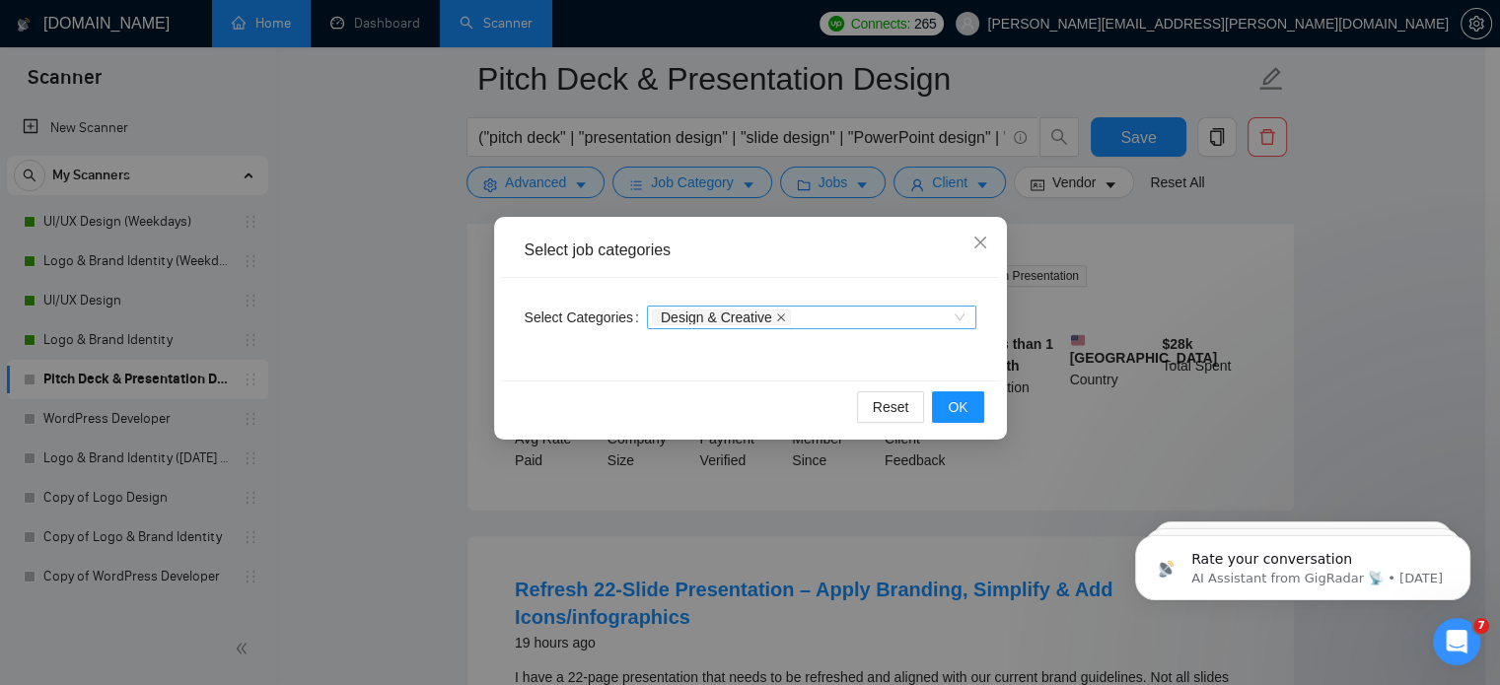
click at [776, 315] on icon "close" at bounding box center [781, 318] width 10 height 10
click at [949, 410] on span "OK" at bounding box center [957, 407] width 20 height 22
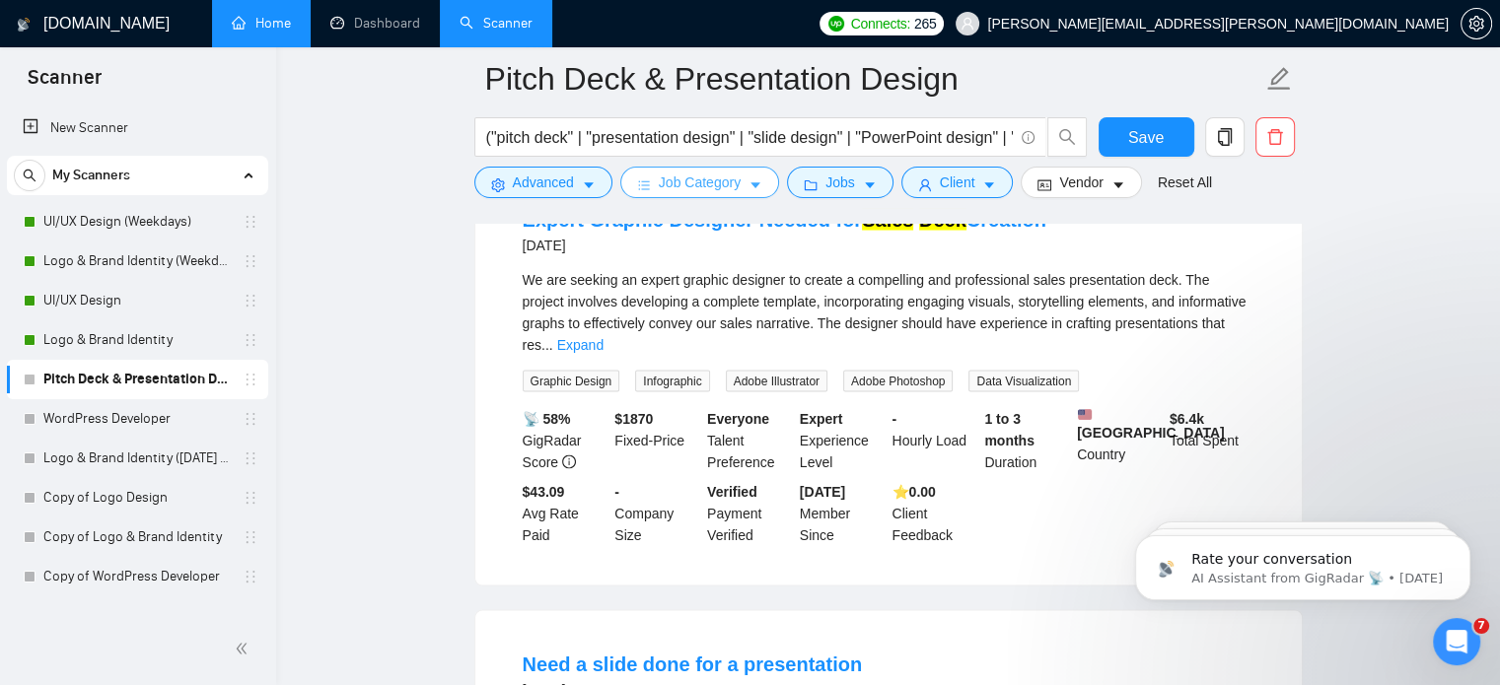
scroll to position [3861, 0]
click at [738, 187] on button "Job Category" at bounding box center [699, 183] width 159 height 32
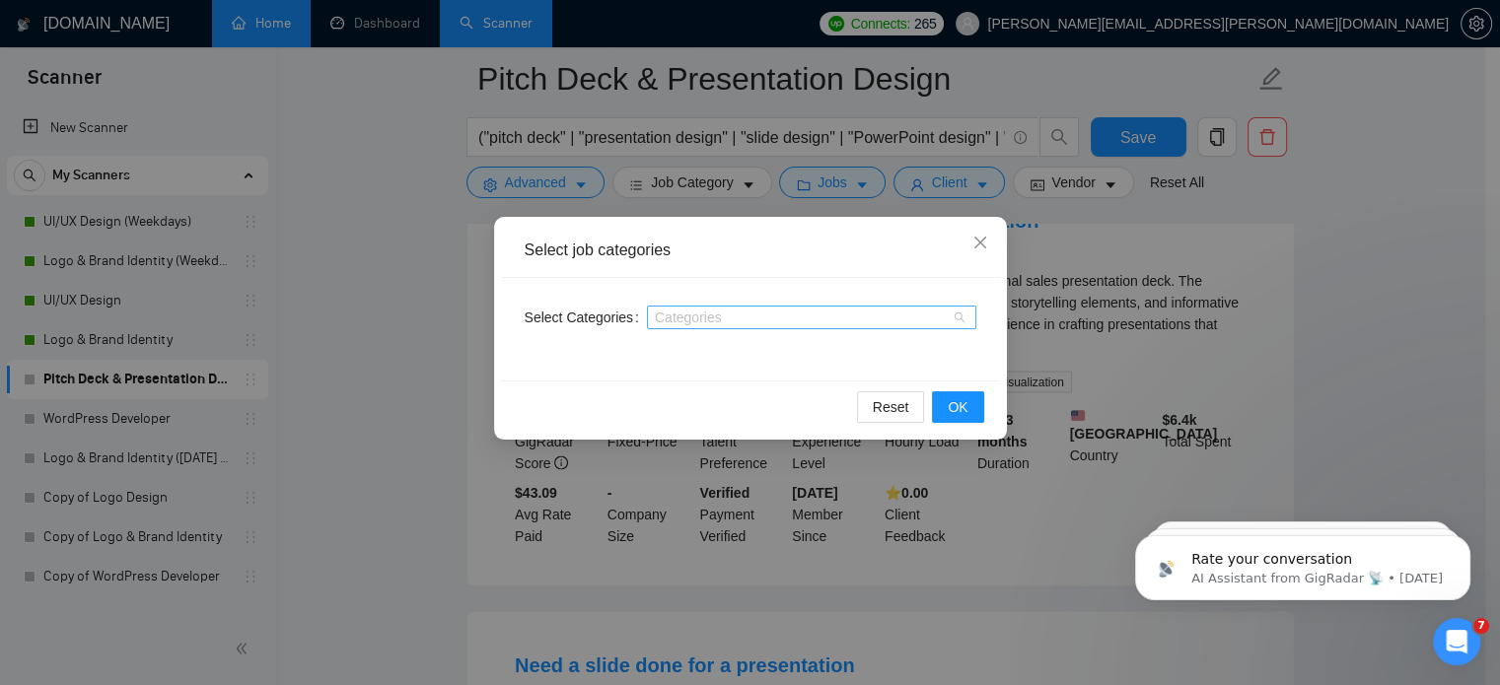
click at [687, 310] on div at bounding box center [802, 318] width 300 height 16
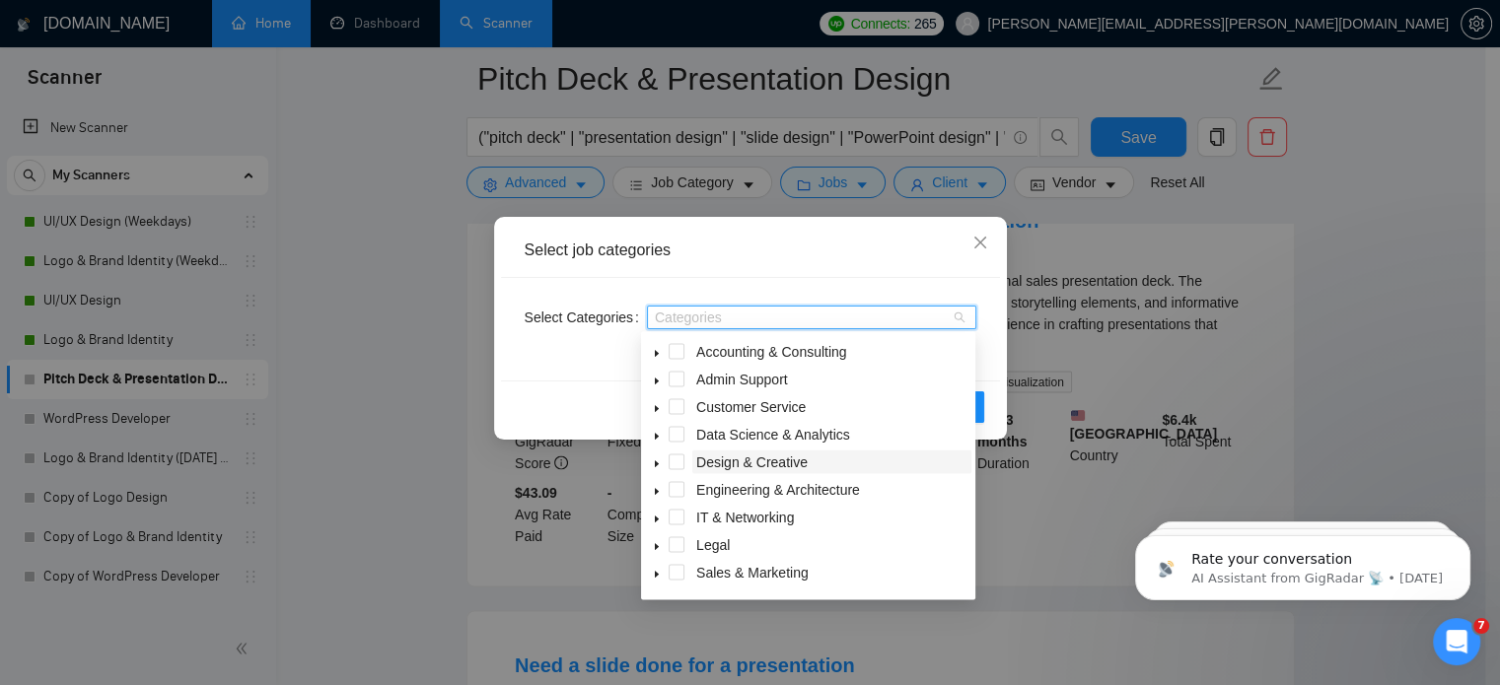
click at [736, 468] on span "Design & Creative" at bounding box center [751, 463] width 111 height 16
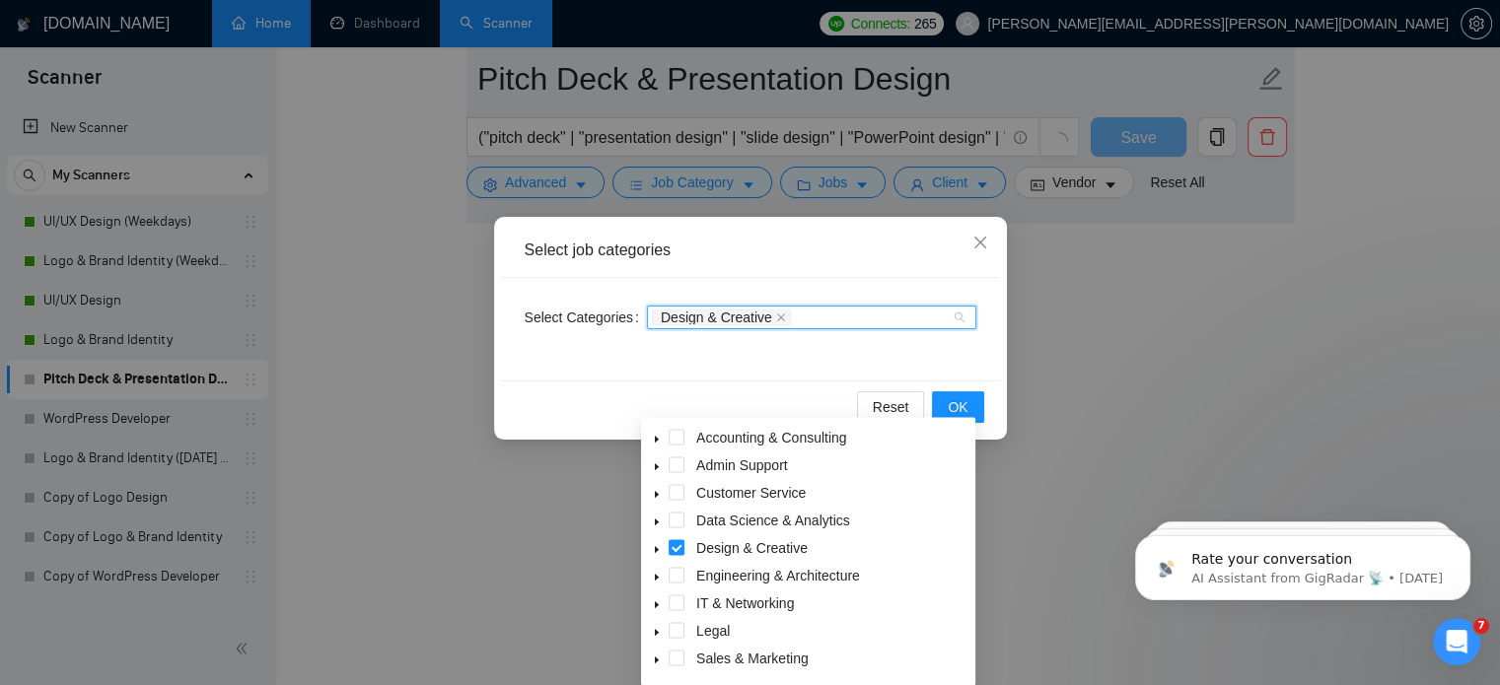
click at [1353, 335] on div "Select job categories Select Categories Design & Creative Reset OK" at bounding box center [750, 342] width 1500 height 685
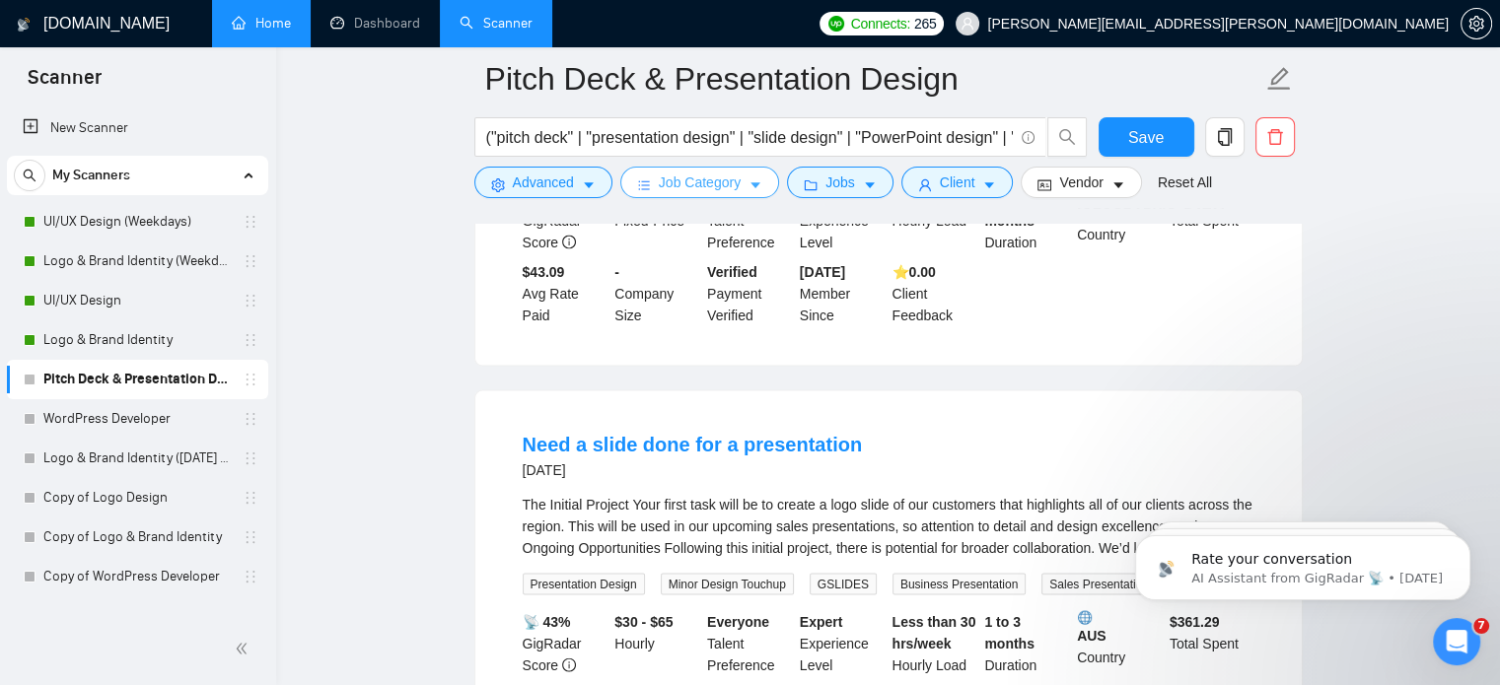
scroll to position [4250, 0]
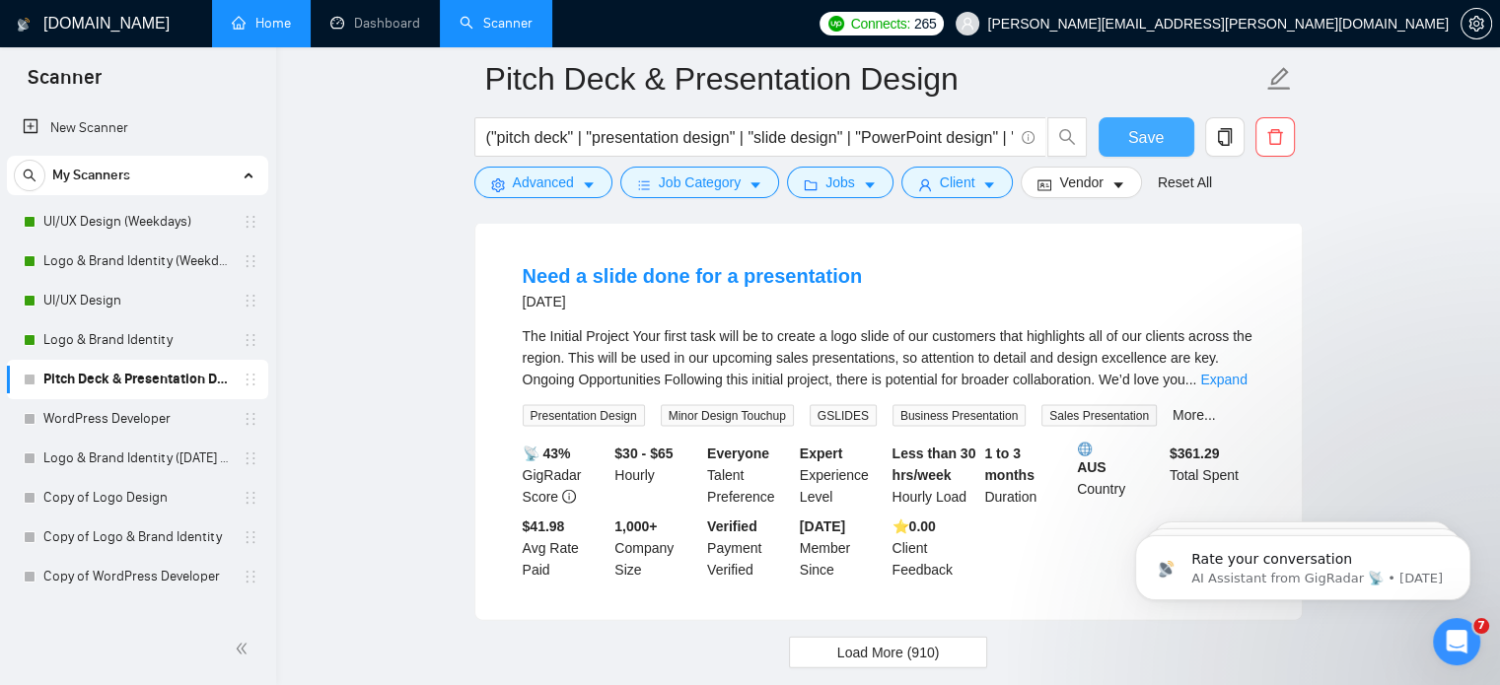
click at [1175, 136] on button "Save" at bounding box center [1146, 136] width 96 height 39
click at [109, 136] on link "New Scanner" at bounding box center [138, 127] width 230 height 39
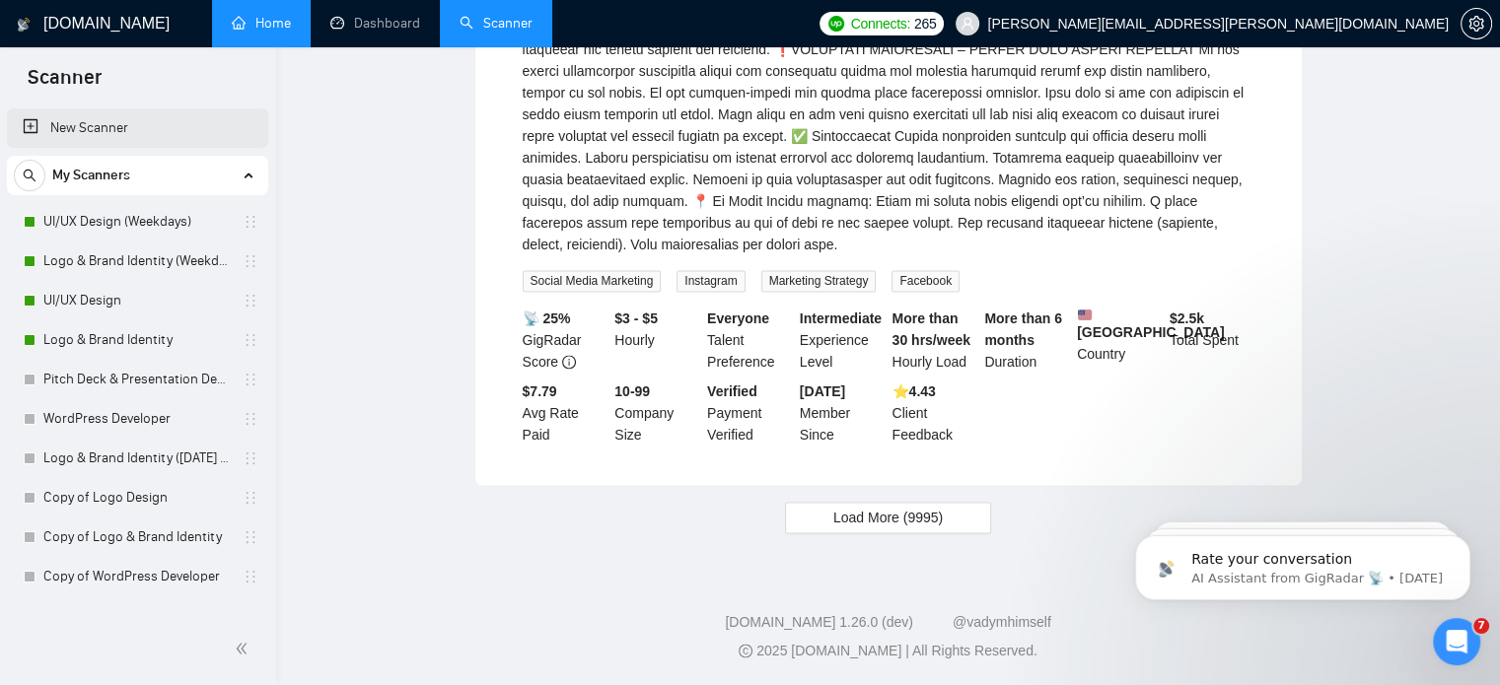
scroll to position [1206, 0]
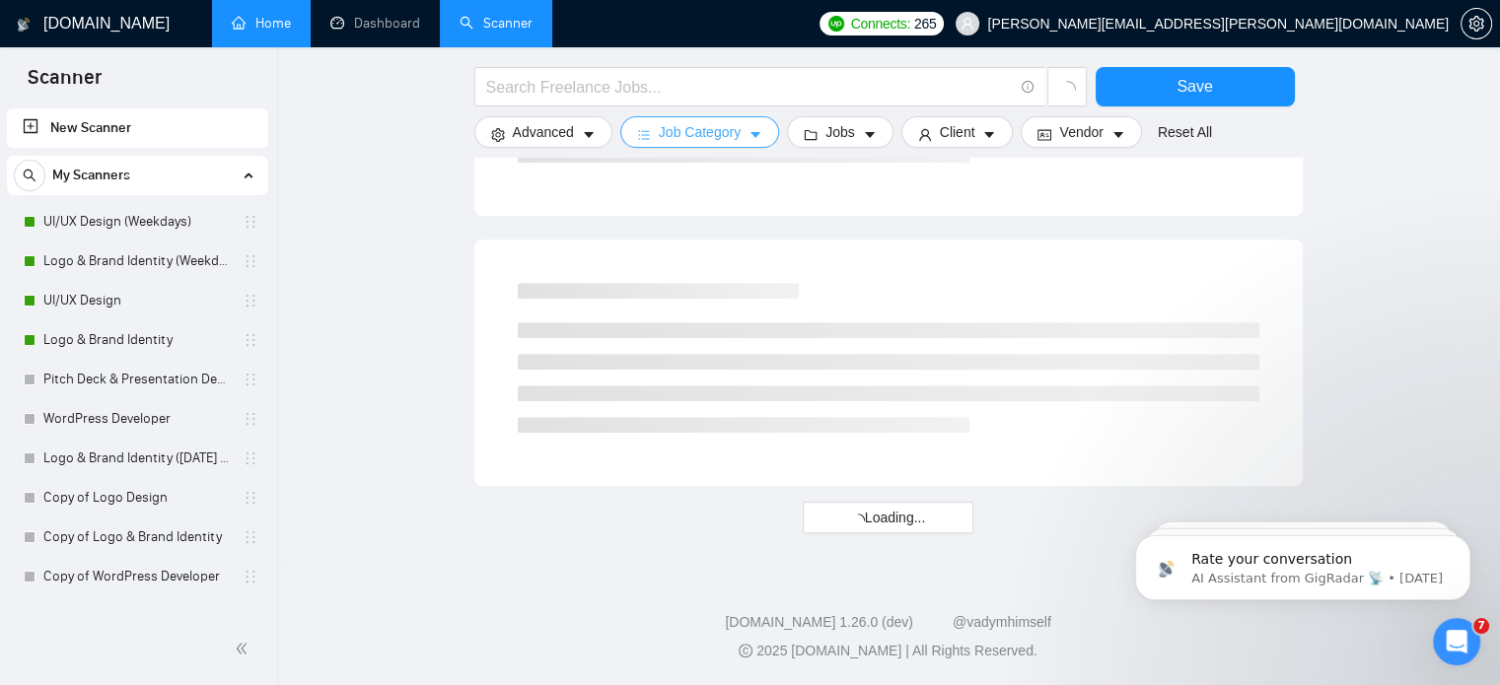
click at [721, 132] on span "Job Category" at bounding box center [700, 132] width 82 height 22
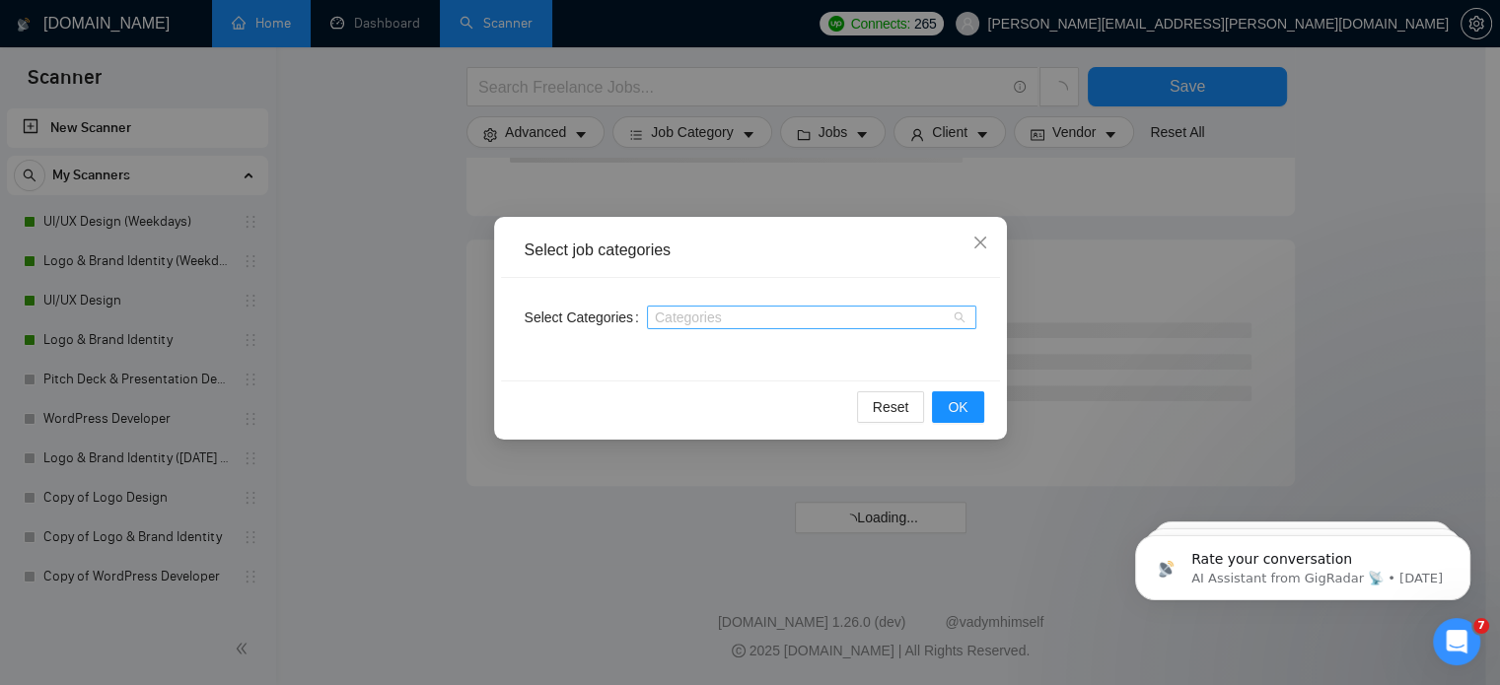
click at [709, 313] on div at bounding box center [802, 318] width 300 height 16
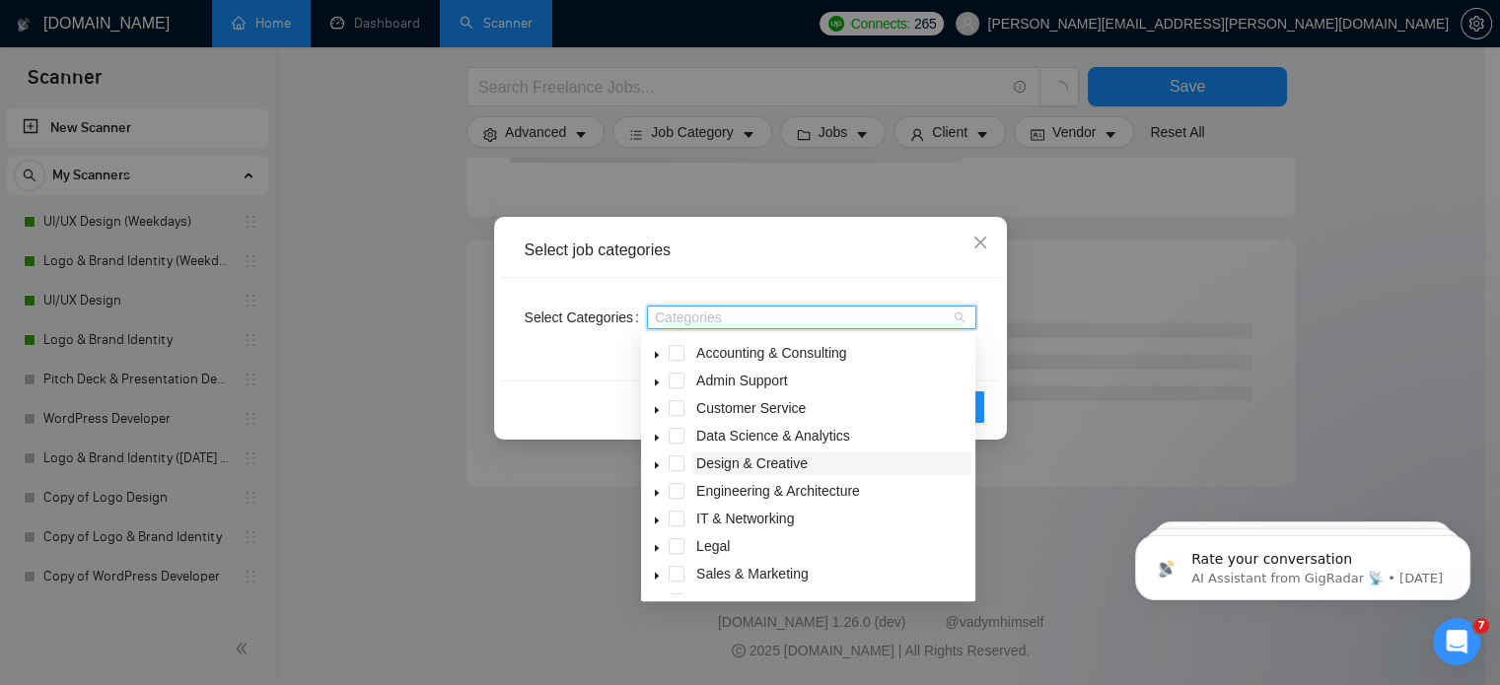
click at [734, 457] on span "Design & Creative" at bounding box center [751, 464] width 111 height 16
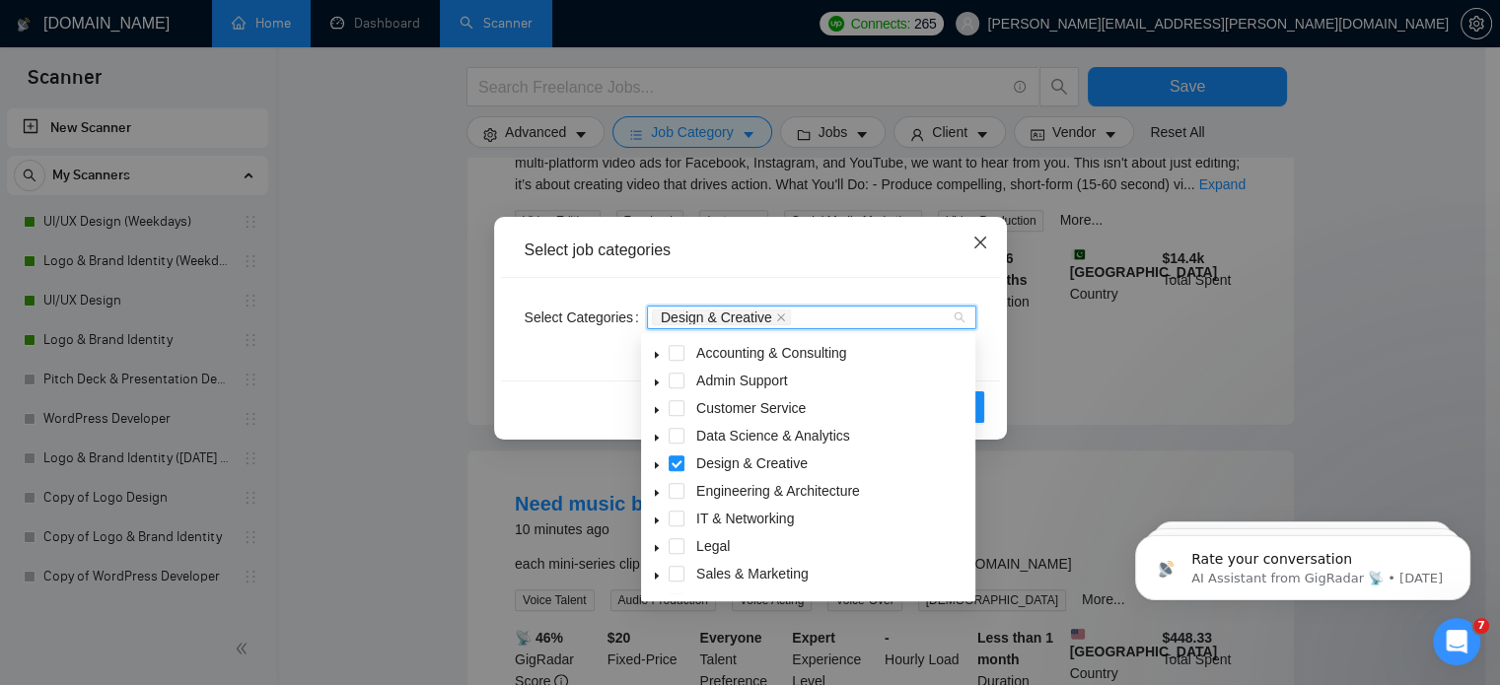
click at [984, 239] on icon "close" at bounding box center [979, 243] width 12 height 12
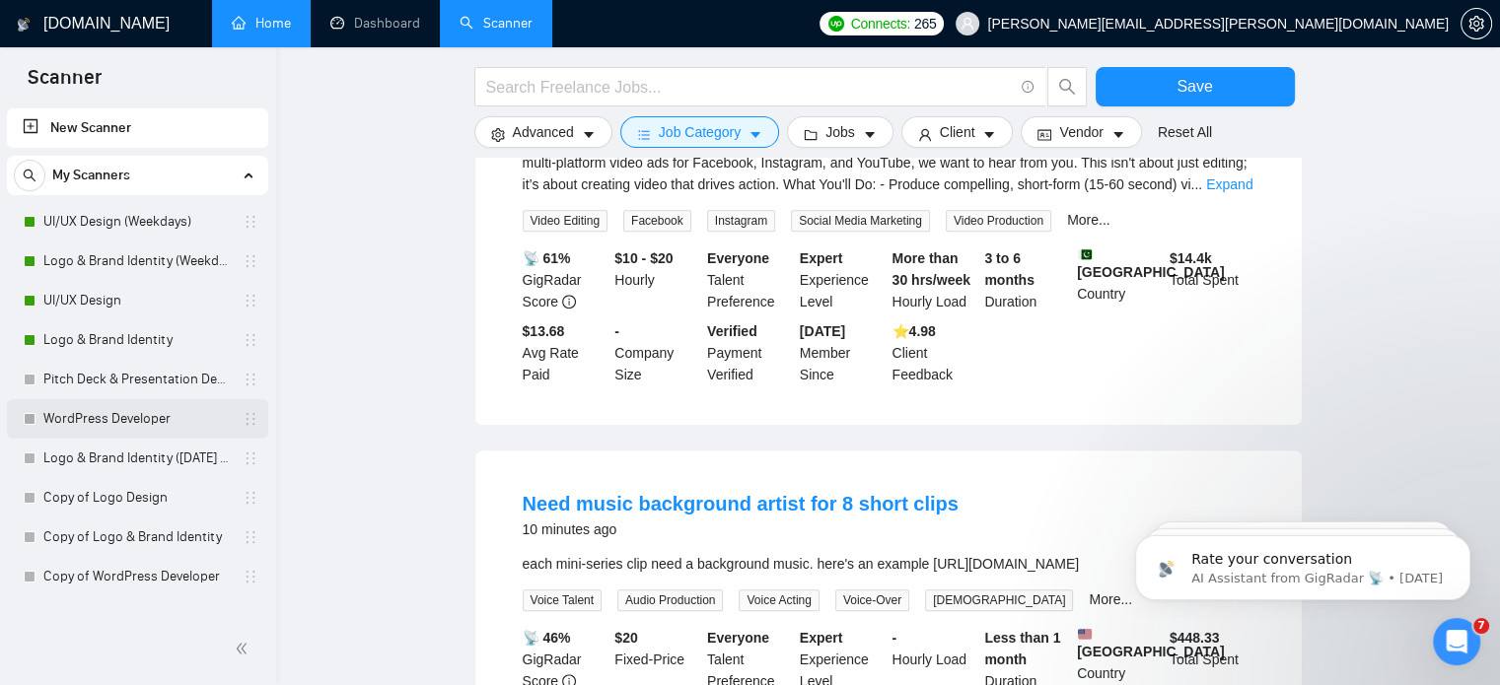
click at [152, 429] on link "WordPress Developer" at bounding box center [136, 418] width 187 height 39
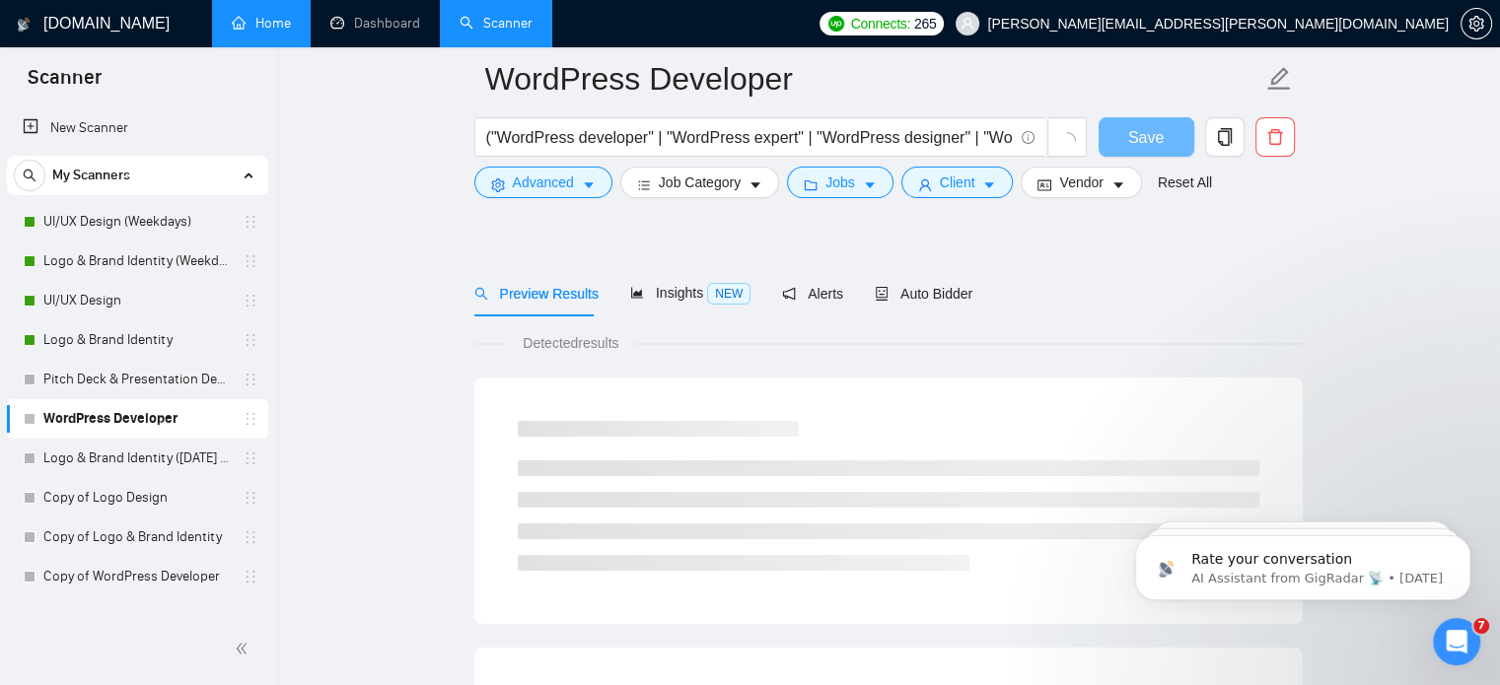
scroll to position [1190, 0]
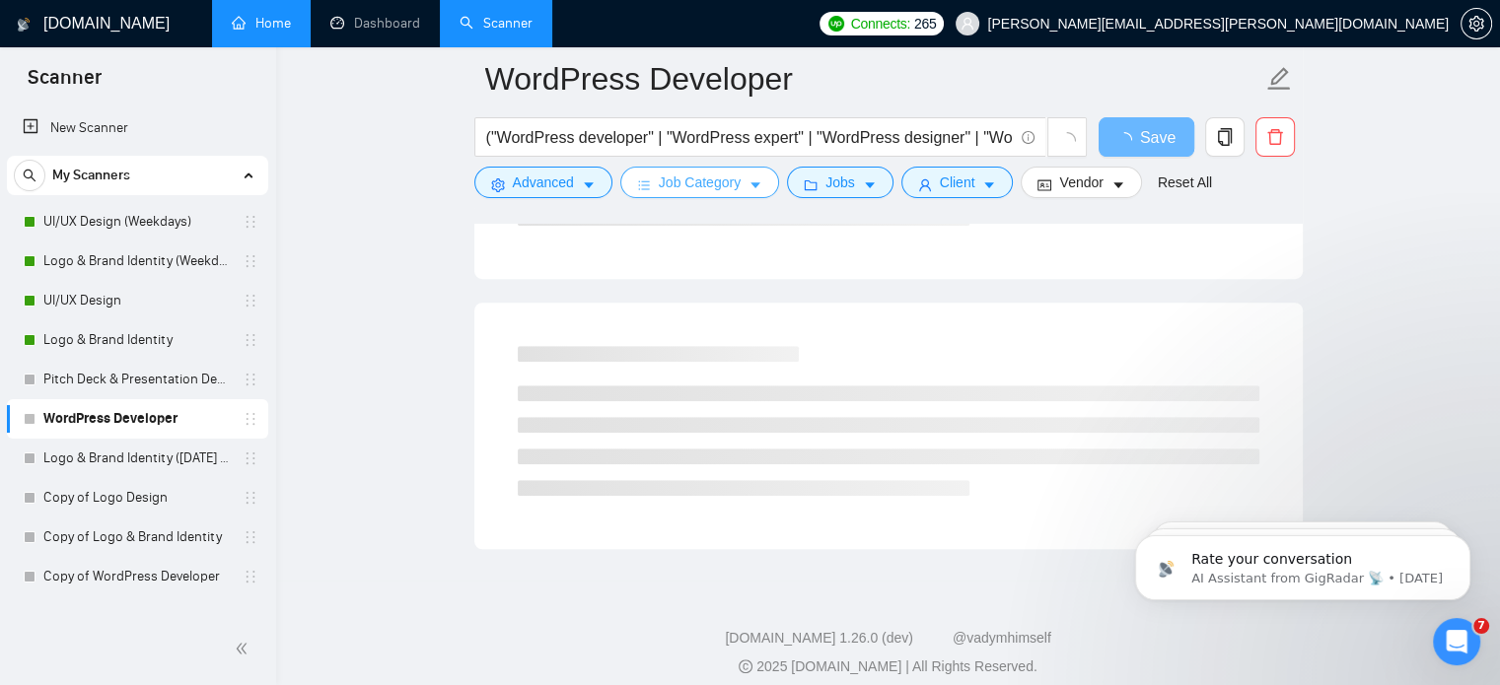
click at [731, 189] on span "Job Category" at bounding box center [700, 183] width 82 height 22
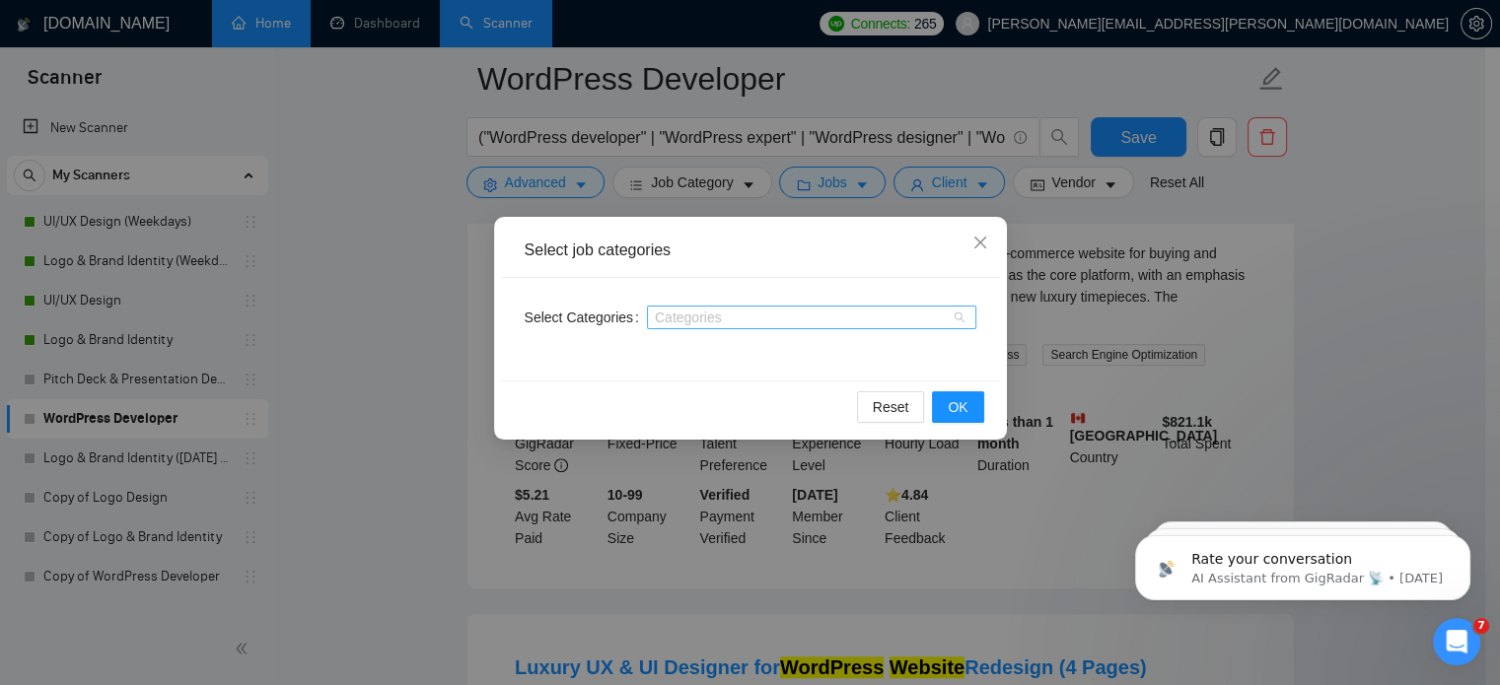
click at [717, 322] on div at bounding box center [802, 318] width 300 height 16
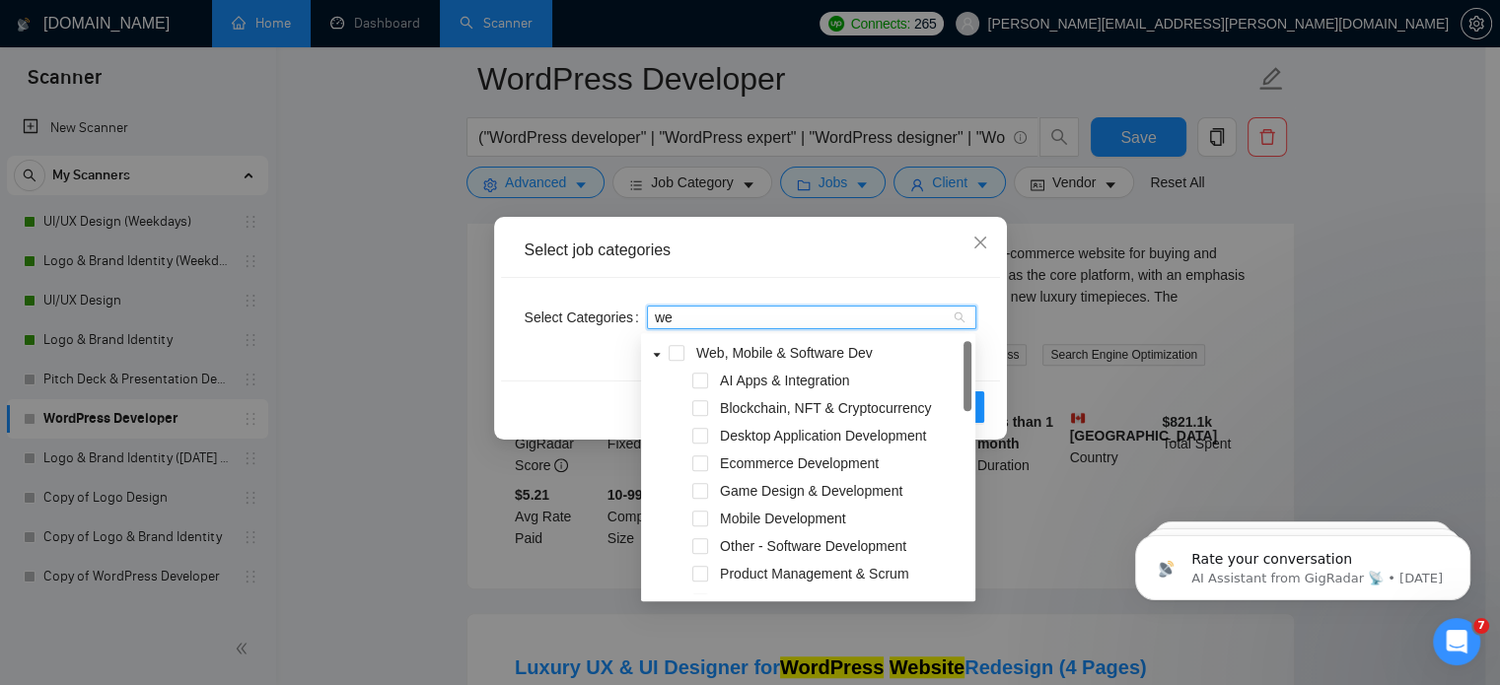
type input "web"
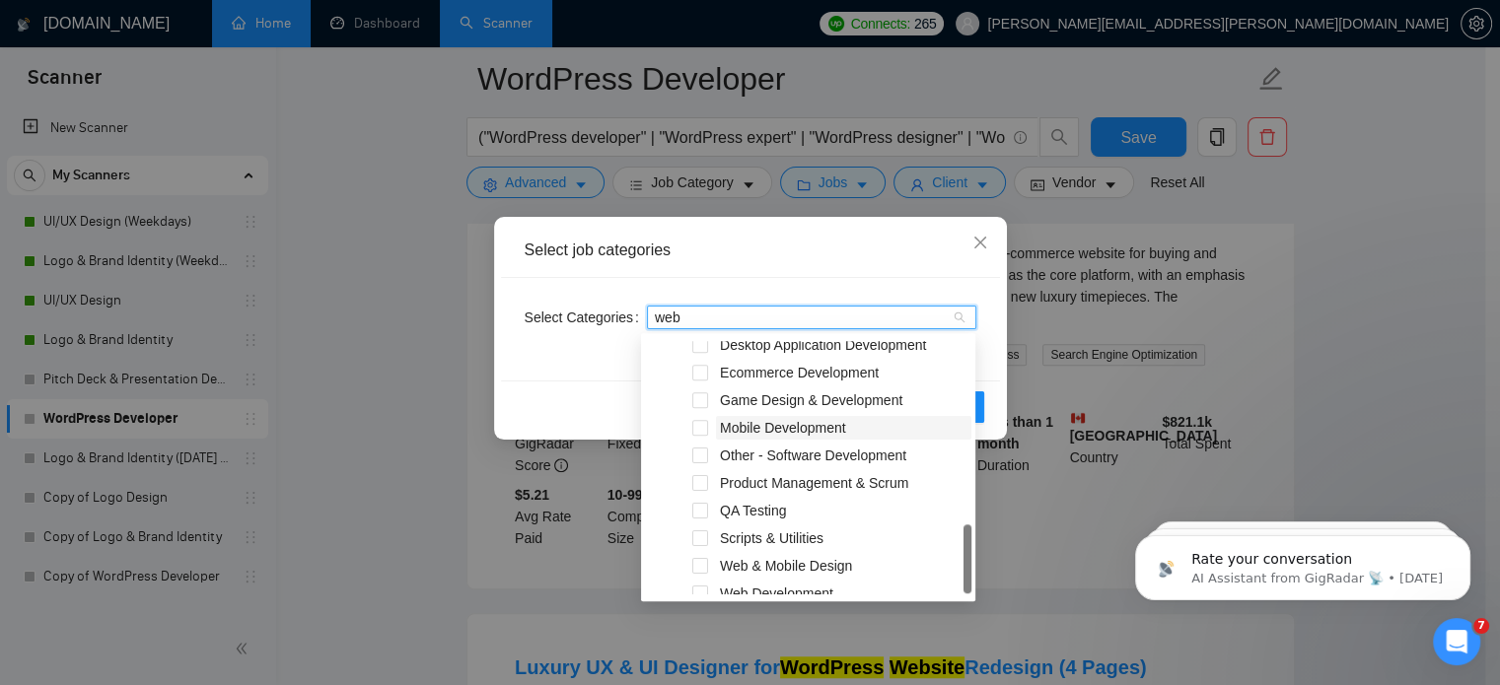
scroll to position [106, 0]
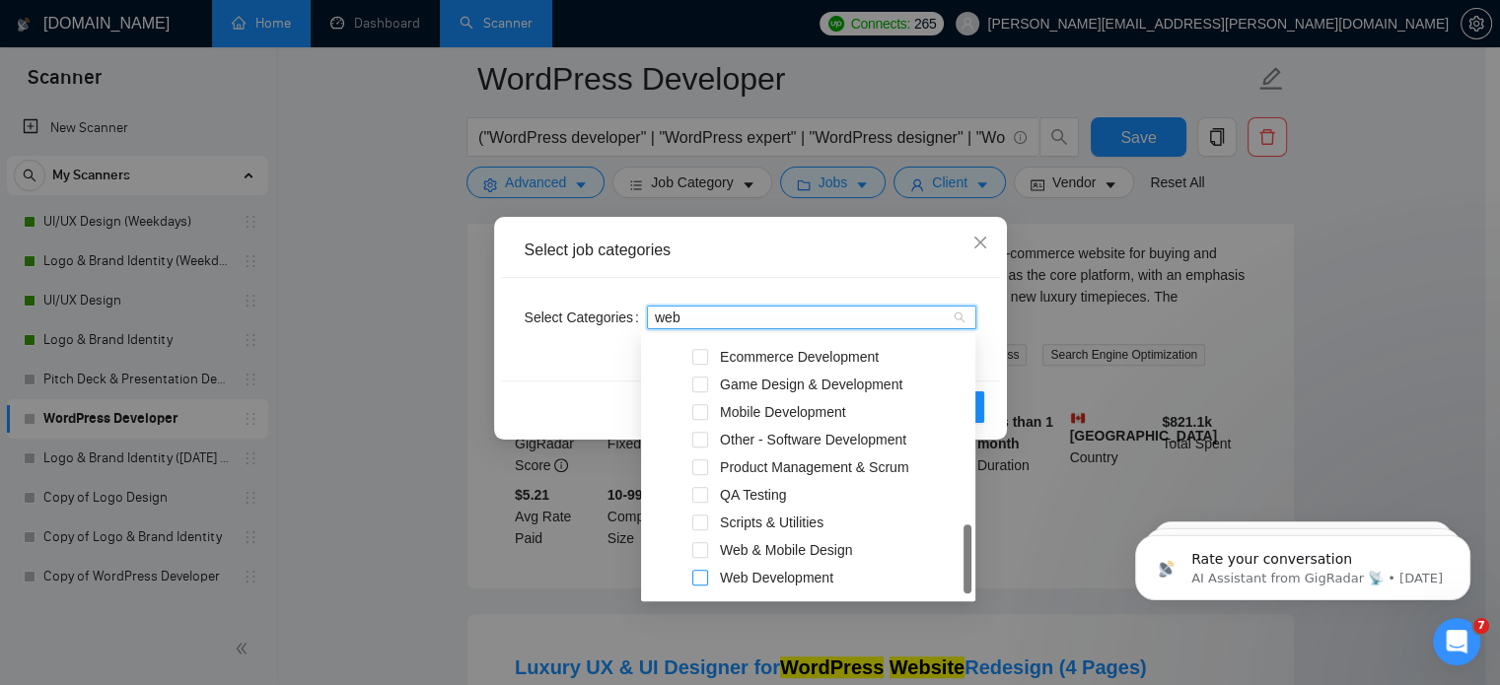
click at [706, 582] on span at bounding box center [700, 578] width 16 height 16
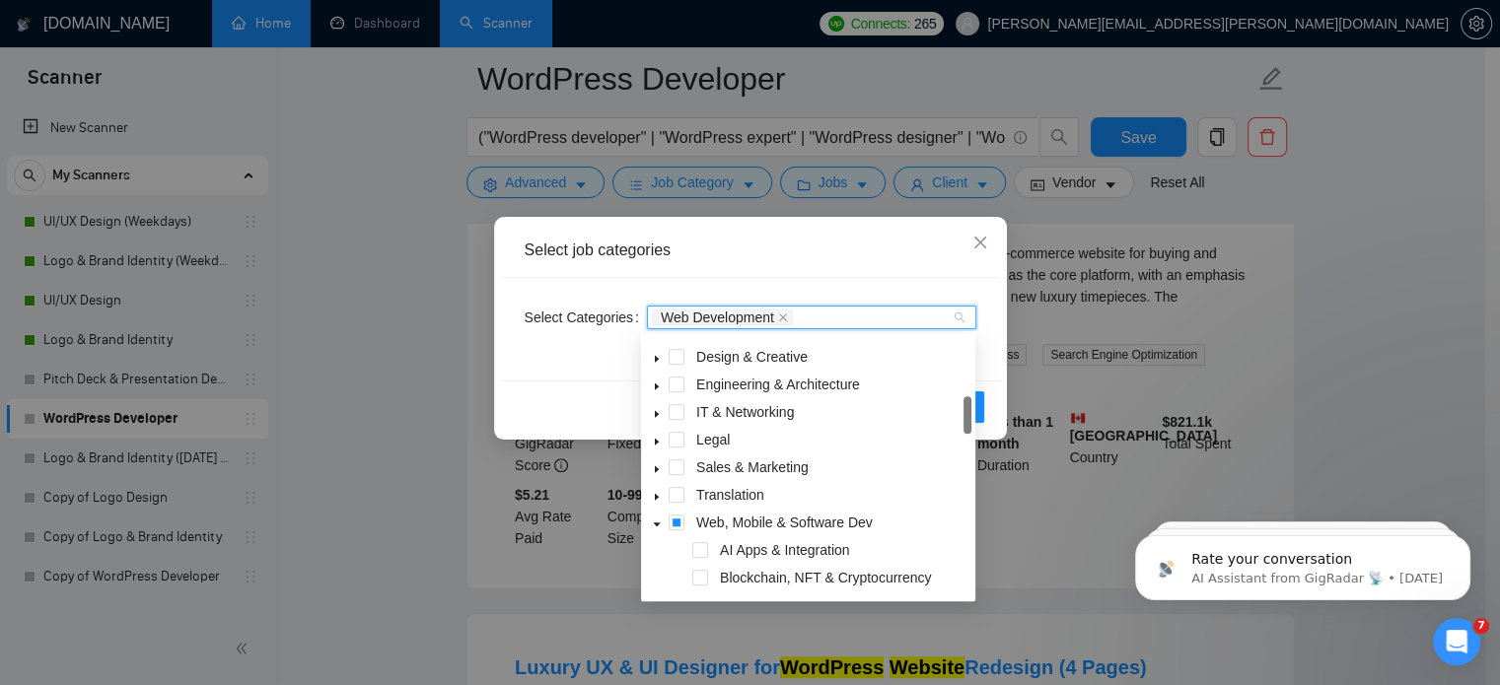
click at [706, 582] on span at bounding box center [700, 578] width 16 height 16
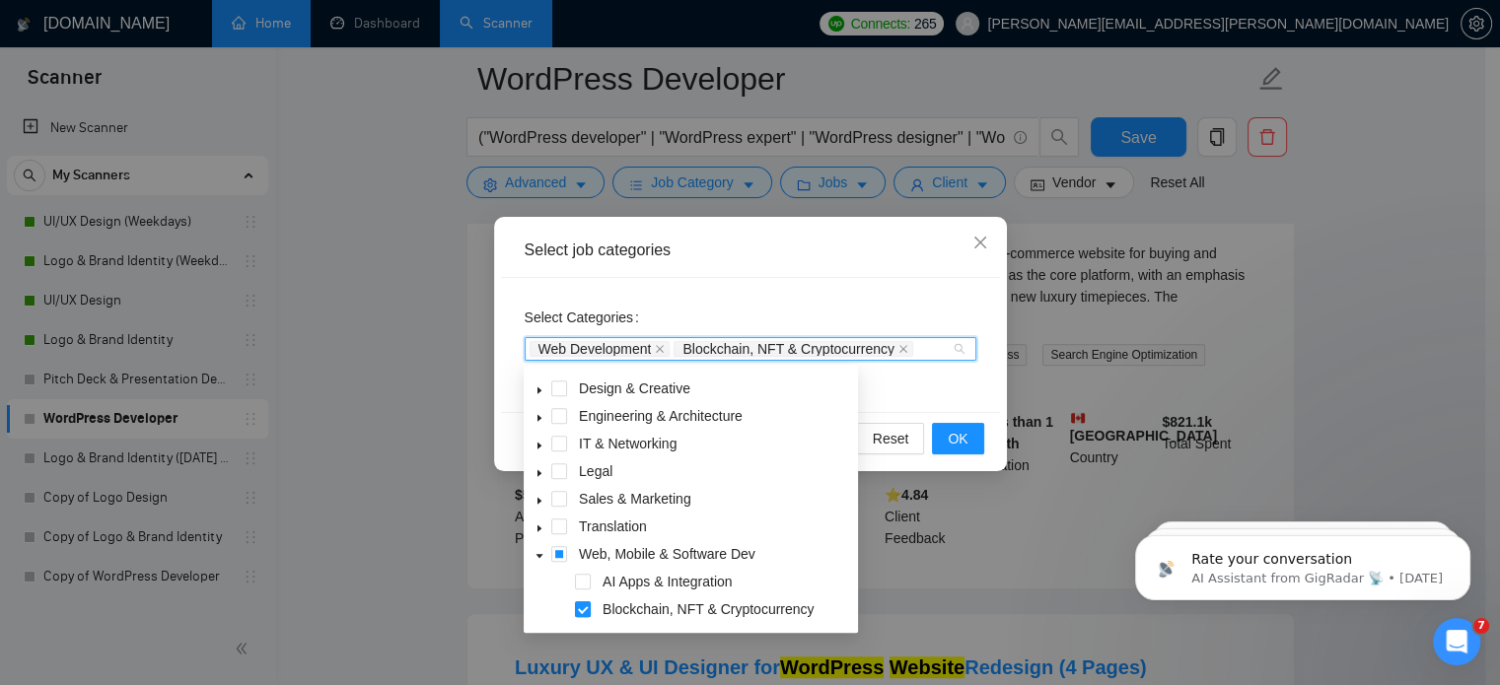
click at [580, 610] on span at bounding box center [583, 609] width 16 height 16
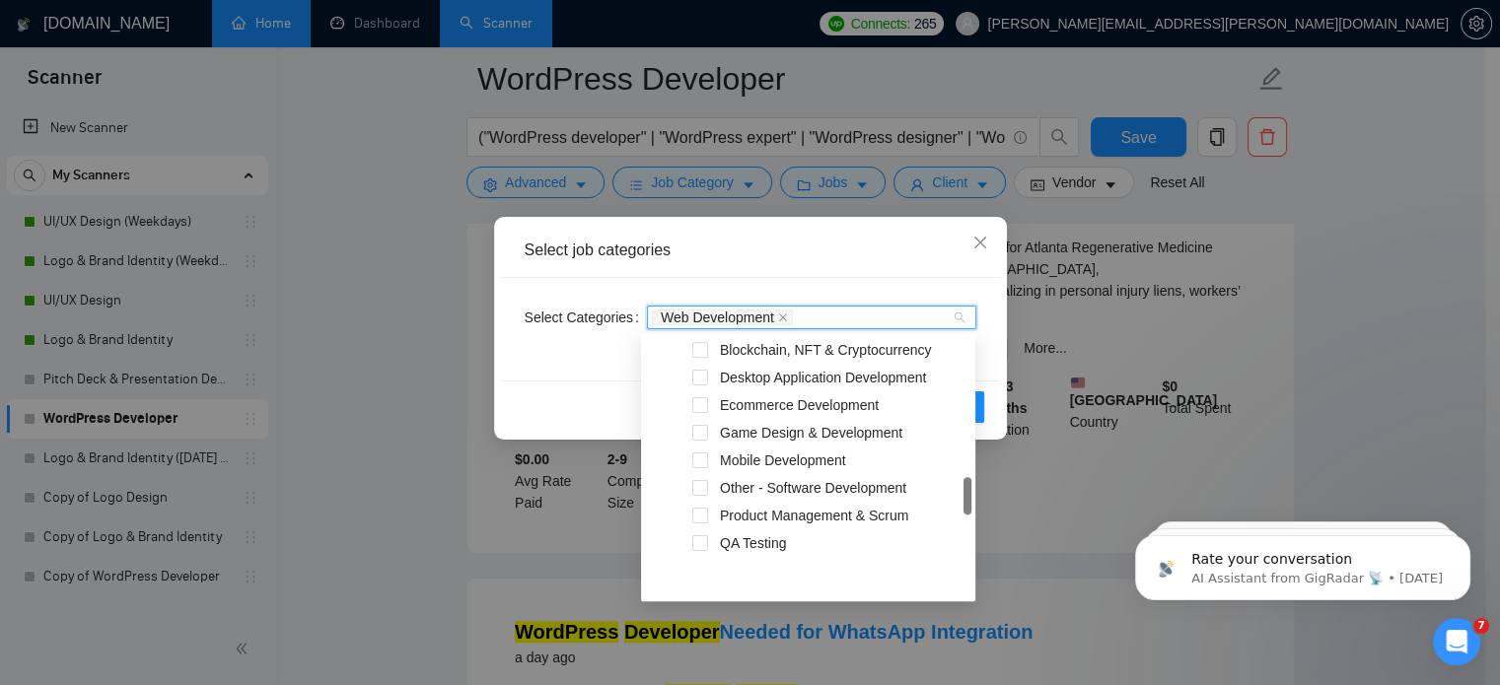
scroll to position [260, 0]
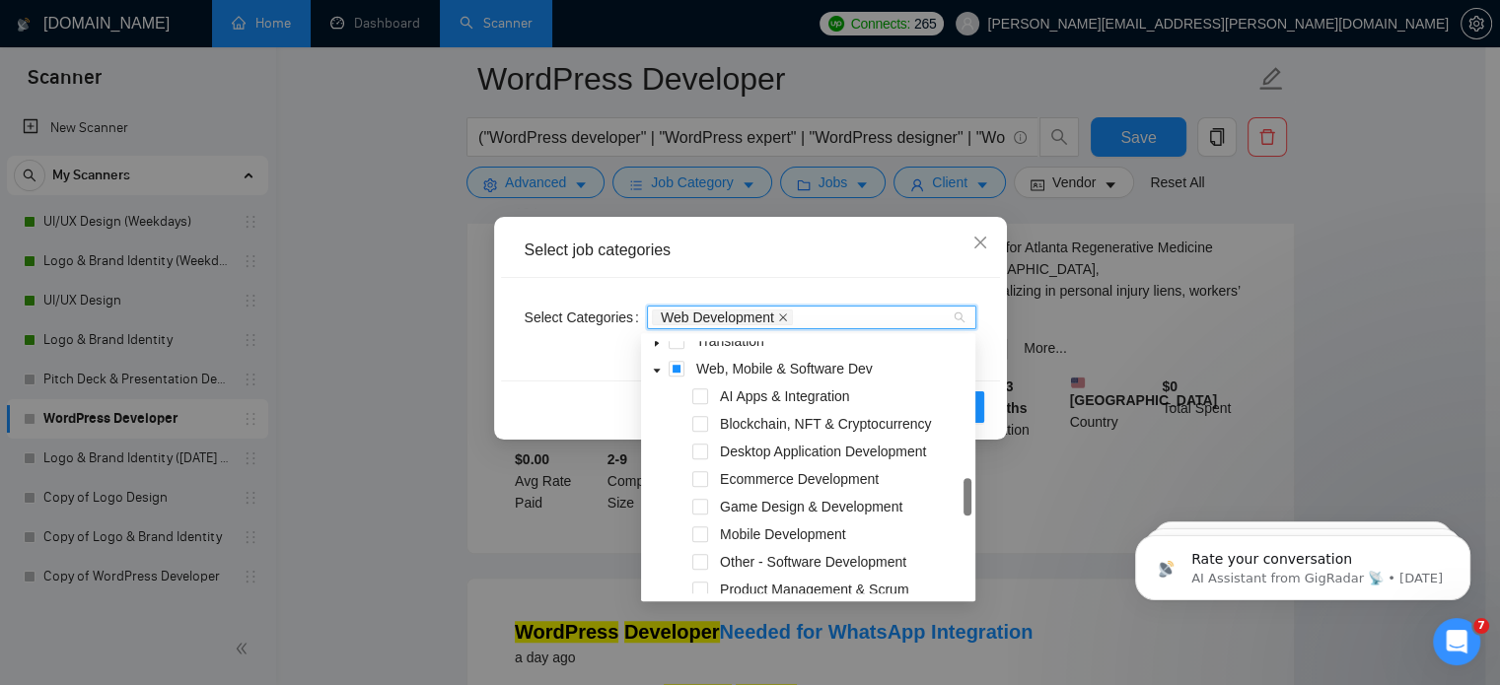
click at [778, 319] on icon "close" at bounding box center [783, 318] width 10 height 10
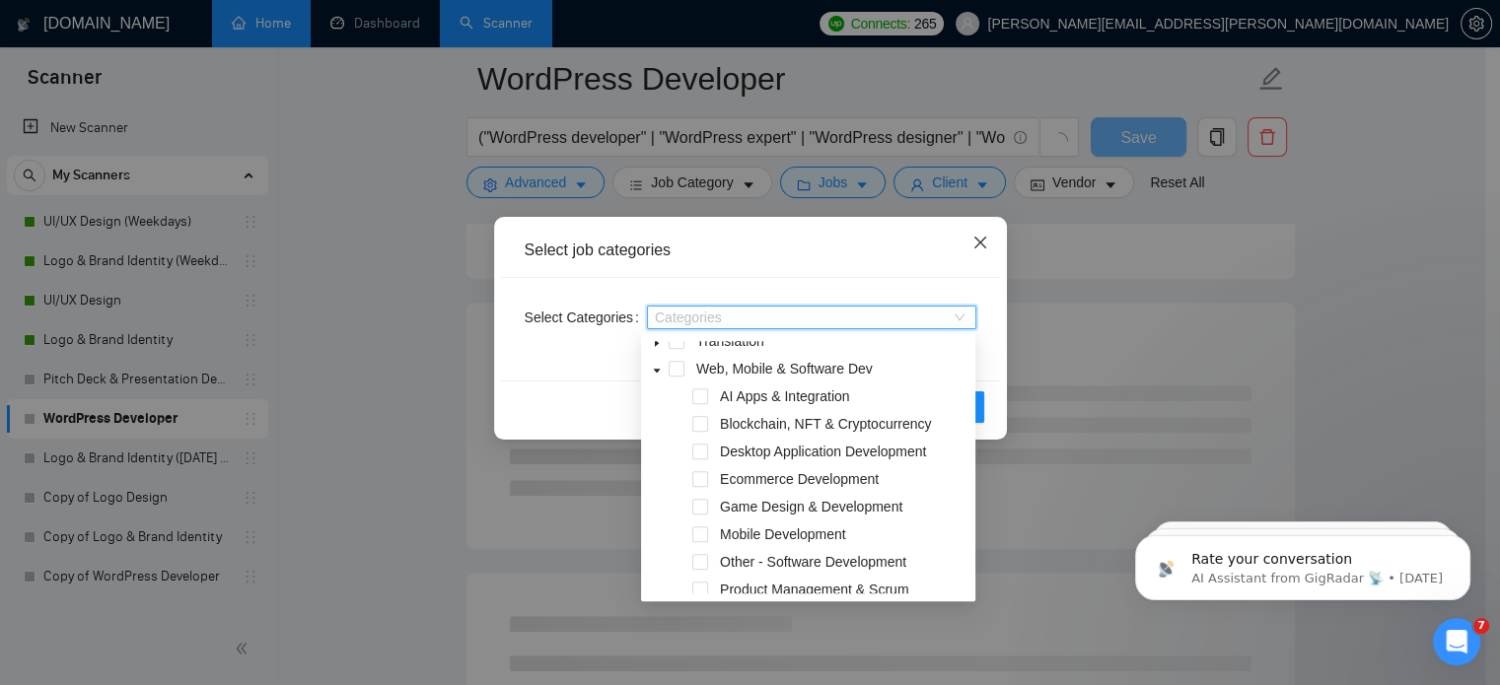
click at [975, 259] on span "Close" at bounding box center [979, 243] width 53 height 53
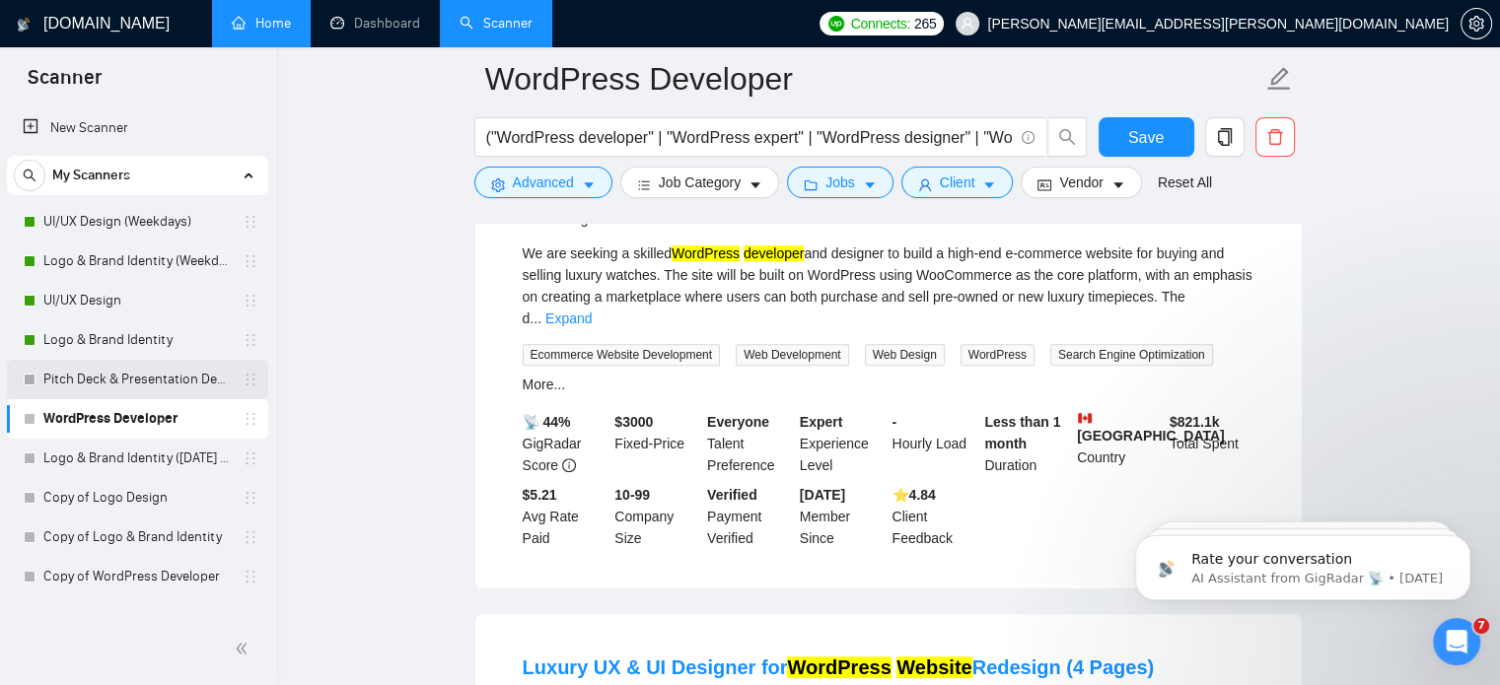
click at [154, 378] on link "Pitch Deck & Presentation Design" at bounding box center [136, 379] width 187 height 39
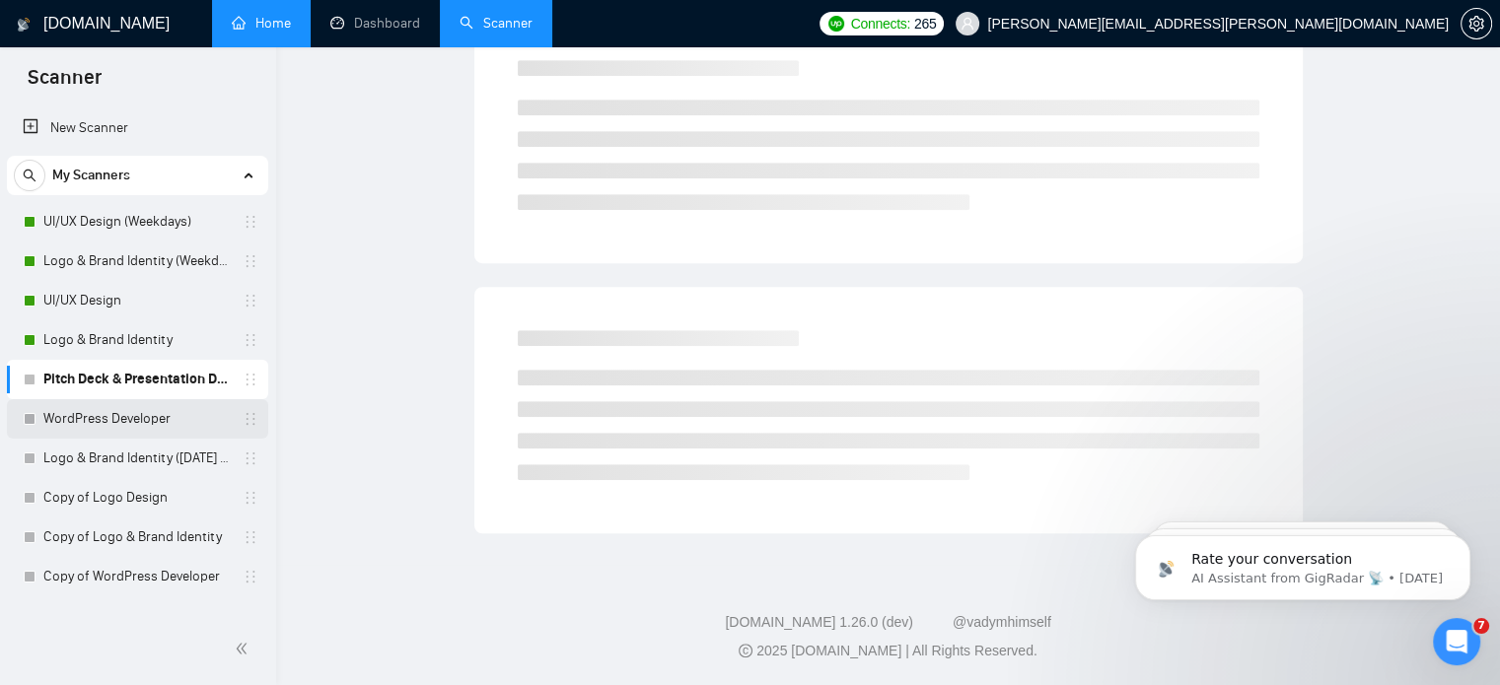
scroll to position [35, 0]
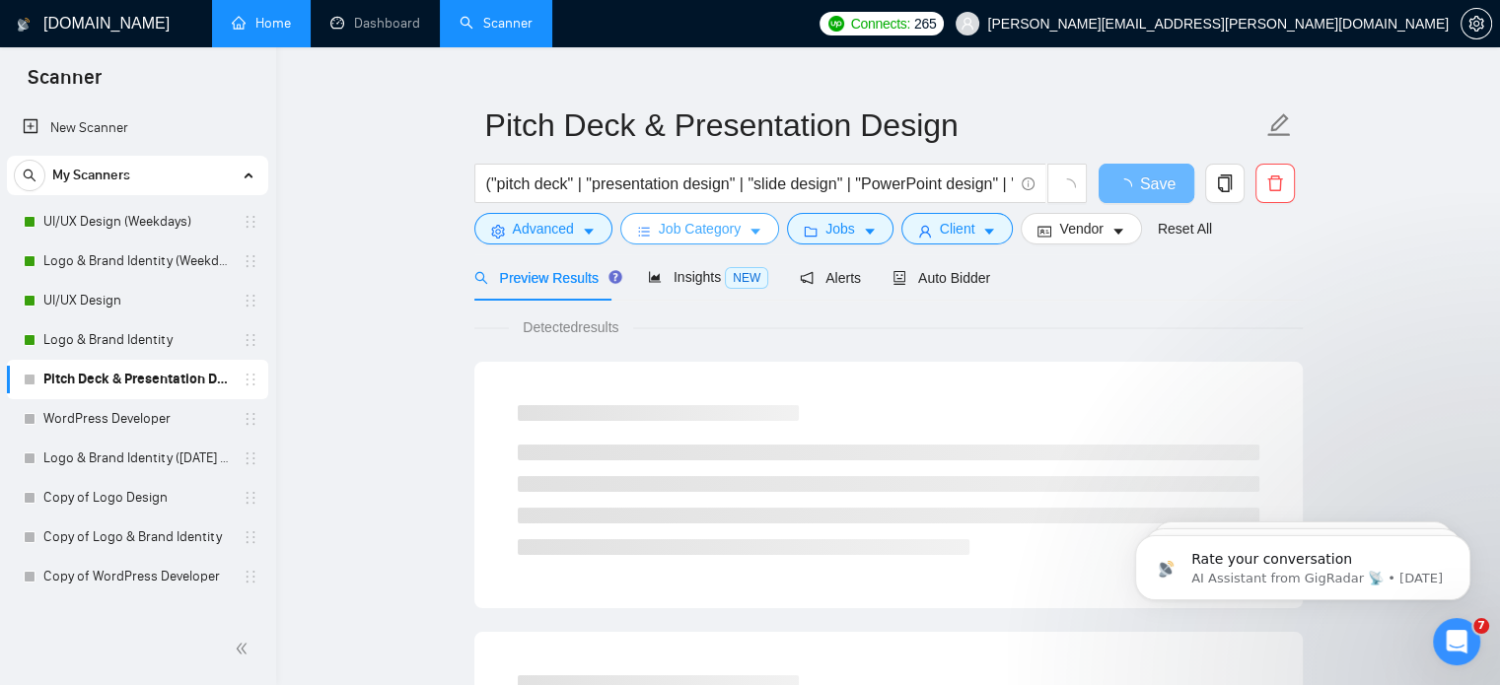
click at [753, 226] on icon "caret-down" at bounding box center [755, 232] width 14 height 14
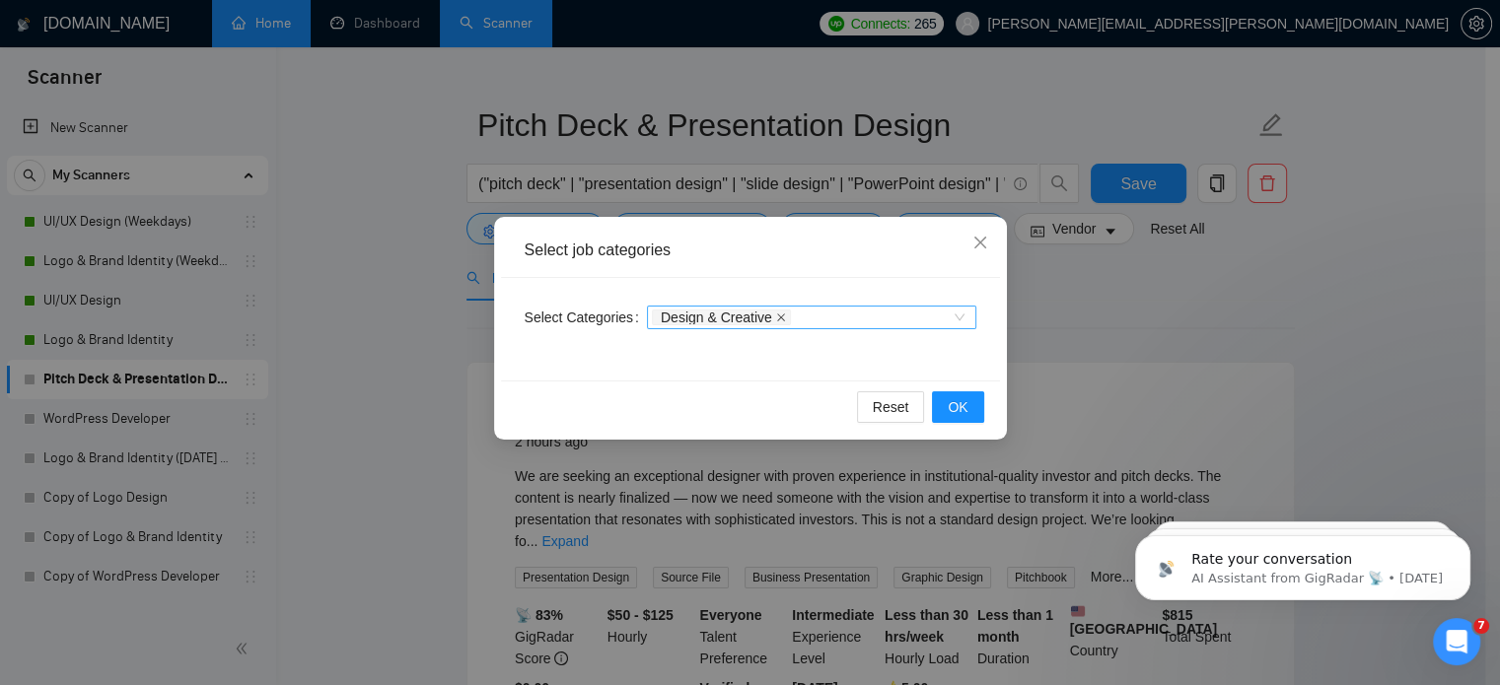
click at [776, 317] on icon "close" at bounding box center [781, 318] width 10 height 10
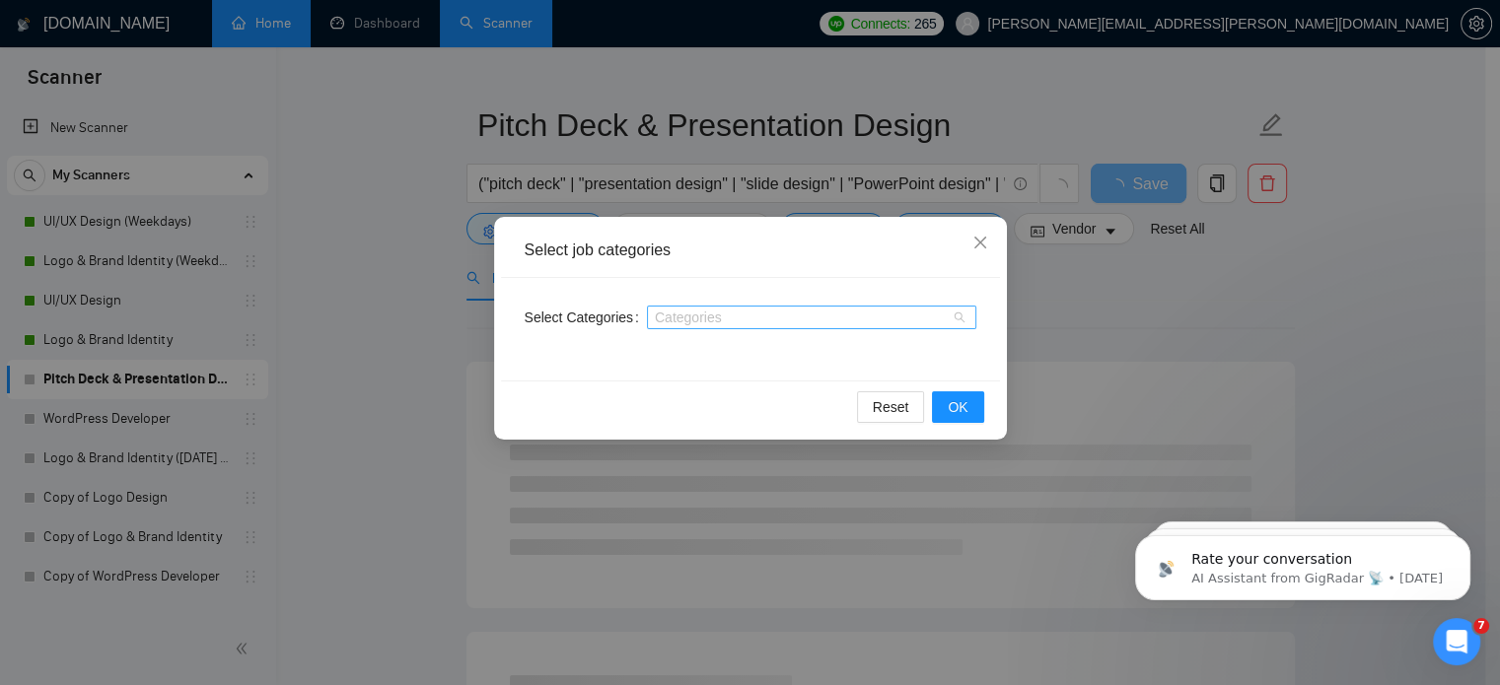
click at [769, 317] on div at bounding box center [802, 318] width 300 height 16
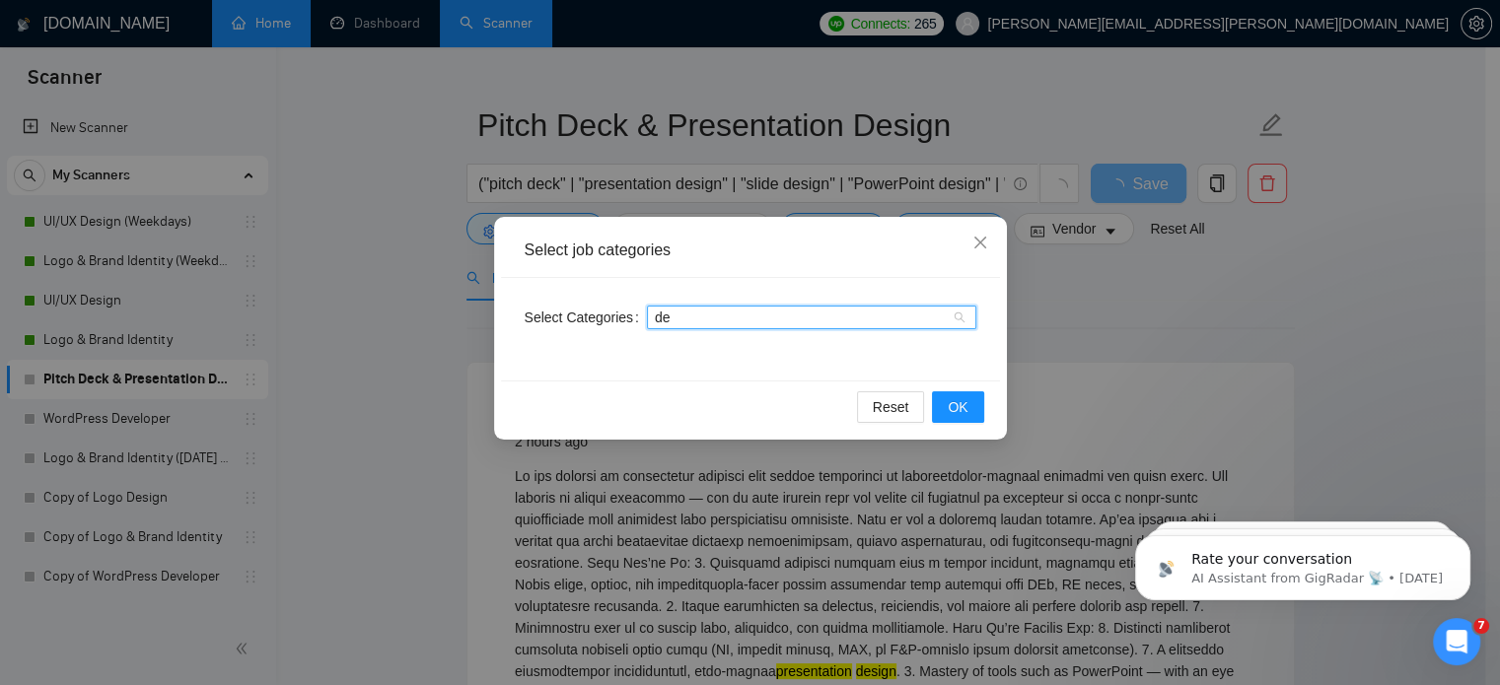
type input "des"
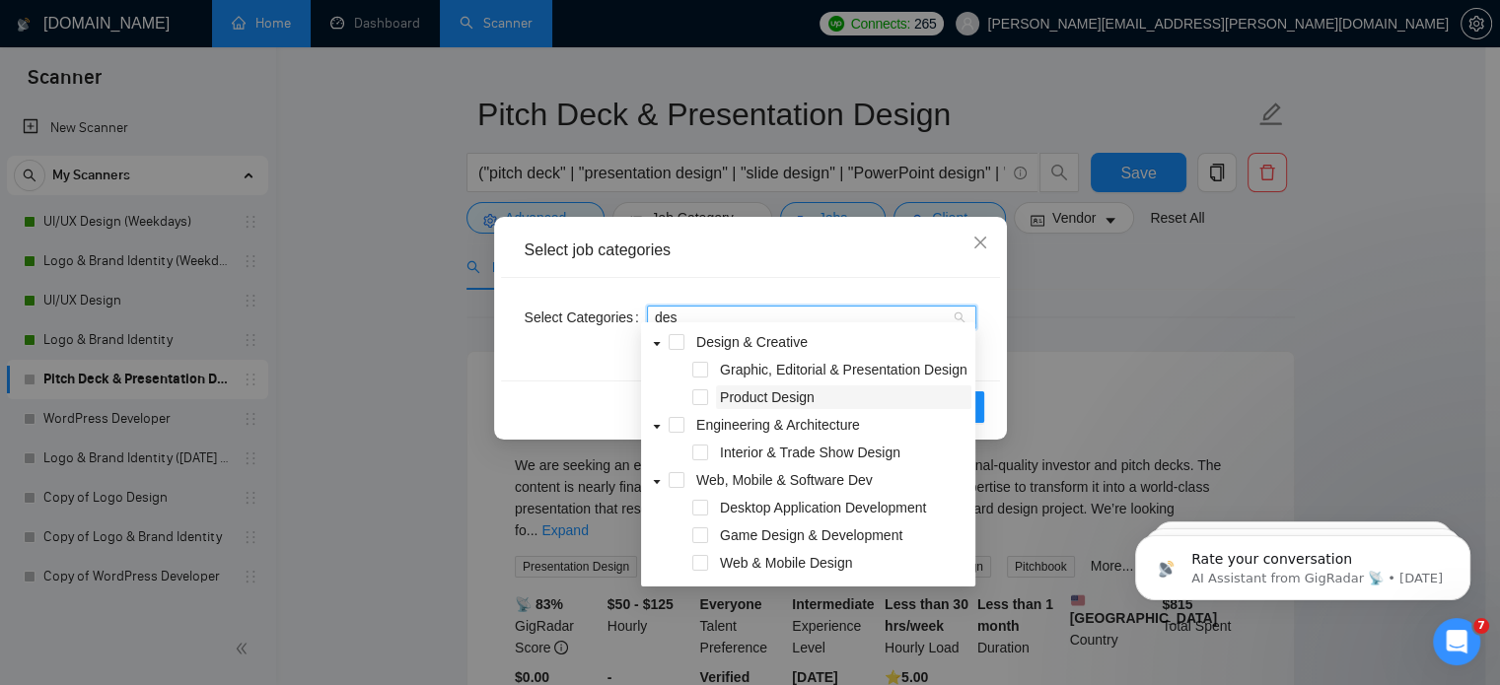
scroll to position [41, 0]
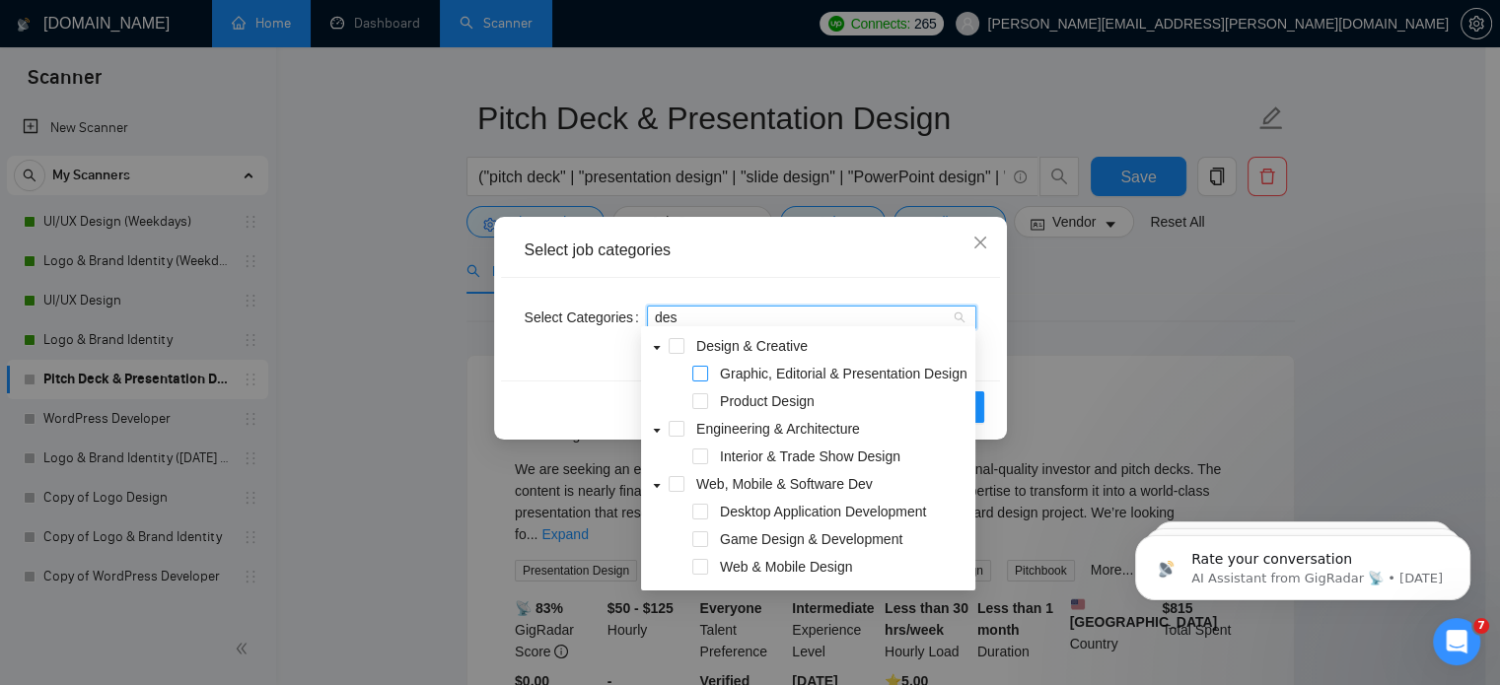
click at [702, 376] on span at bounding box center [700, 374] width 16 height 16
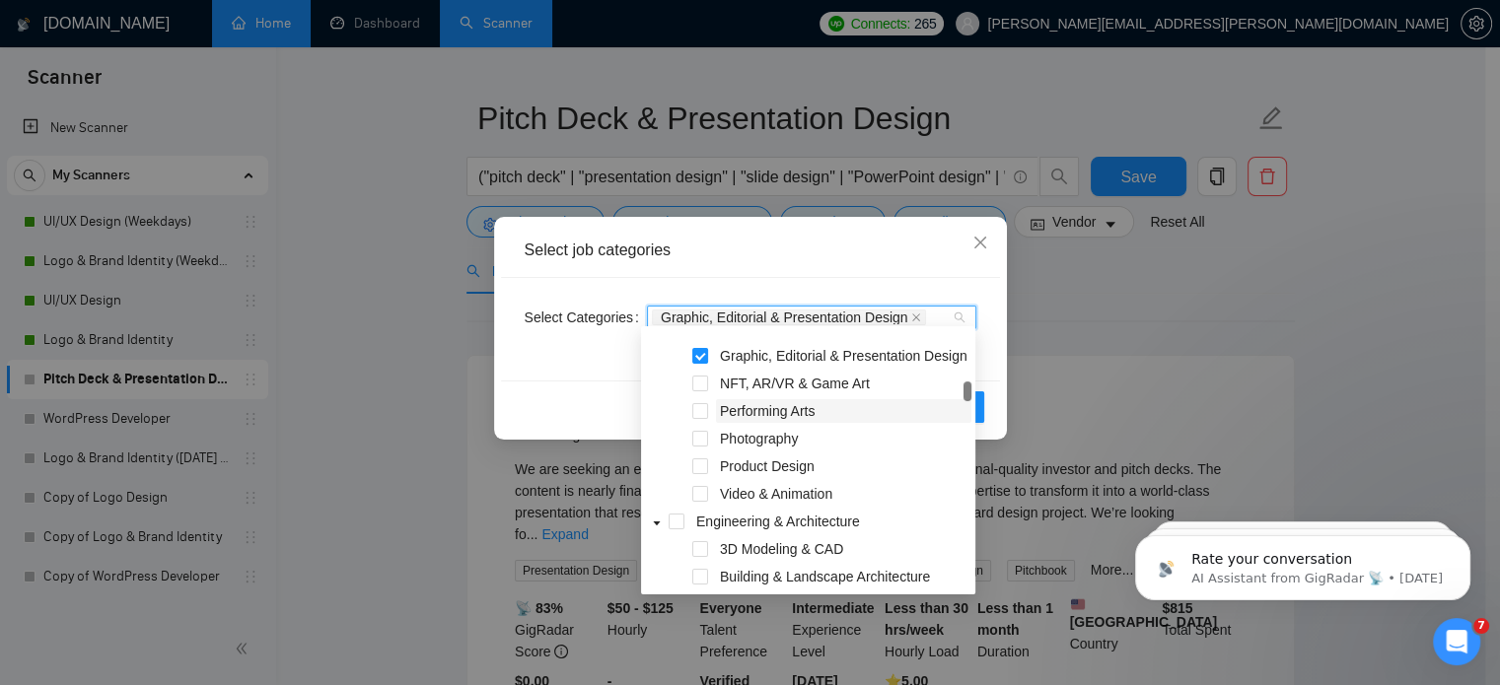
scroll to position [243, 0]
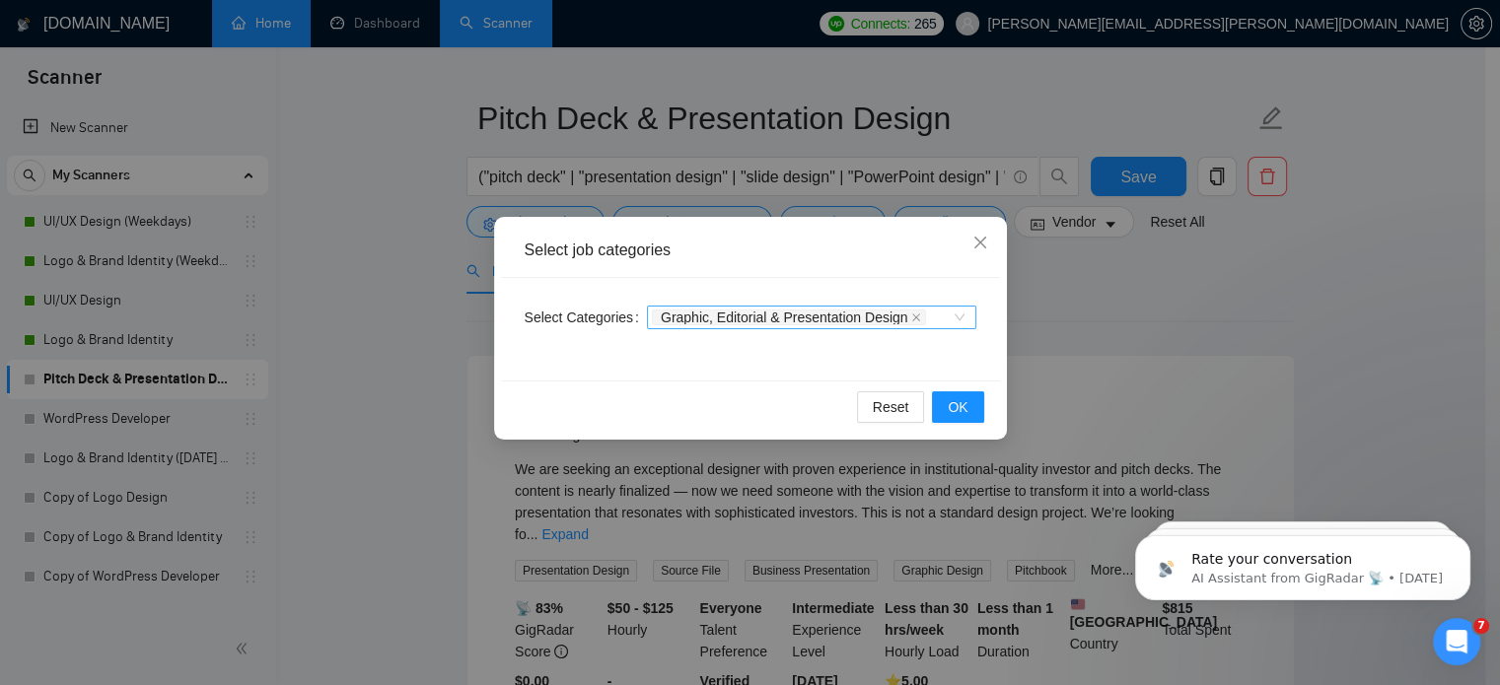
click at [1133, 313] on div "Select job categories Select Categories Graphic, Editorial & Presentation Desig…" at bounding box center [750, 342] width 1500 height 685
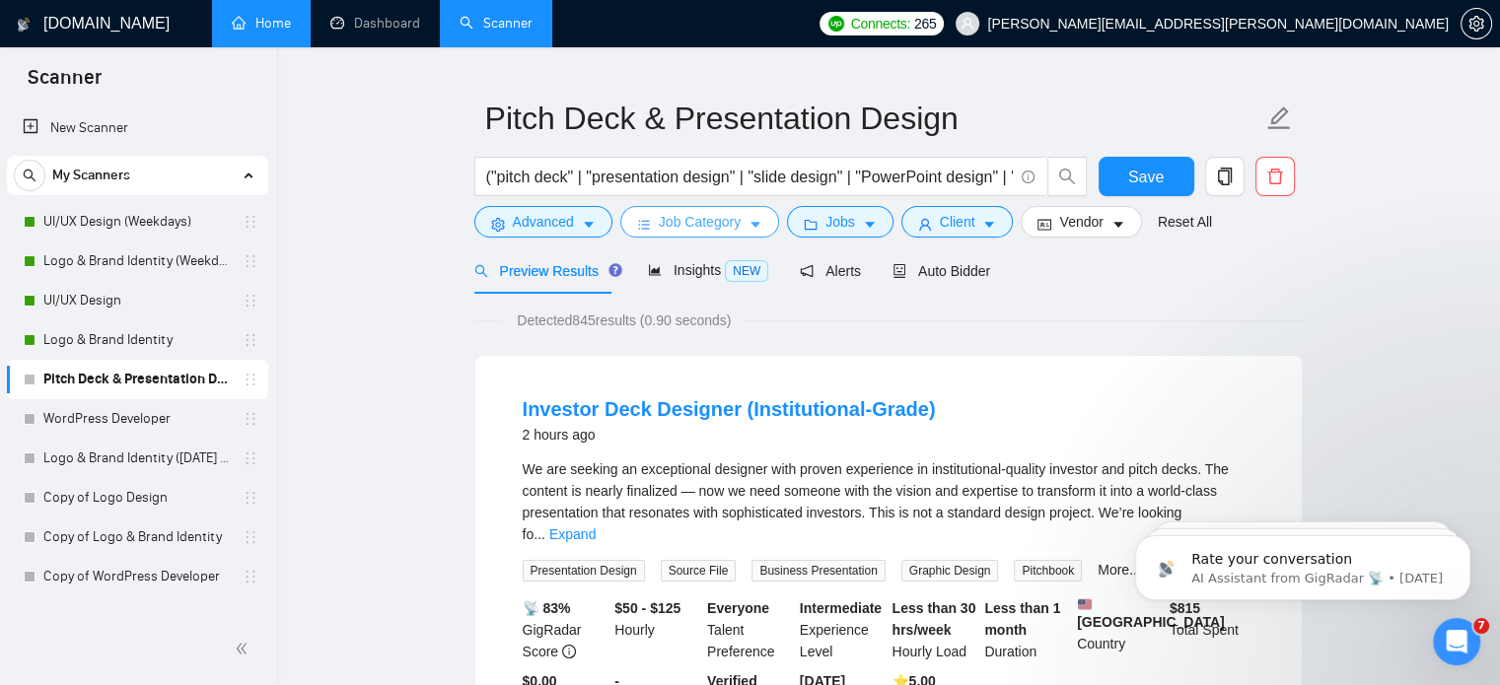
click at [748, 222] on icon "caret-down" at bounding box center [755, 225] width 14 height 14
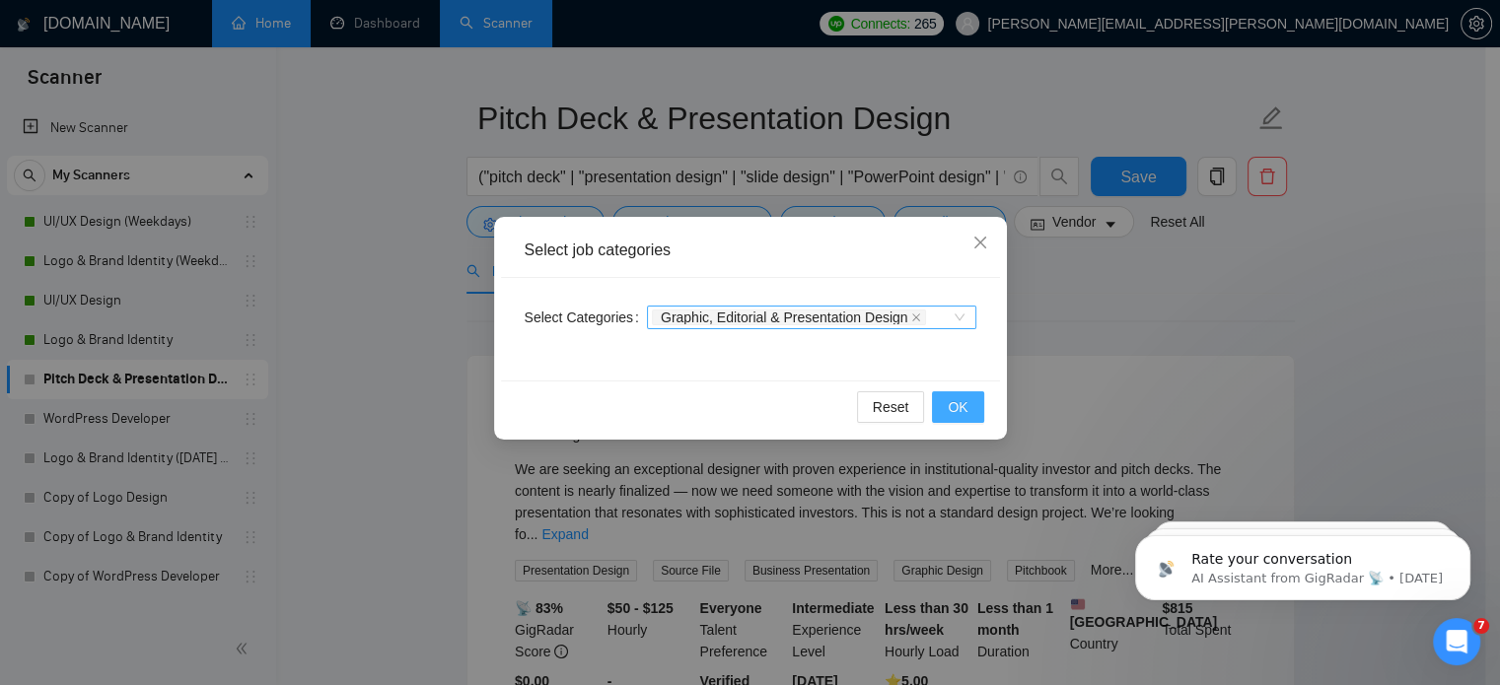
click at [954, 416] on span "OK" at bounding box center [957, 407] width 20 height 22
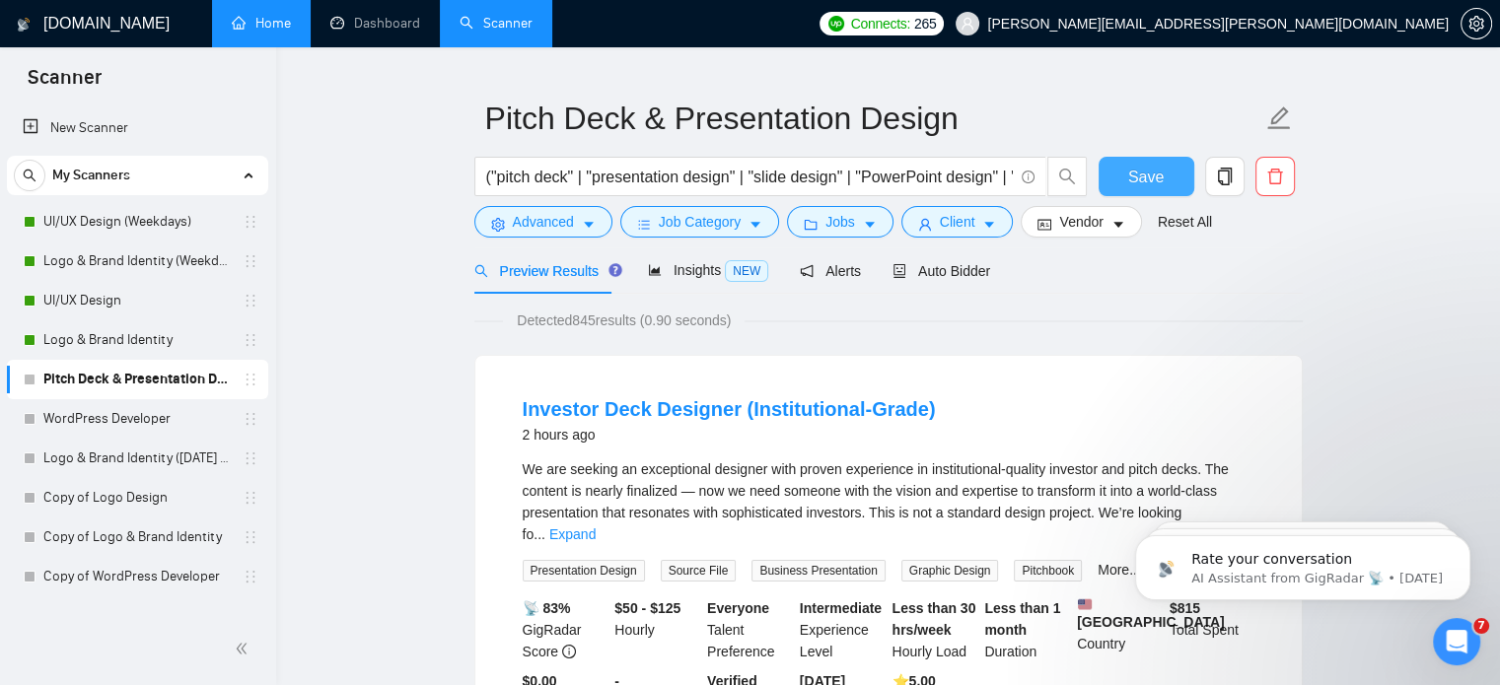
click at [1158, 174] on span "Save" at bounding box center [1145, 177] width 35 height 25
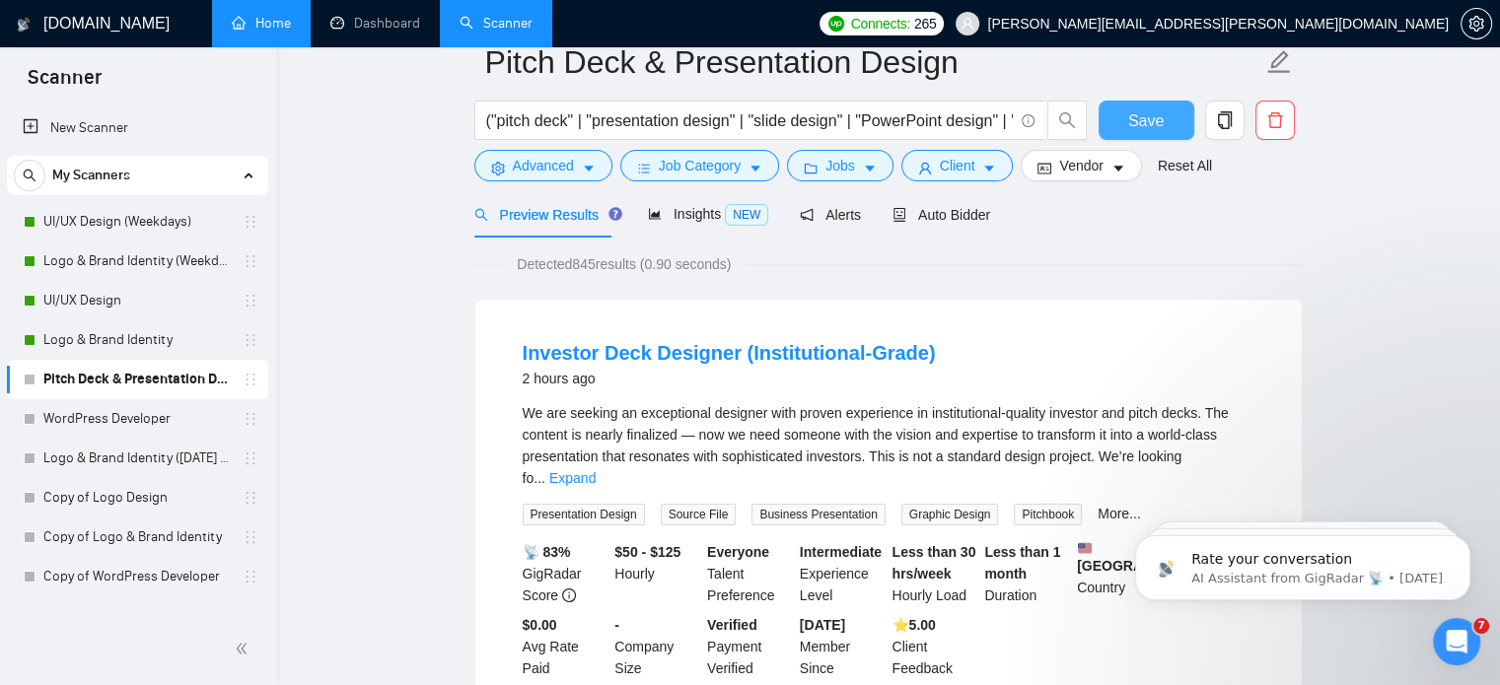
scroll to position [0, 0]
